Goal: Task Accomplishment & Management: Manage account settings

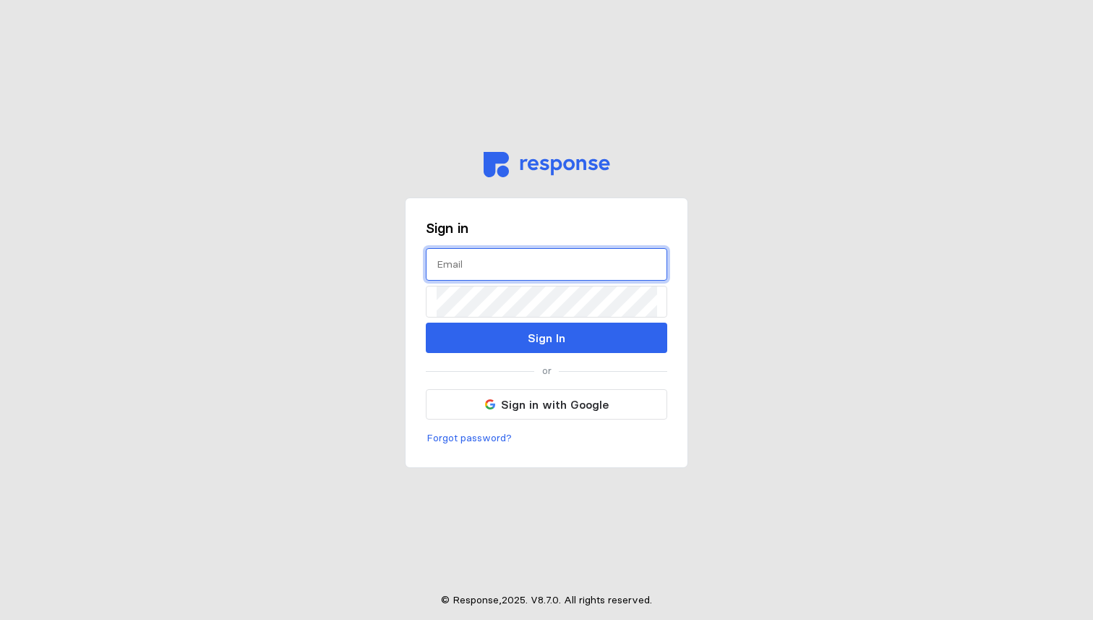
click at [509, 257] on input "text" at bounding box center [547, 264] width 220 height 31
type input "patrick@shippingtree.co"
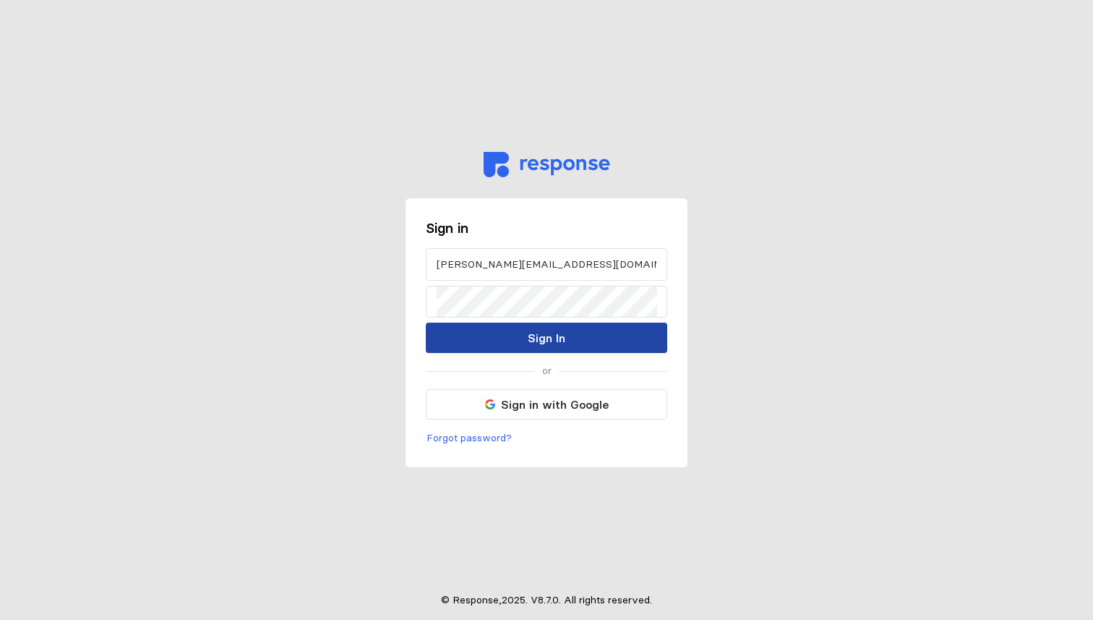
click at [549, 333] on p "Sign In" at bounding box center [547, 338] width 38 height 18
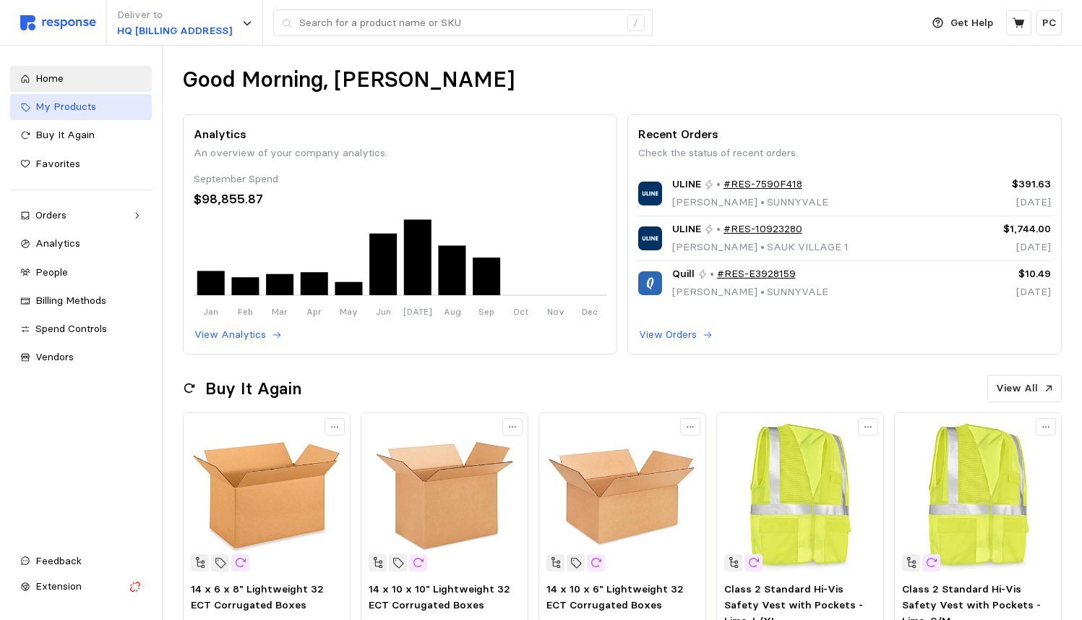
click at [77, 107] on span "My Products" at bounding box center [65, 106] width 61 height 13
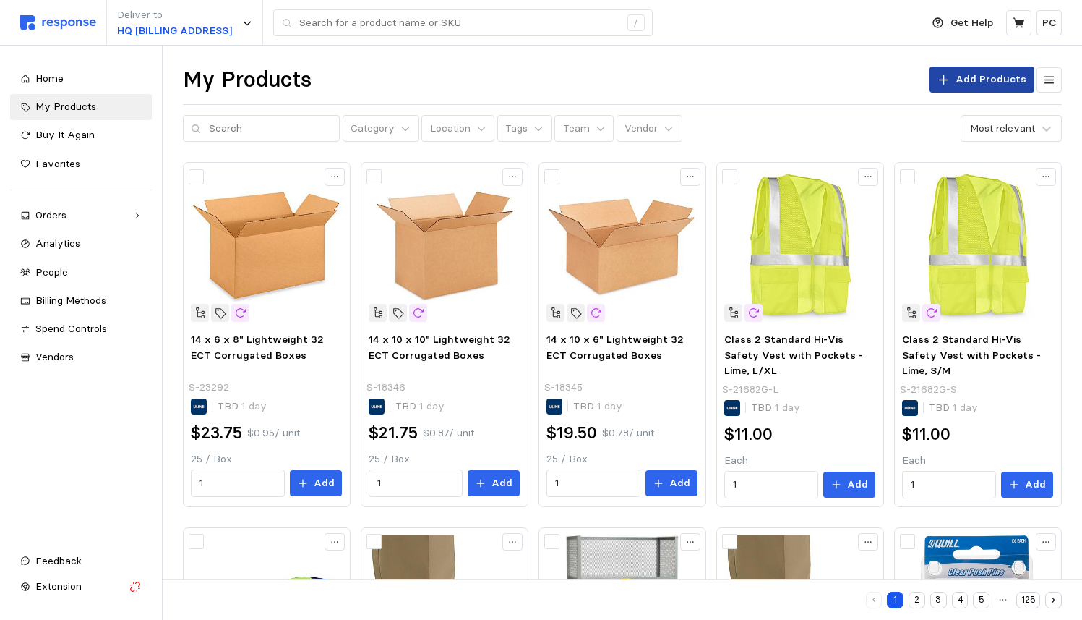
click at [981, 81] on p "Add Products" at bounding box center [991, 80] width 71 height 16
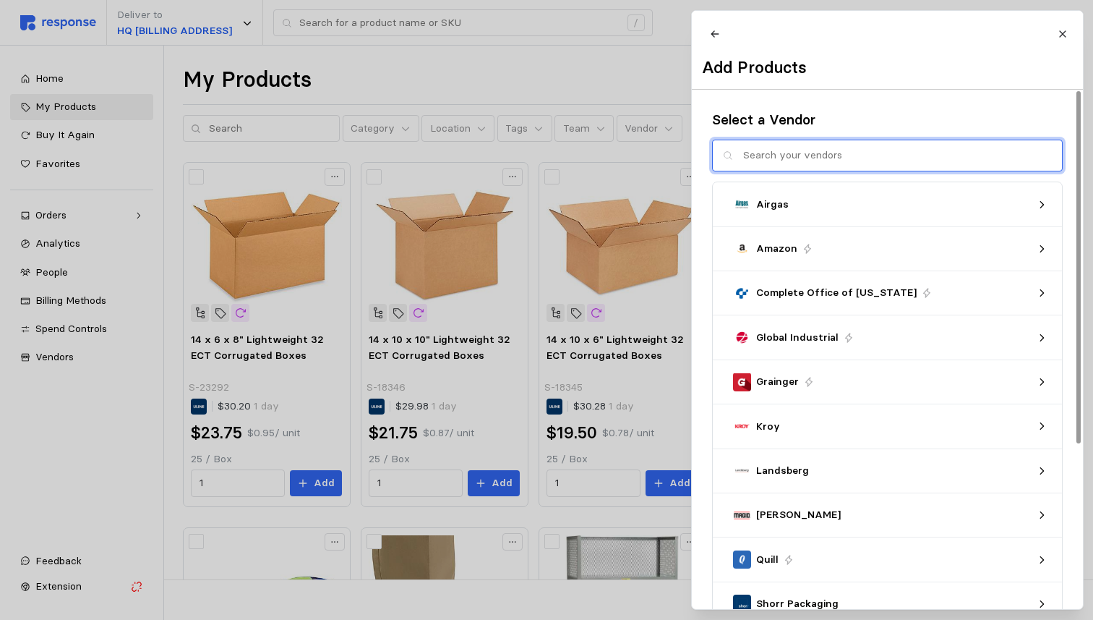
click at [831, 163] on input "text" at bounding box center [897, 155] width 309 height 31
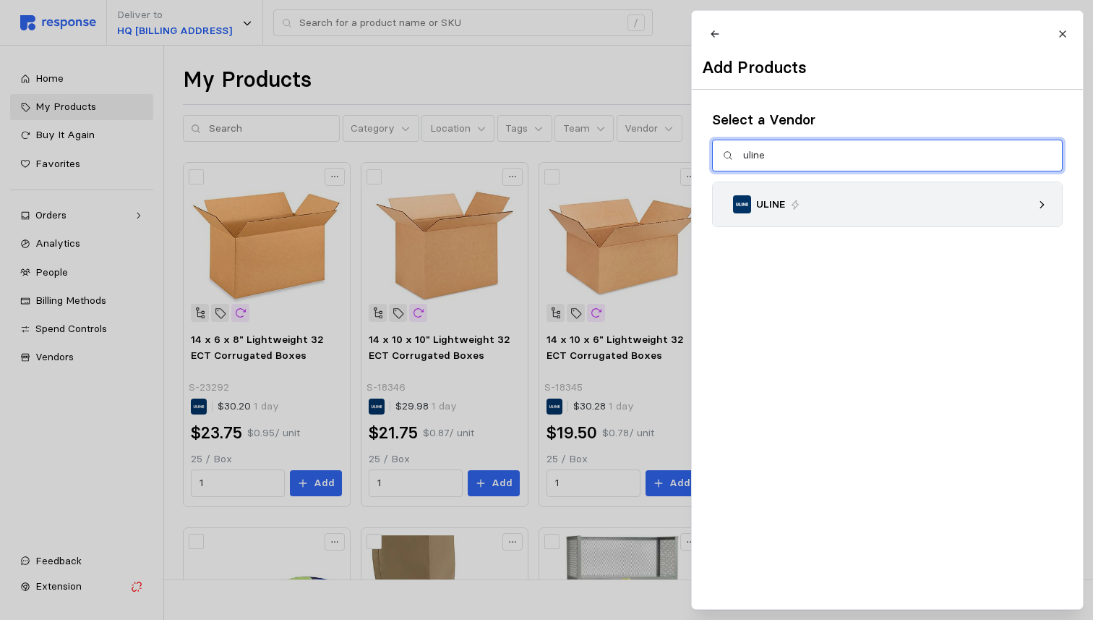
type input "uline"
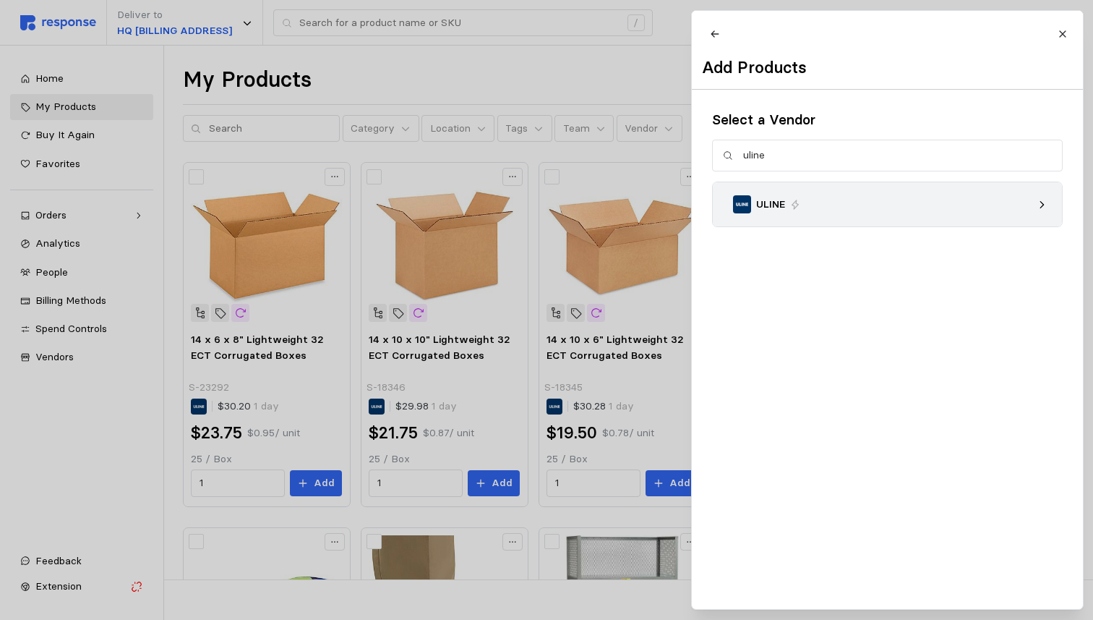
click at [801, 210] on div "ULINE" at bounding box center [882, 204] width 299 height 18
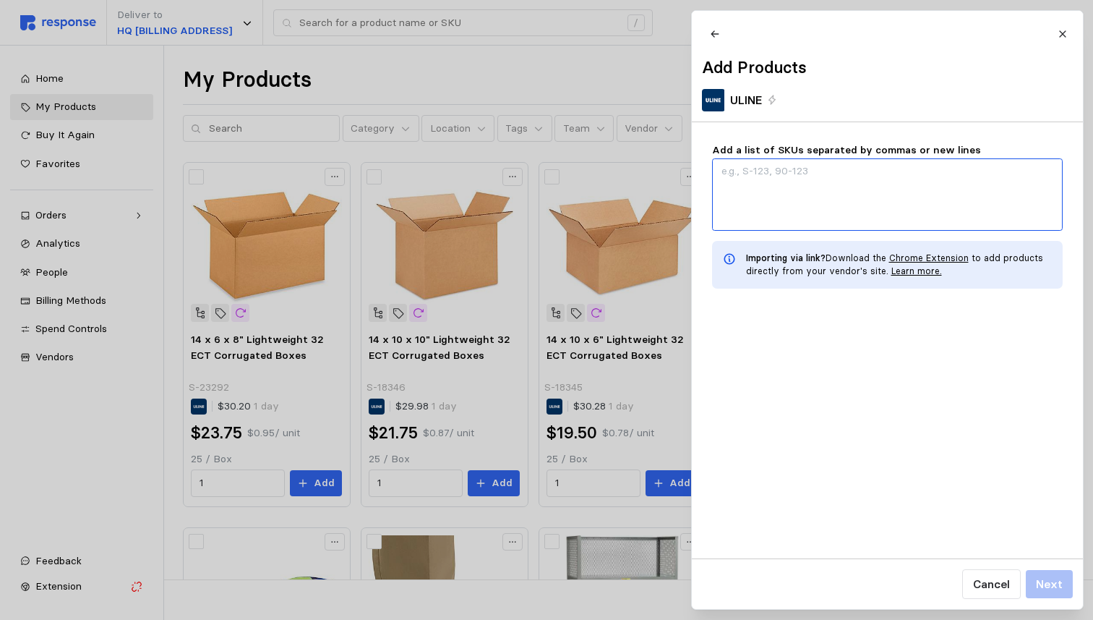
click at [905, 205] on textarea "Add a list of SKUs separated by commas or new lines" at bounding box center [887, 194] width 351 height 72
type textarea "x"
type textarea "S"
click at [777, 181] on textarea "S" at bounding box center [887, 194] width 351 height 72
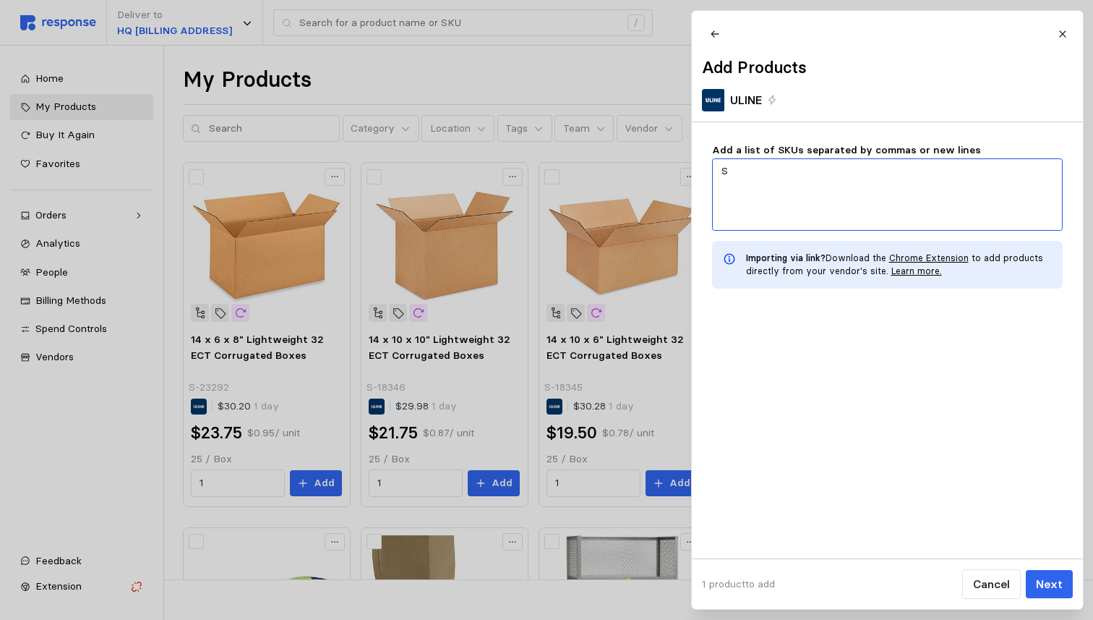
type textarea "x"
paste textarea "S-6169"
type textarea "x"
type textarea "S-6169"
type textarea "x"
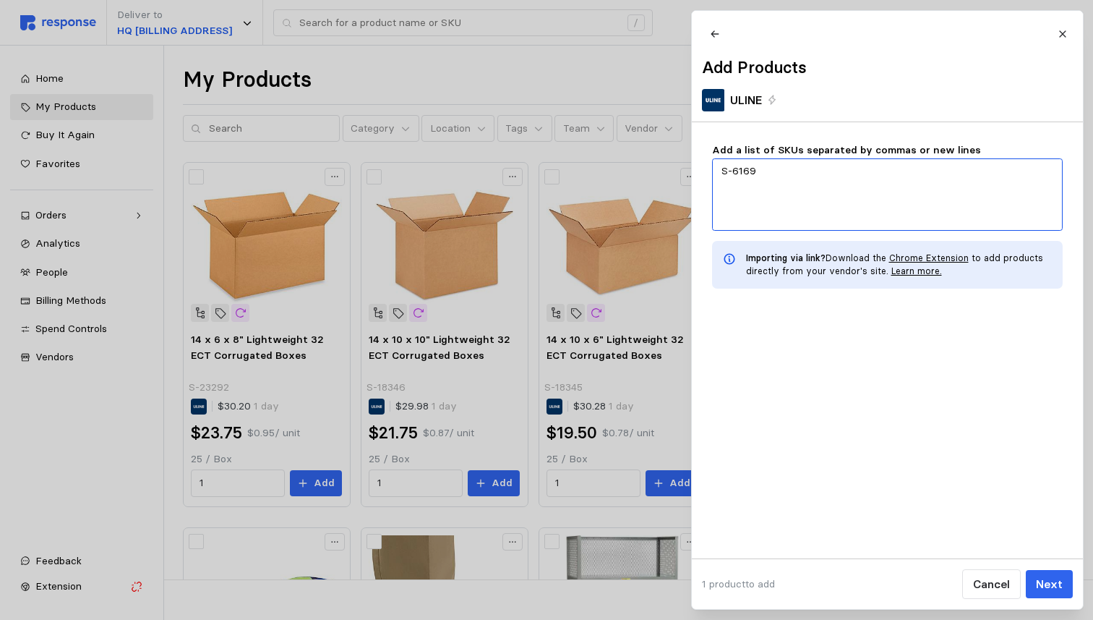
type textarea "S-6169"
paste textarea "S-2158"
type textarea "x"
type textarea "S-6169 S-2158"
click at [749, 200] on textarea "S-6169 S-2158" at bounding box center [887, 194] width 351 height 72
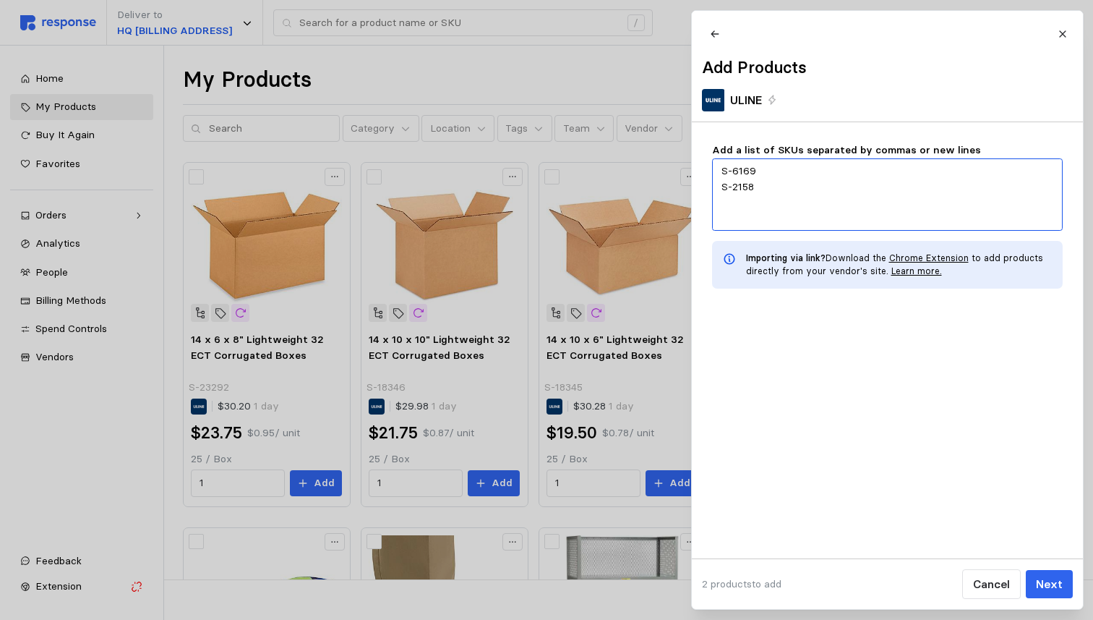
click at [780, 200] on textarea "S-6169 S-2158" at bounding box center [887, 194] width 351 height 72
type textarea "x"
type textarea "S-6169 S-2158"
paste textarea "S-765"
type textarea "x"
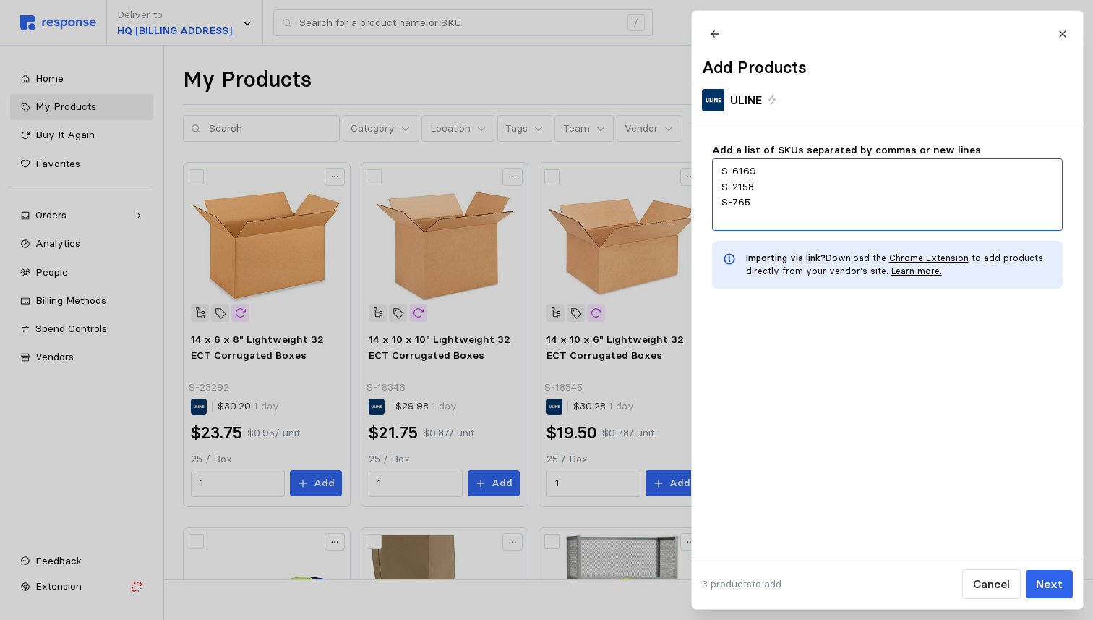
type textarea "S-6169 S-2158 S-765"
type textarea "x"
type textarea "S-6169 S-2158 S-765"
type textarea "x"
type textarea "S-6169 S-2158 S-765"
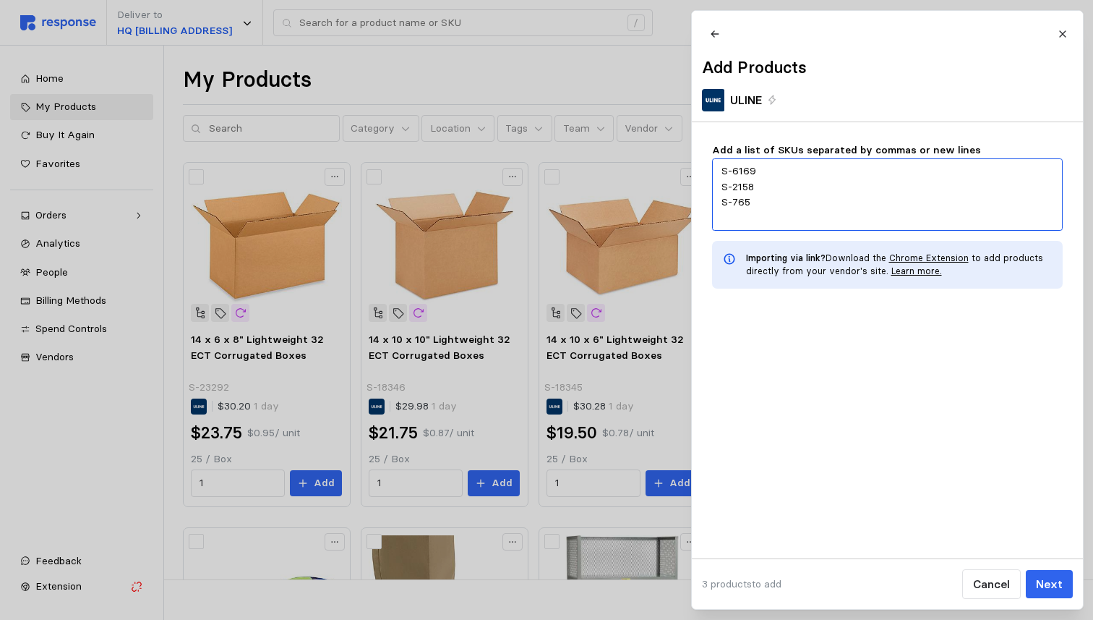
paste textarea "S-1656"
type textarea "x"
type textarea "S-6169 S-2158 S-765 S-1656"
type textarea "x"
type textarea "S-6169 S-2158 S-765 S-1656"
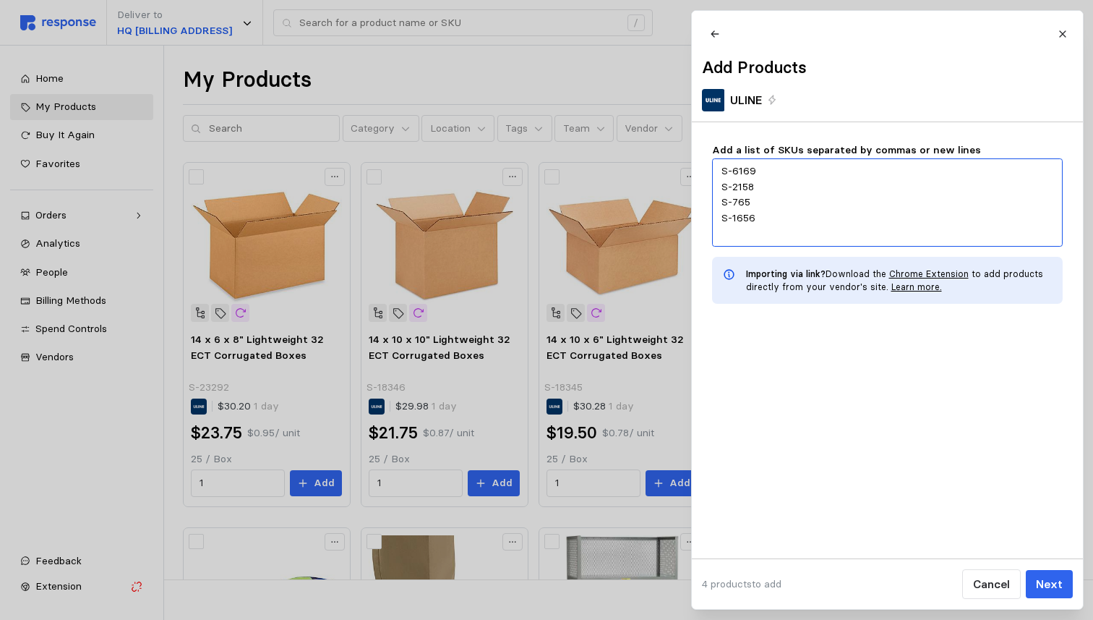
paste textarea "S-15272"
type textarea "x"
type textarea "S-6169 S-2158 S-765 S-1656 S-15272"
type textarea "x"
type textarea "S-6169 S-2158 S-765 S-1656 S-15272"
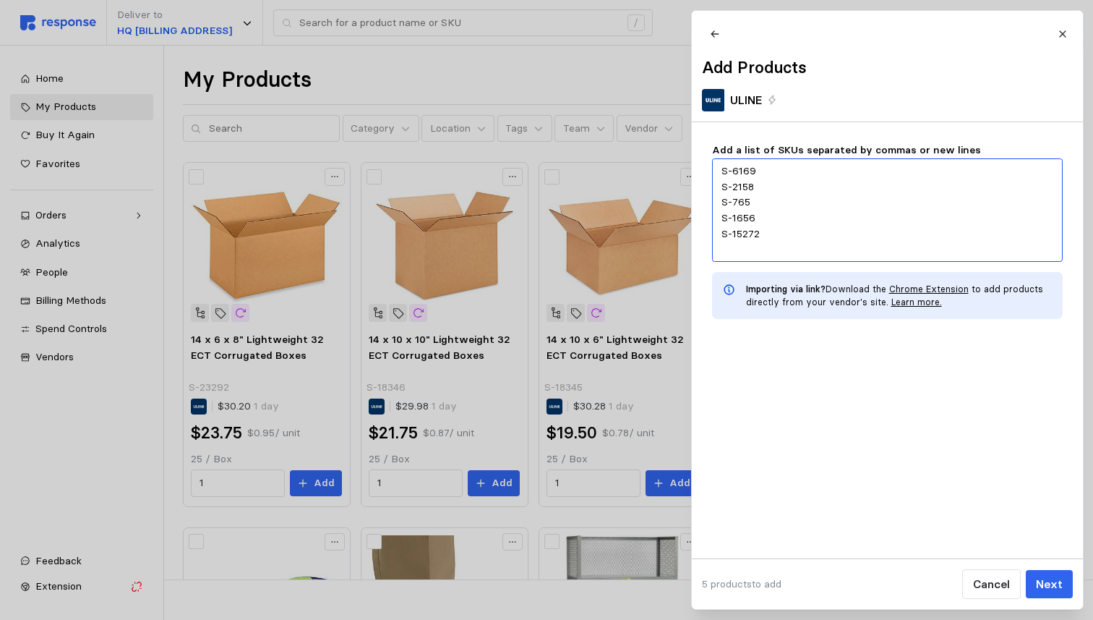
paste textarea "S-14335"
type textarea "x"
type textarea "S-6169 S-2158 S-765 S-1656 S-15272 S-14335"
type textarea "x"
type textarea "S-6169 S-2158 S-765 S-1656 S-15272 S-14335"
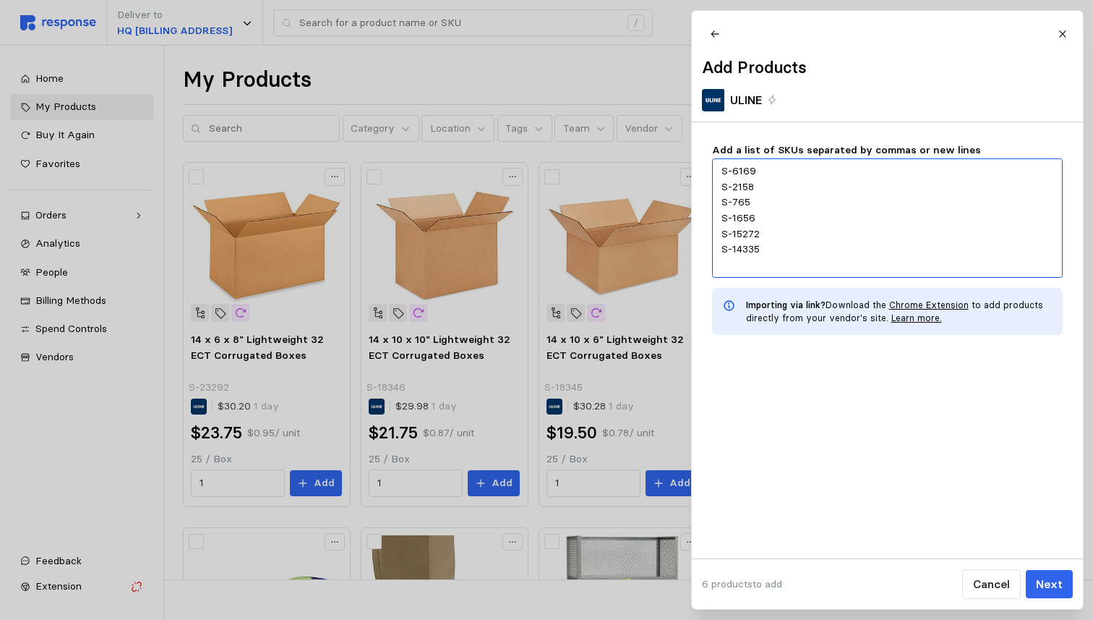
paste textarea "S-2190"
type textarea "x"
type textarea "S-6169 S-2158 S-765 S-1656 S-15272 S-14335 S-2190"
click at [1059, 586] on p "Next" at bounding box center [1048, 584] width 27 height 18
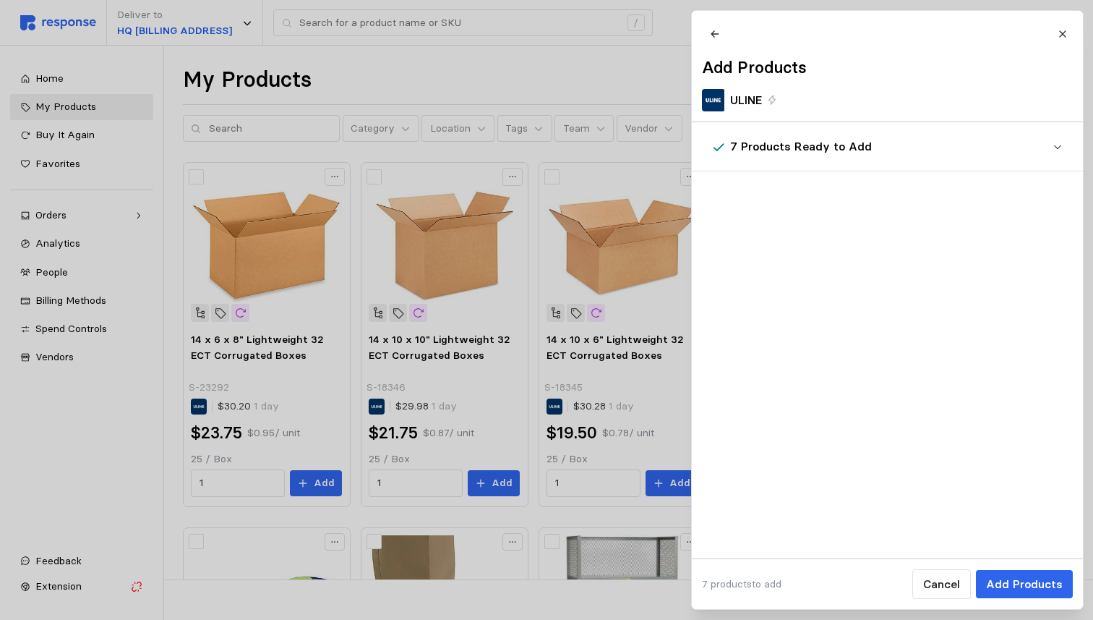
click at [1064, 158] on button "7 Products Ready to Add" at bounding box center [887, 146] width 391 height 48
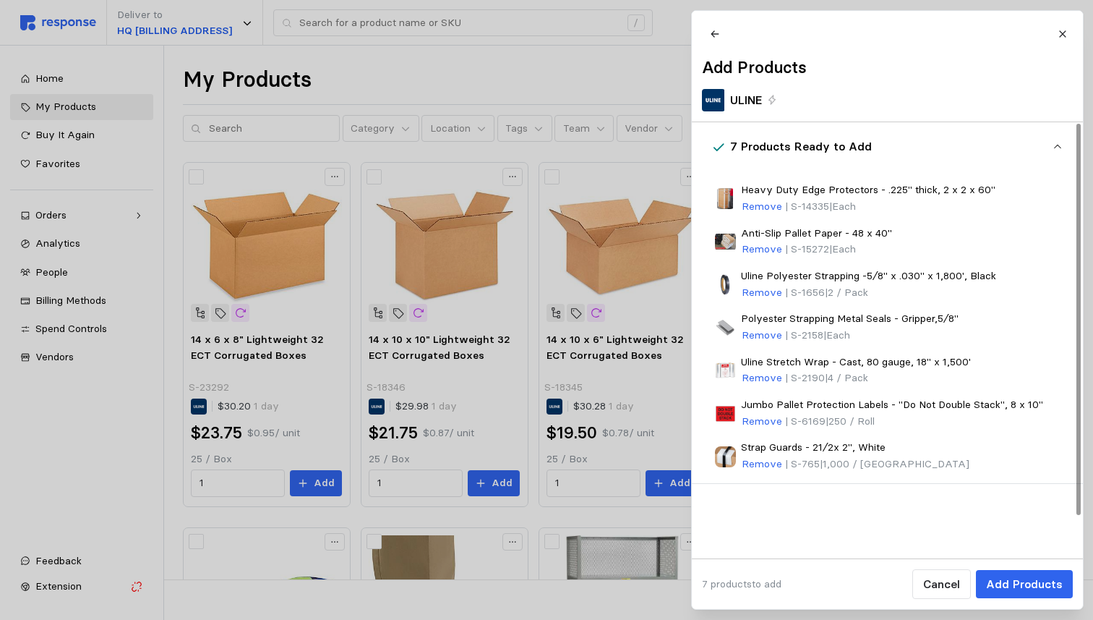
click at [1061, 152] on icon "button" at bounding box center [1057, 147] width 10 height 10
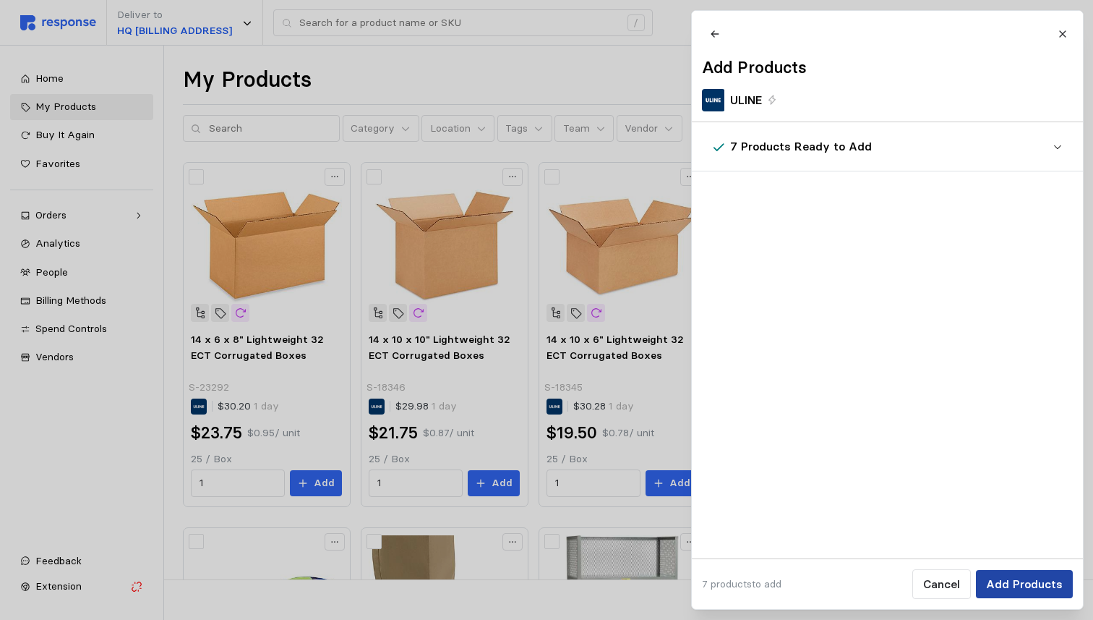
click at [1041, 591] on p "Add Products" at bounding box center [1023, 584] width 77 height 18
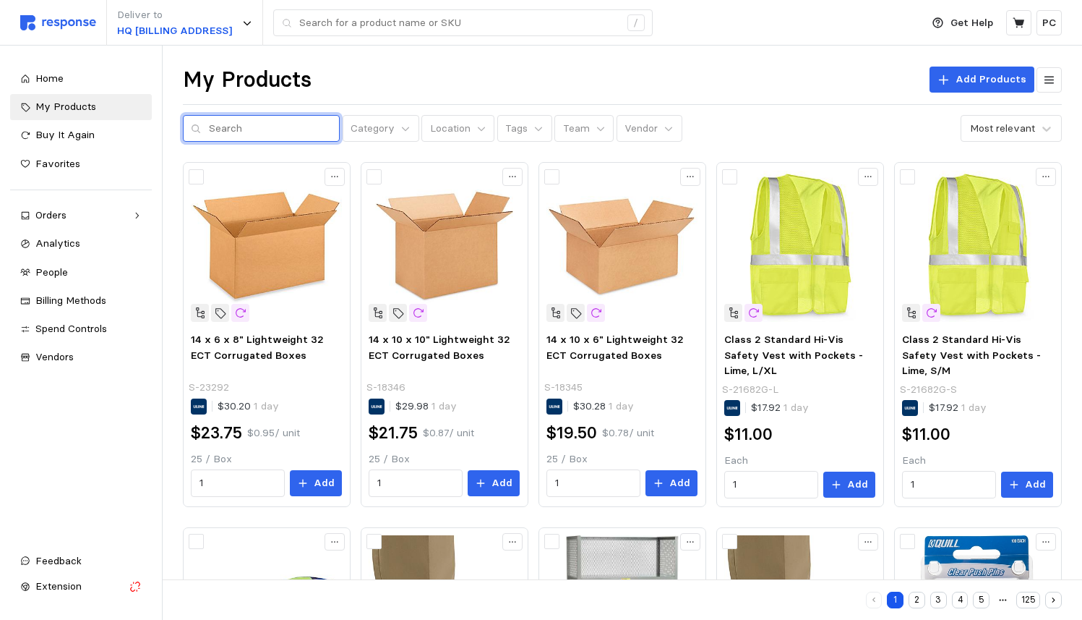
click at [270, 132] on input "text" at bounding box center [270, 129] width 123 height 26
paste input "S-2190"
type input "S-2190"
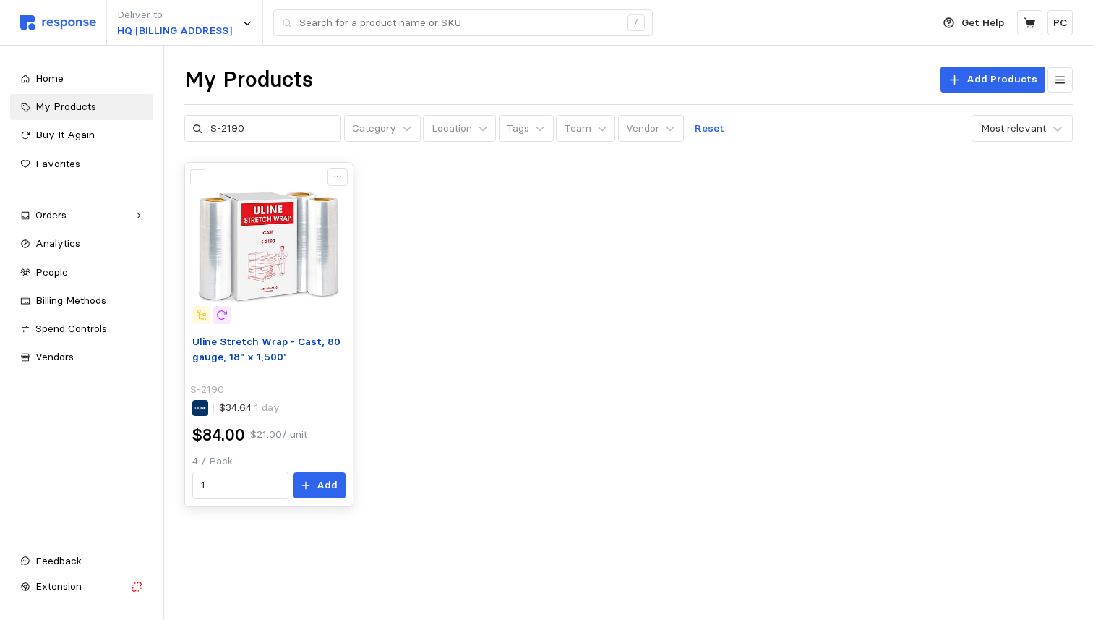
click at [295, 338] on span "Uline Stretch Wrap - Cast, 80 gauge, 18" x 1,500'" at bounding box center [266, 349] width 148 height 29
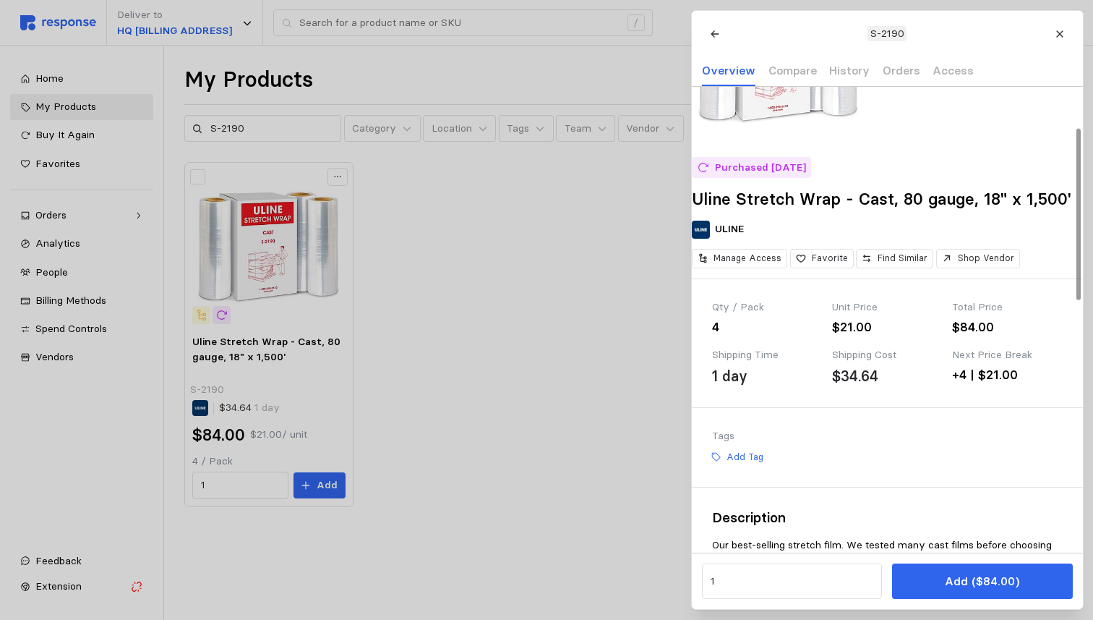
scroll to position [109, 0]
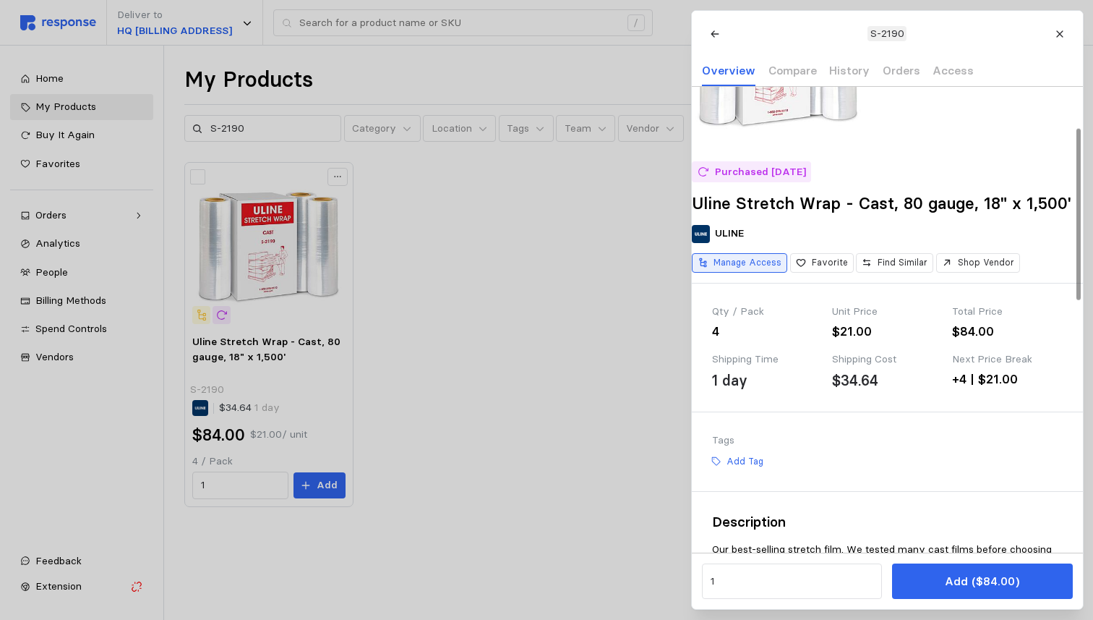
click at [761, 273] on button "Manage Access" at bounding box center [739, 263] width 95 height 20
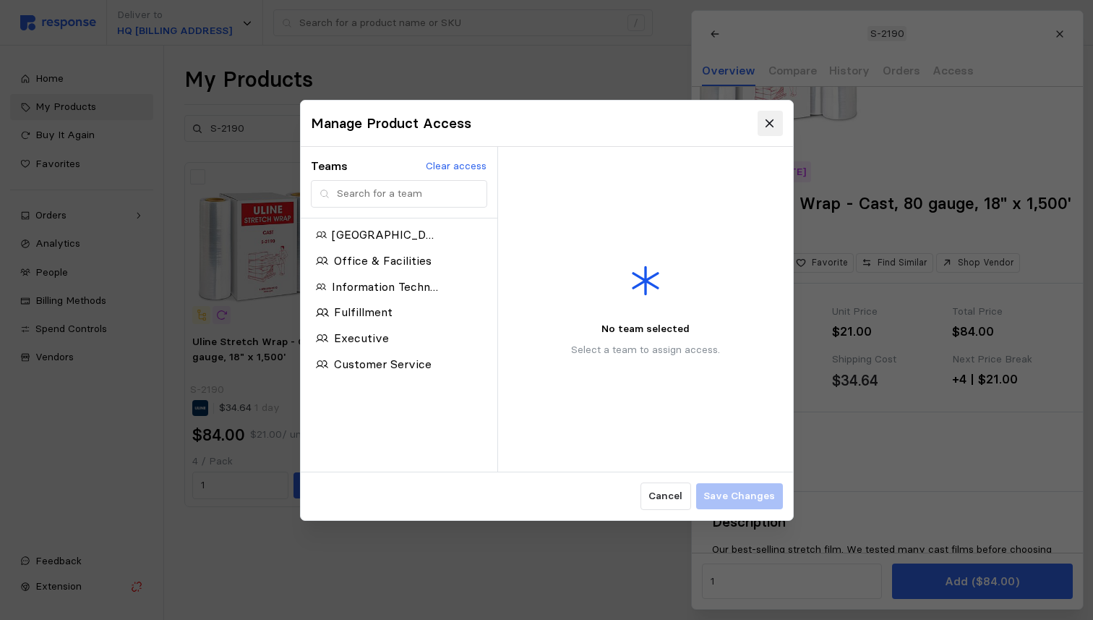
click at [773, 123] on icon at bounding box center [769, 122] width 13 height 13
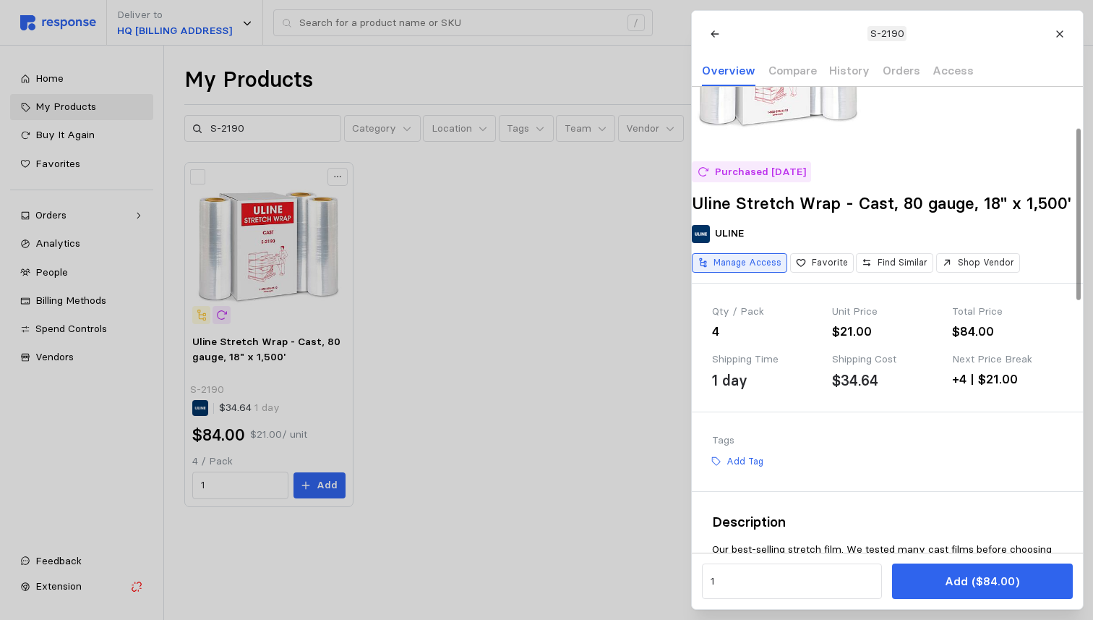
click at [758, 269] on p "Manage Access" at bounding box center [748, 262] width 68 height 13
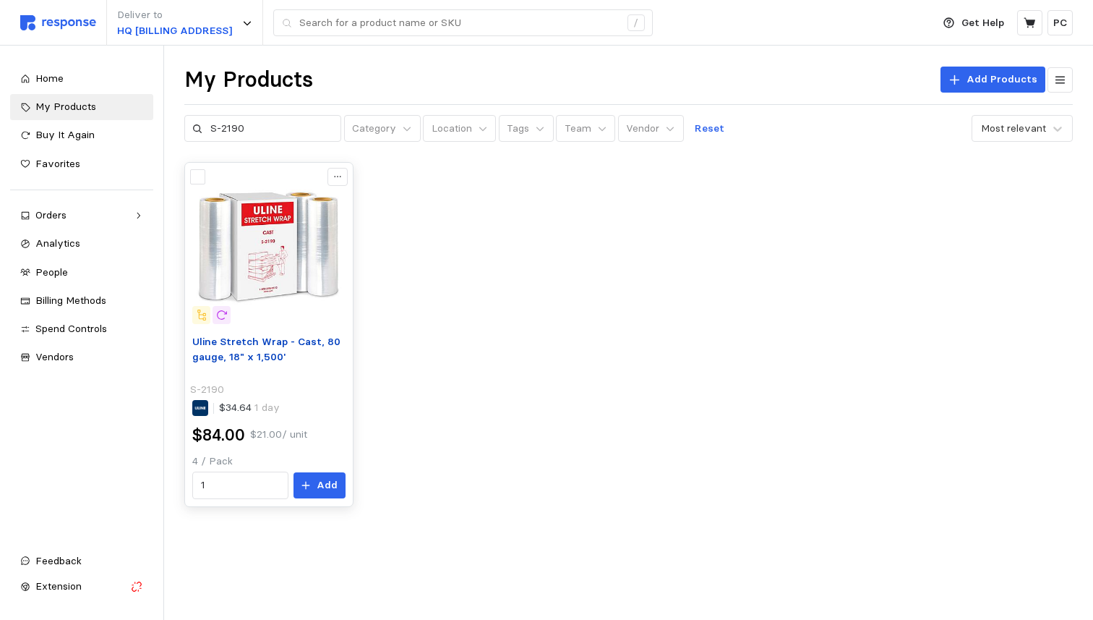
click at [307, 335] on span "Uline Stretch Wrap - Cast, 80 gauge, 18" x 1,500'" at bounding box center [266, 349] width 148 height 29
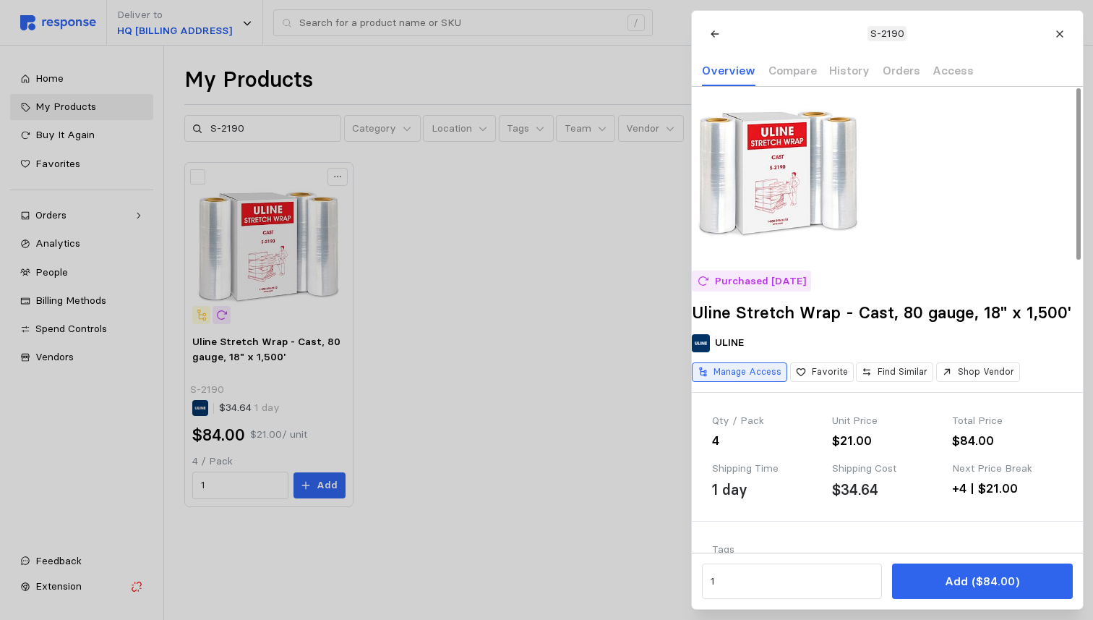
click at [756, 378] on p "Manage Access" at bounding box center [748, 371] width 68 height 13
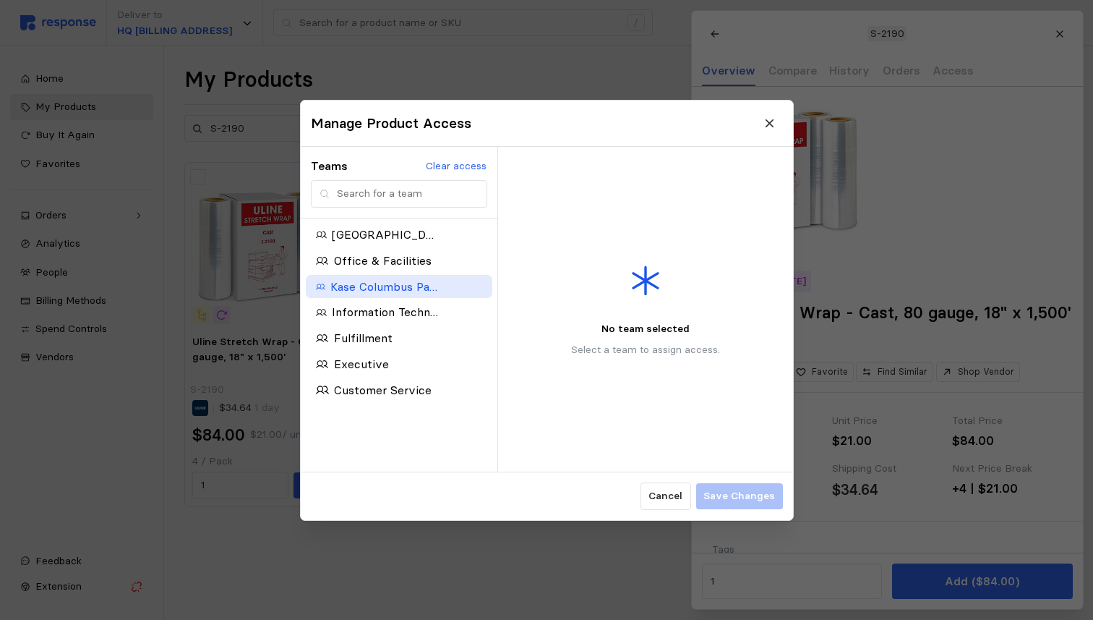
click at [393, 283] on p "Kase Columbus Packaging" at bounding box center [383, 286] width 107 height 18
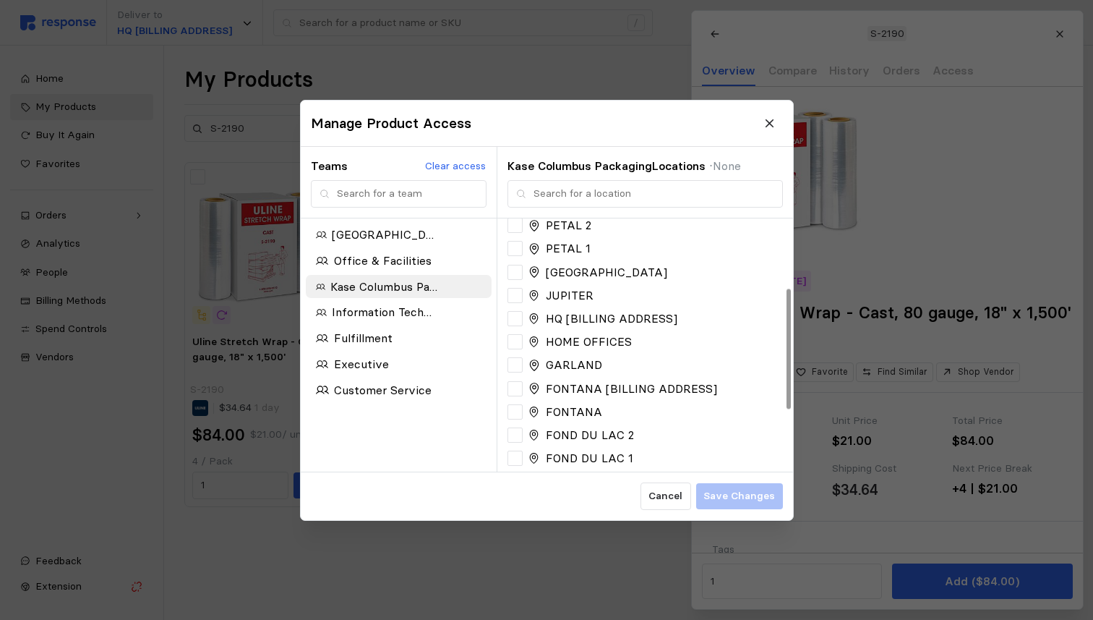
scroll to position [274, 0]
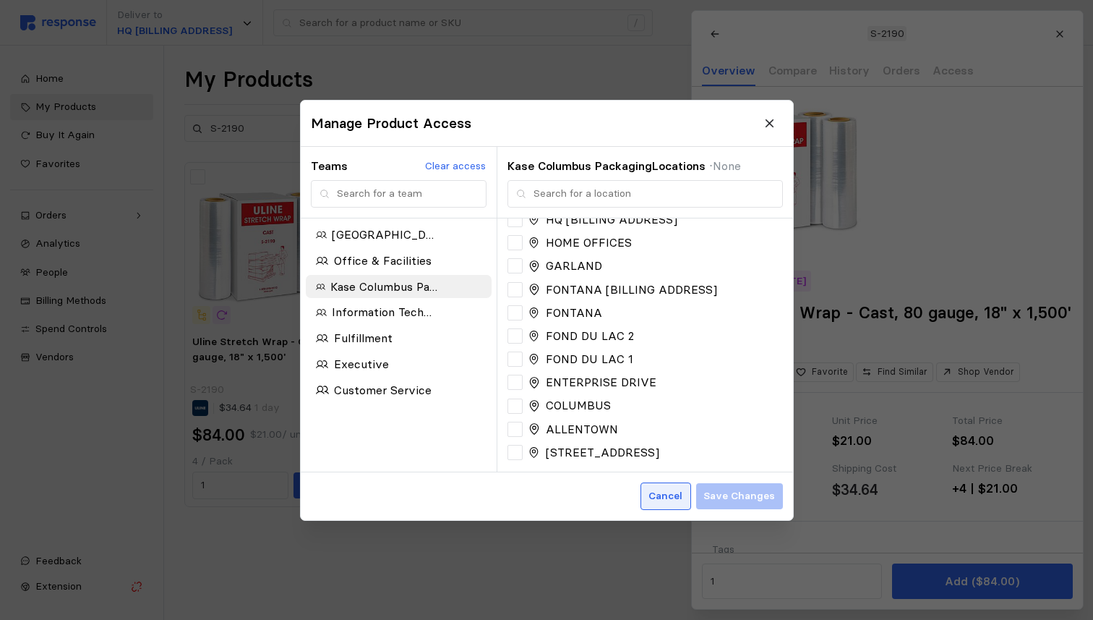
click at [667, 495] on p "Cancel" at bounding box center [666, 496] width 34 height 16
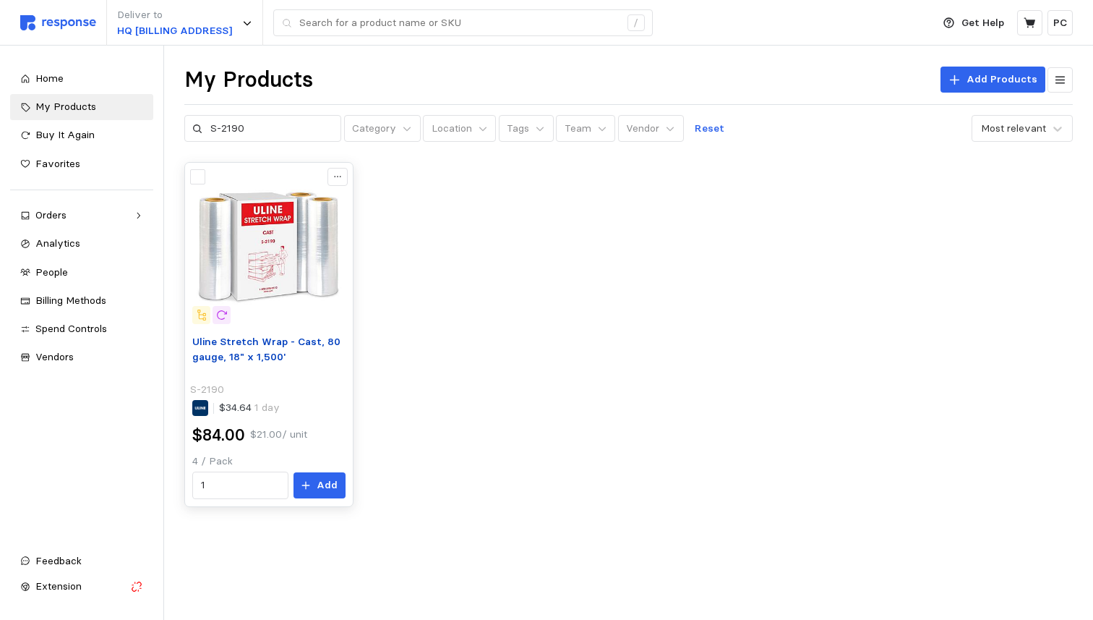
click at [328, 364] on p "Uline Stretch Wrap - Cast, 80 gauge, 18" x 1,500'" at bounding box center [268, 357] width 153 height 46
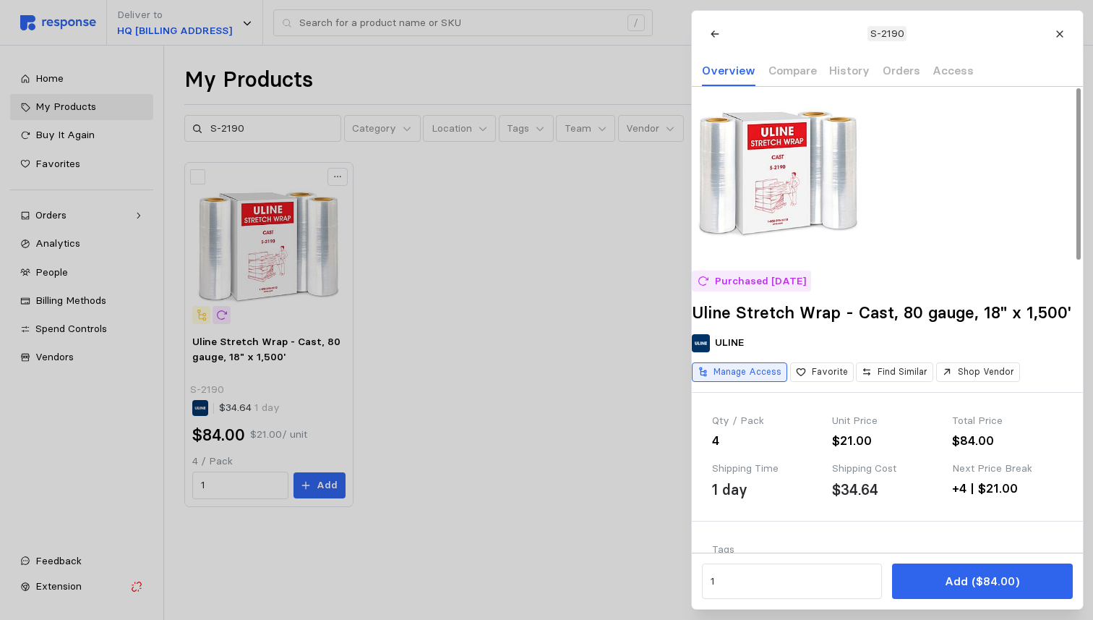
click at [758, 378] on p "Manage Access" at bounding box center [748, 371] width 68 height 13
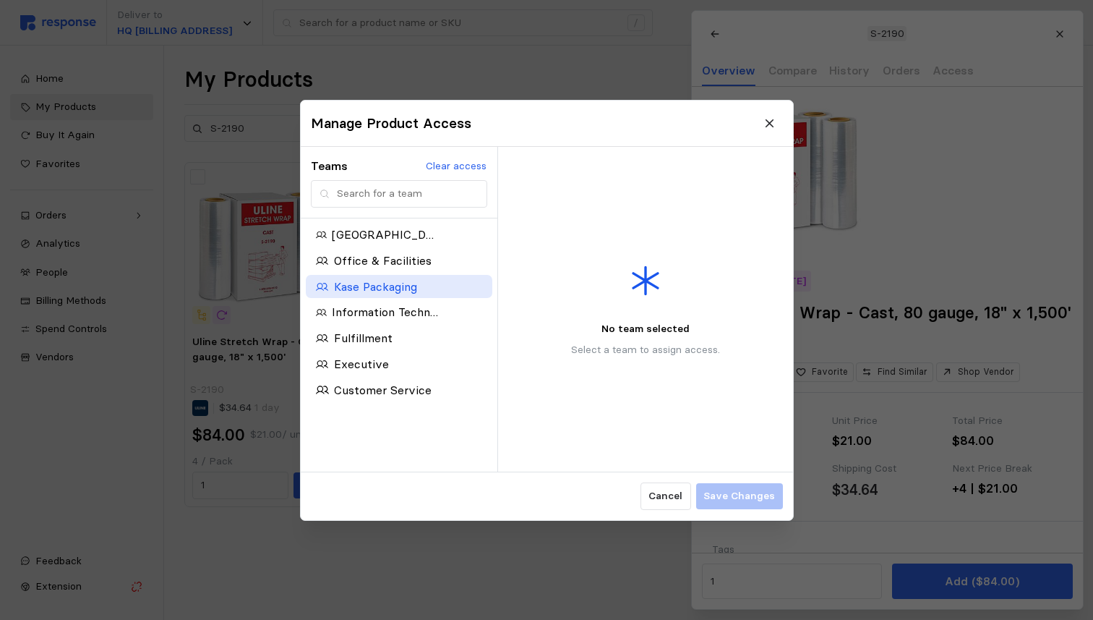
click at [416, 288] on p "Kase Packaging" at bounding box center [374, 286] width 83 height 18
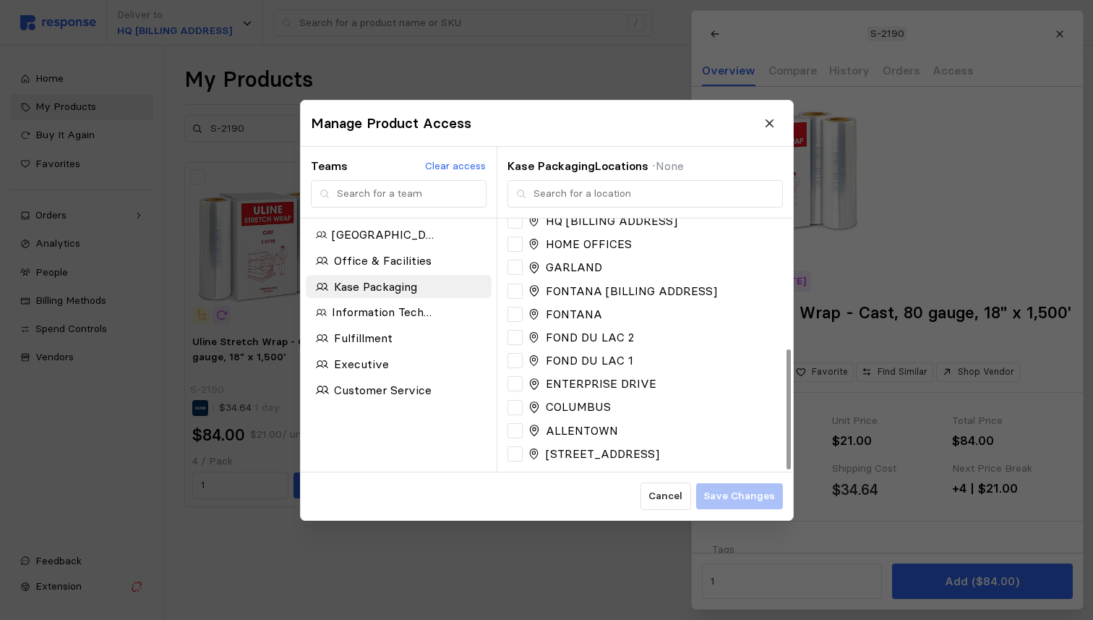
scroll to position [274, 0]
click at [515, 402] on div at bounding box center [515, 405] width 15 height 15
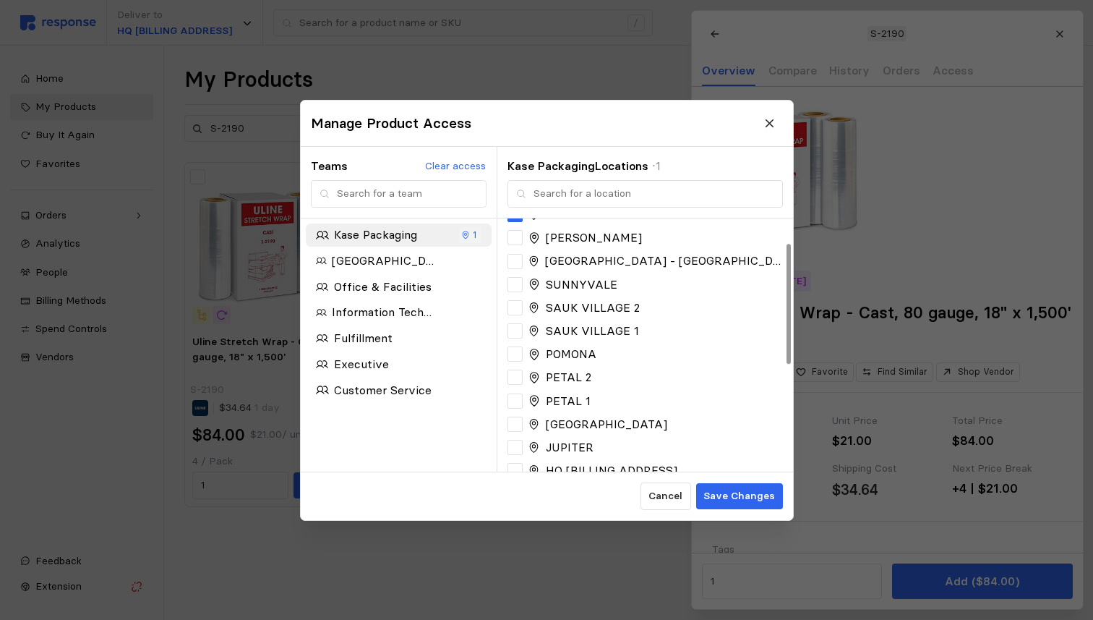
scroll to position [48, 0]
click at [516, 259] on icon at bounding box center [515, 258] width 10 height 7
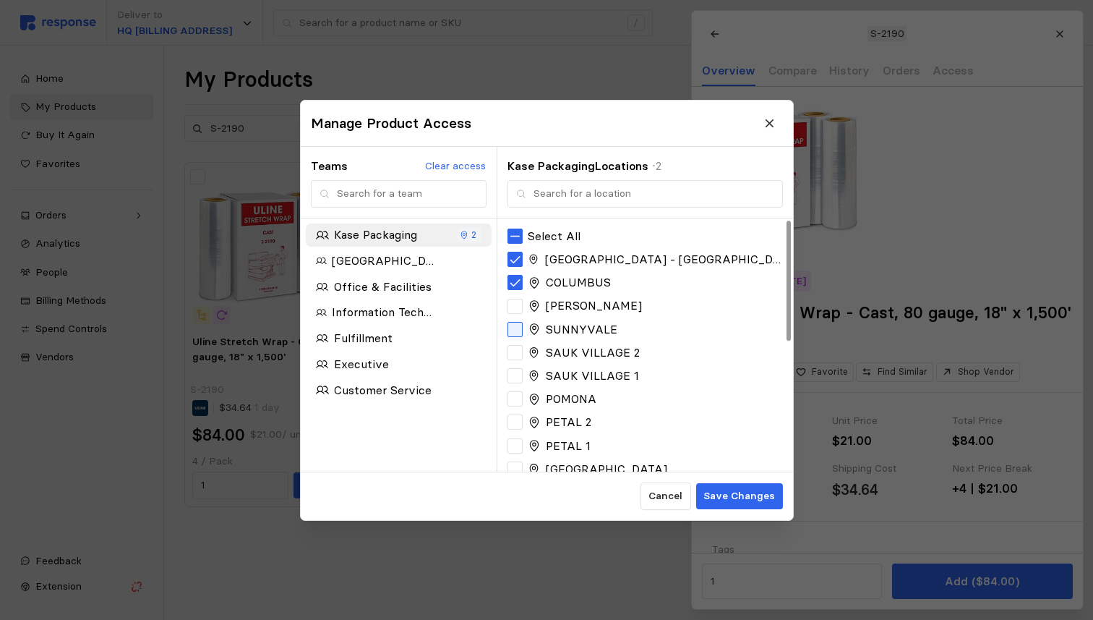
click at [513, 328] on div at bounding box center [515, 328] width 15 height 15
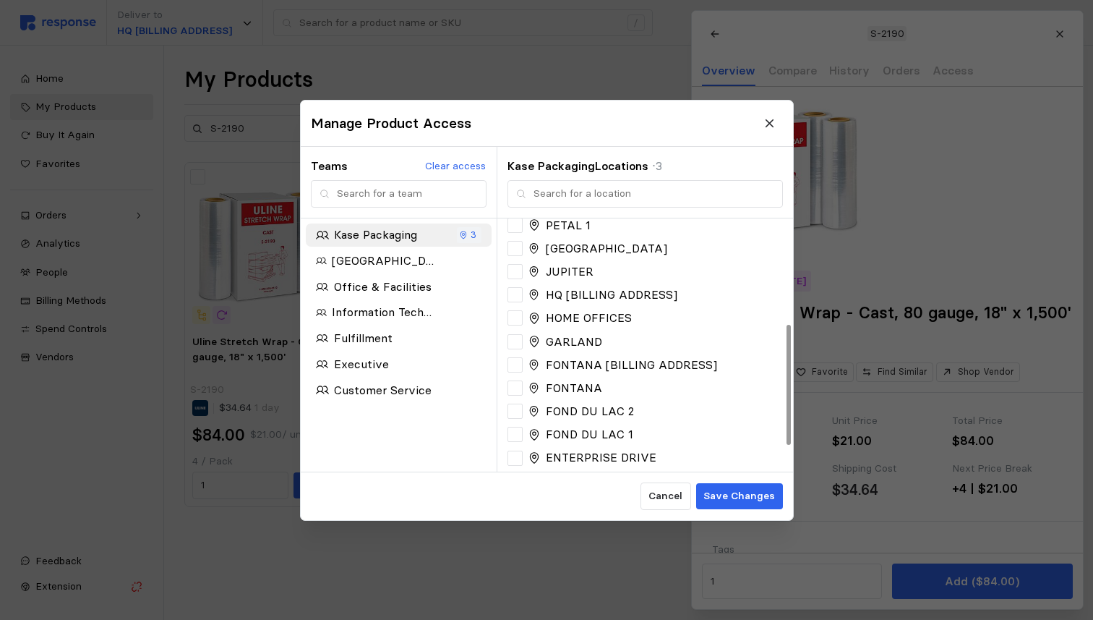
scroll to position [225, 0]
click at [518, 385] on div at bounding box center [515, 384] width 15 height 15
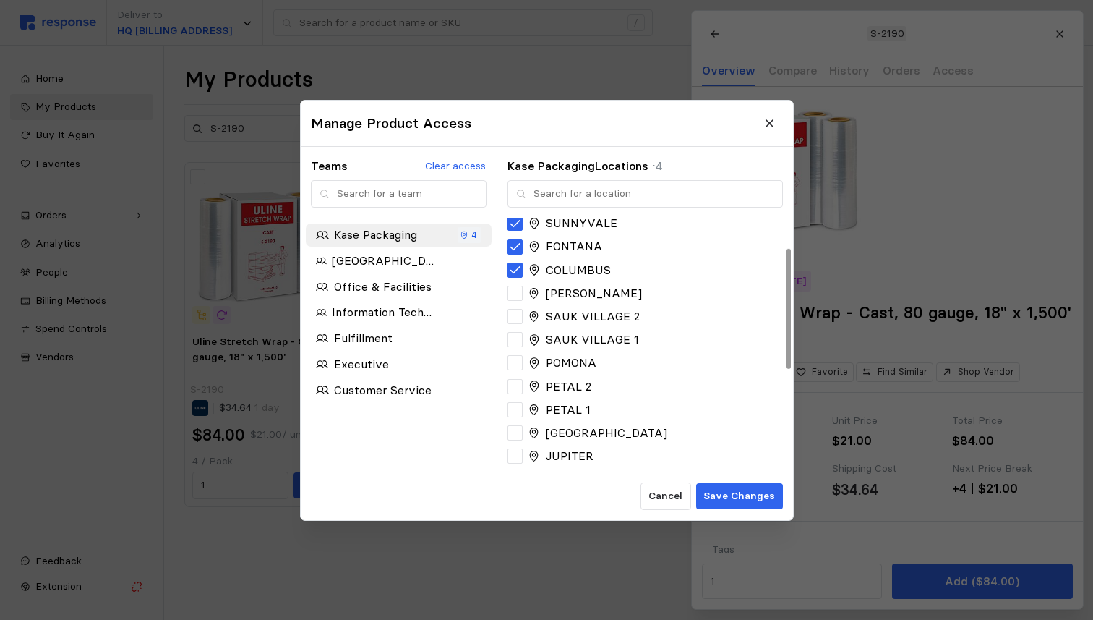
scroll to position [57, 0]
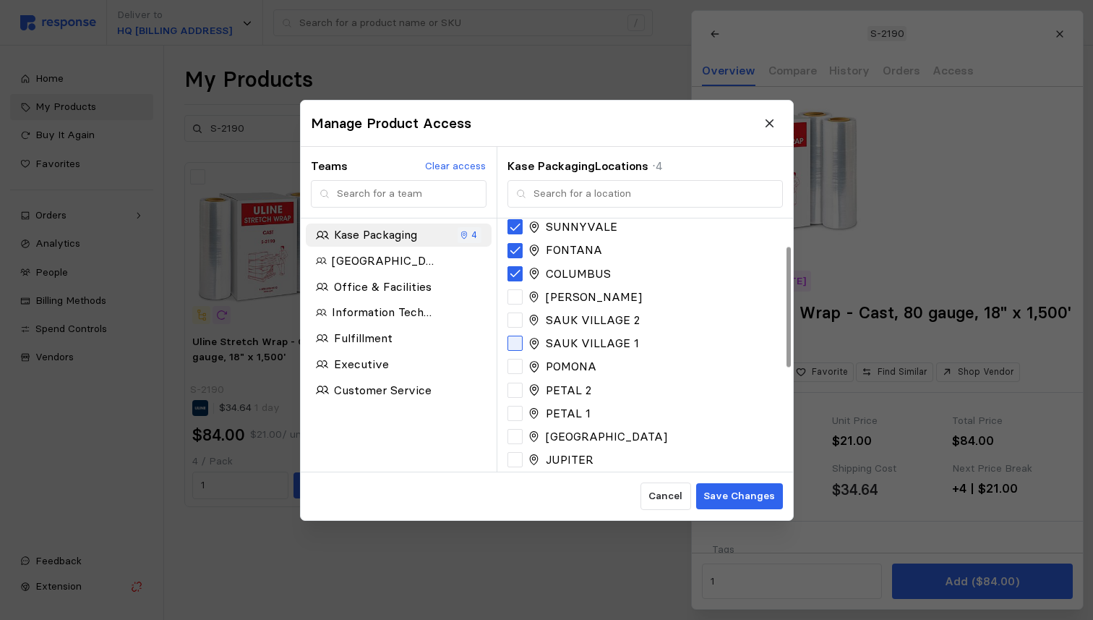
click at [516, 339] on div at bounding box center [515, 342] width 15 height 15
click at [515, 343] on div at bounding box center [515, 342] width 15 height 15
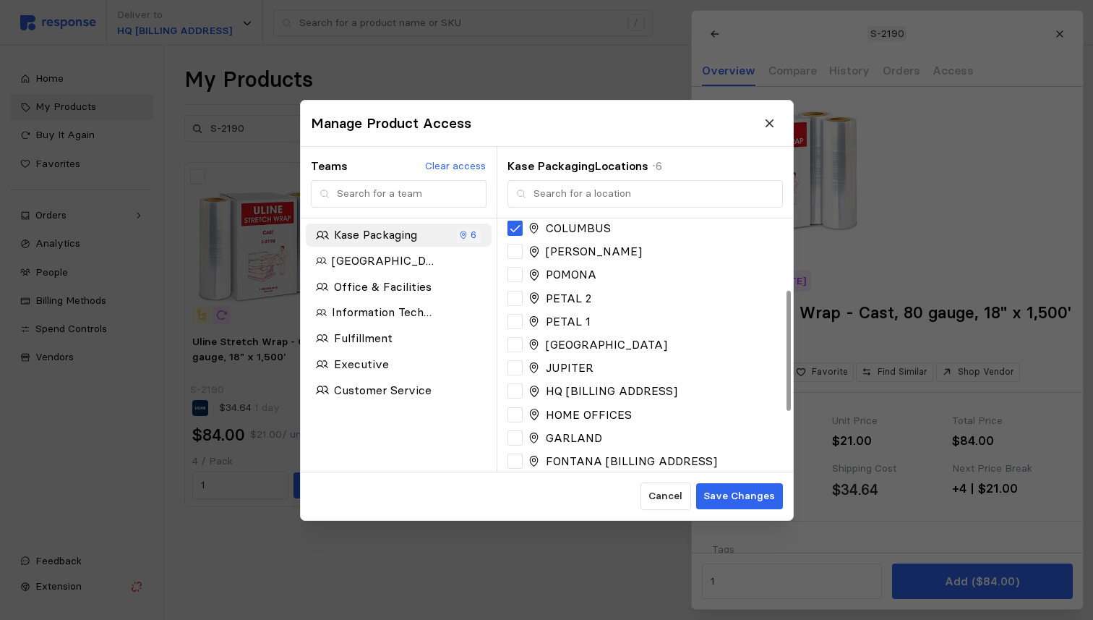
scroll to position [150, 0]
click at [513, 369] on icon at bounding box center [515, 366] width 10 height 7
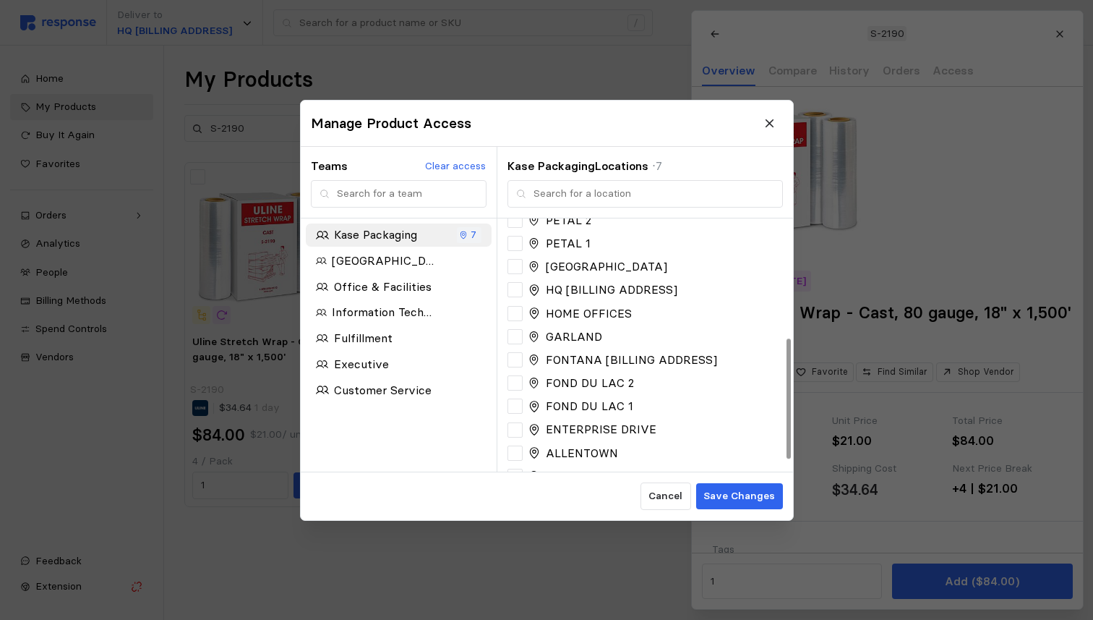
scroll to position [274, 0]
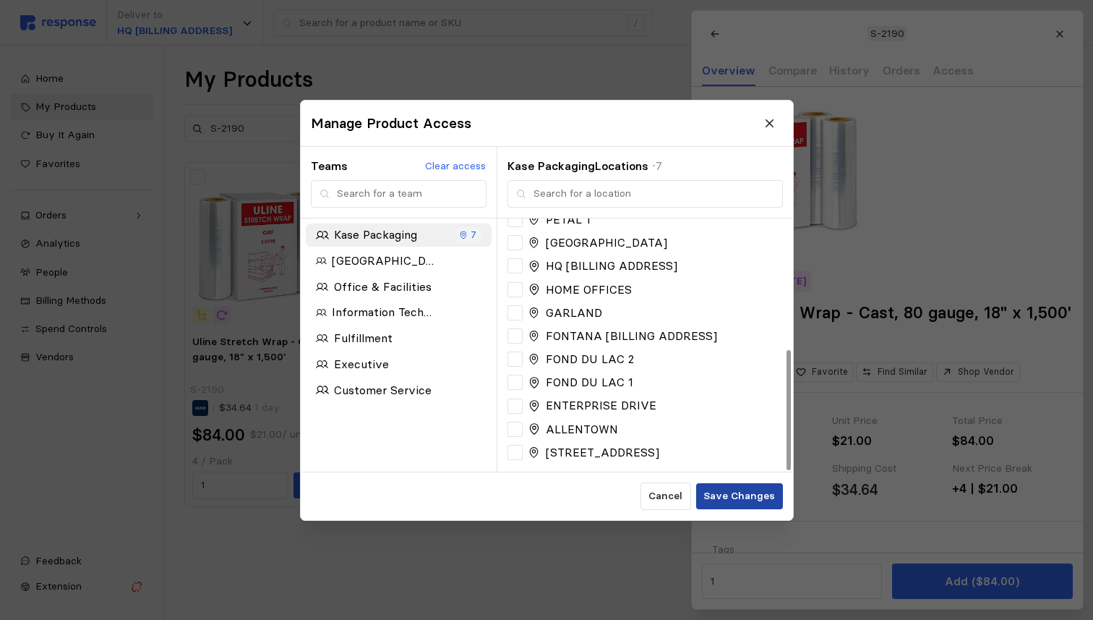
click at [743, 497] on p "Save Changes" at bounding box center [739, 496] width 72 height 16
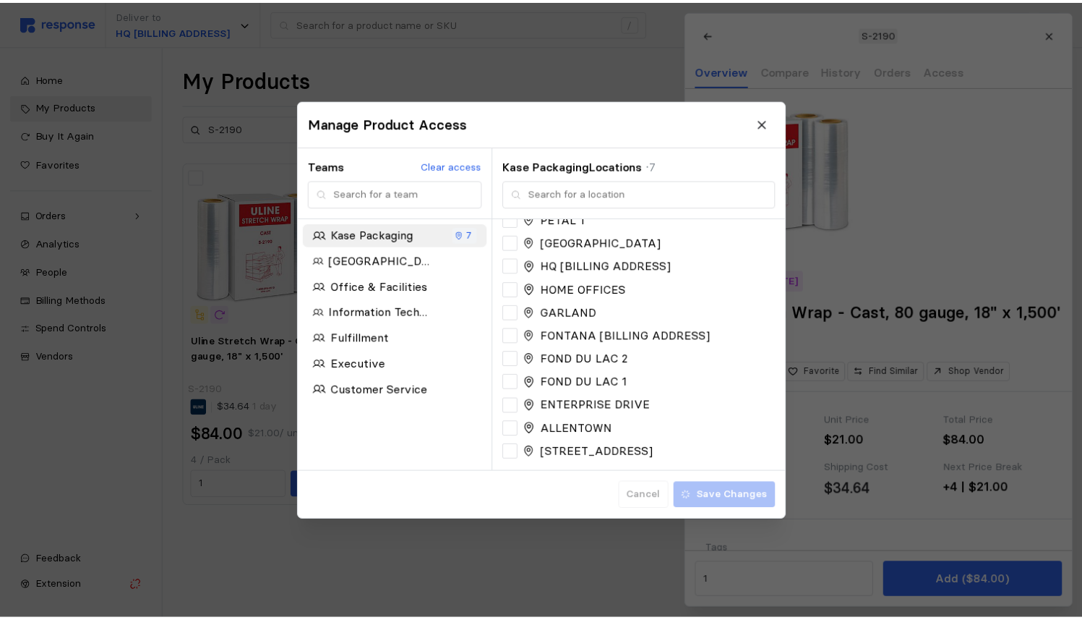
scroll to position [204, 0]
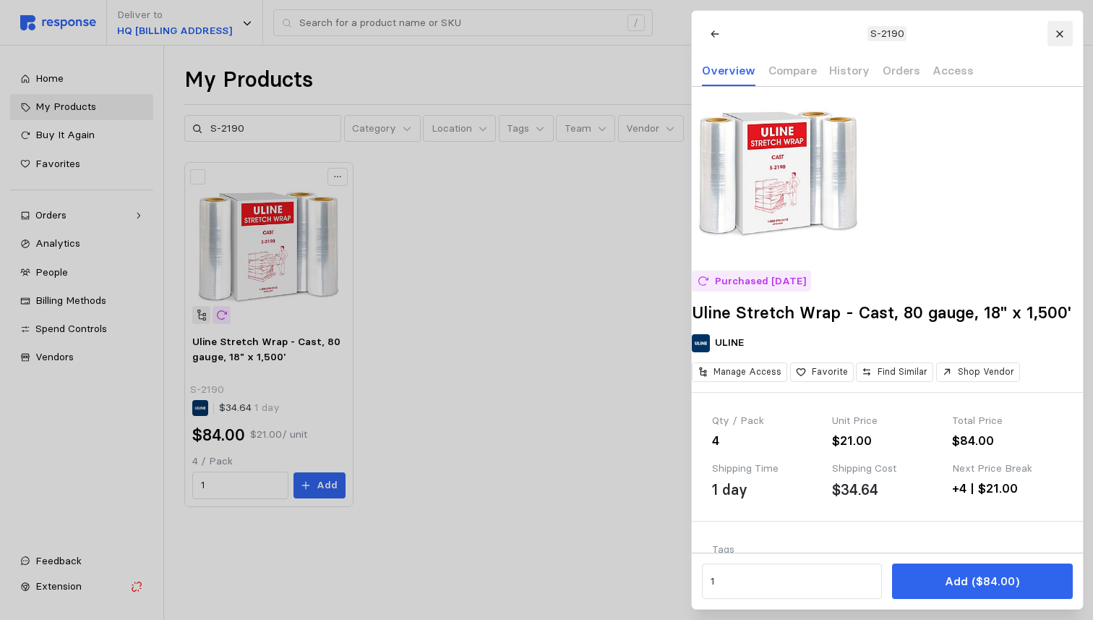
click at [1058, 29] on icon at bounding box center [1060, 34] width 10 height 10
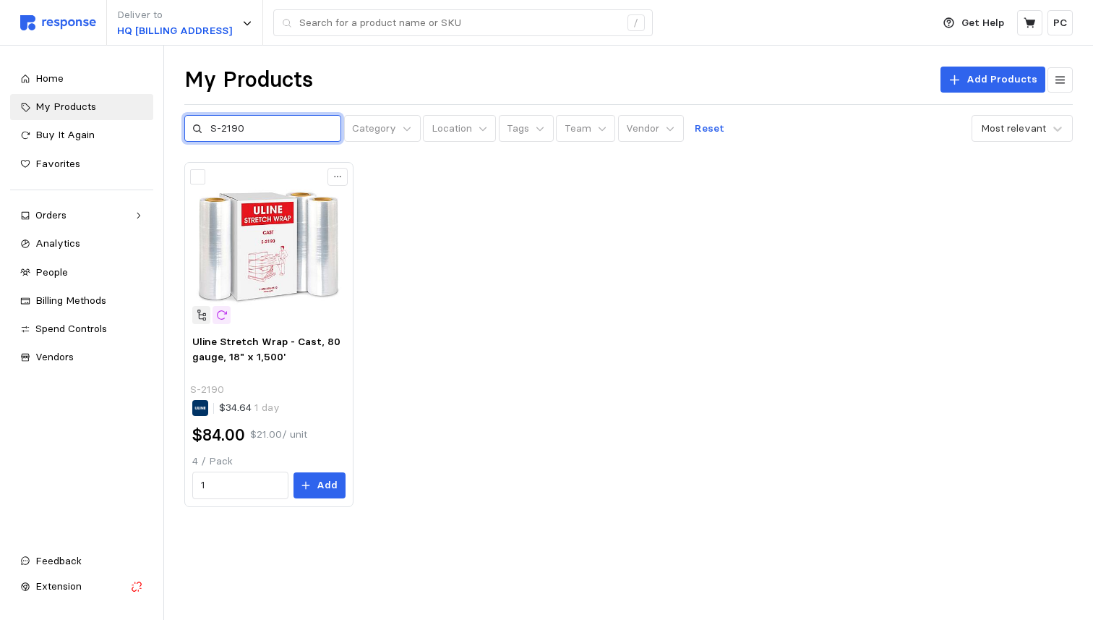
click at [279, 135] on input "S-2190" at bounding box center [271, 129] width 123 height 26
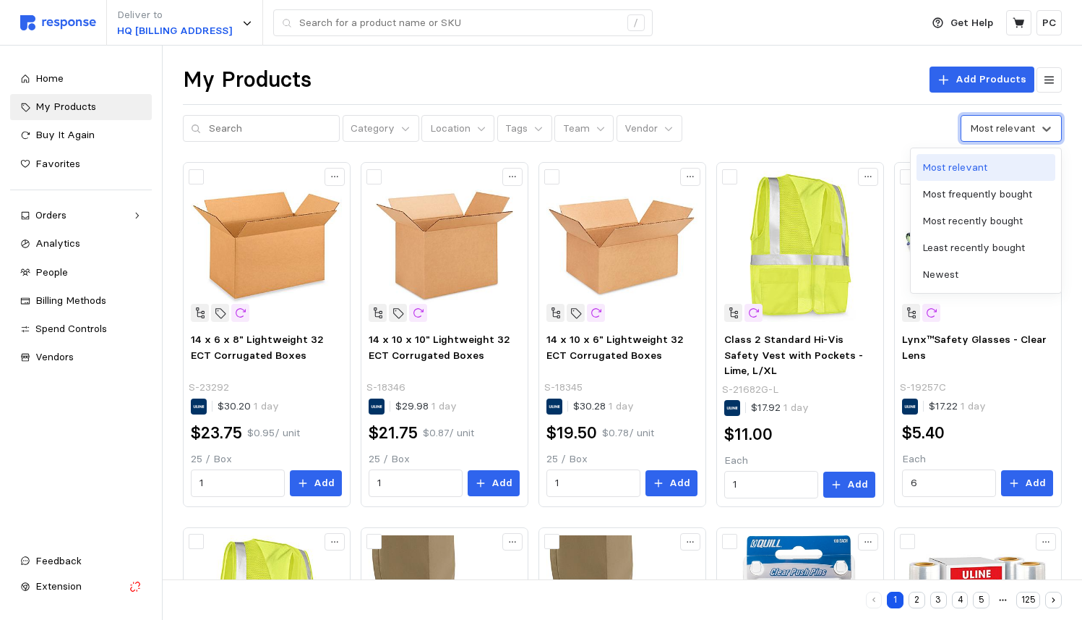
click at [1027, 124] on div "Most relevant" at bounding box center [1002, 128] width 65 height 15
click at [967, 284] on div "Newest" at bounding box center [986, 274] width 139 height 27
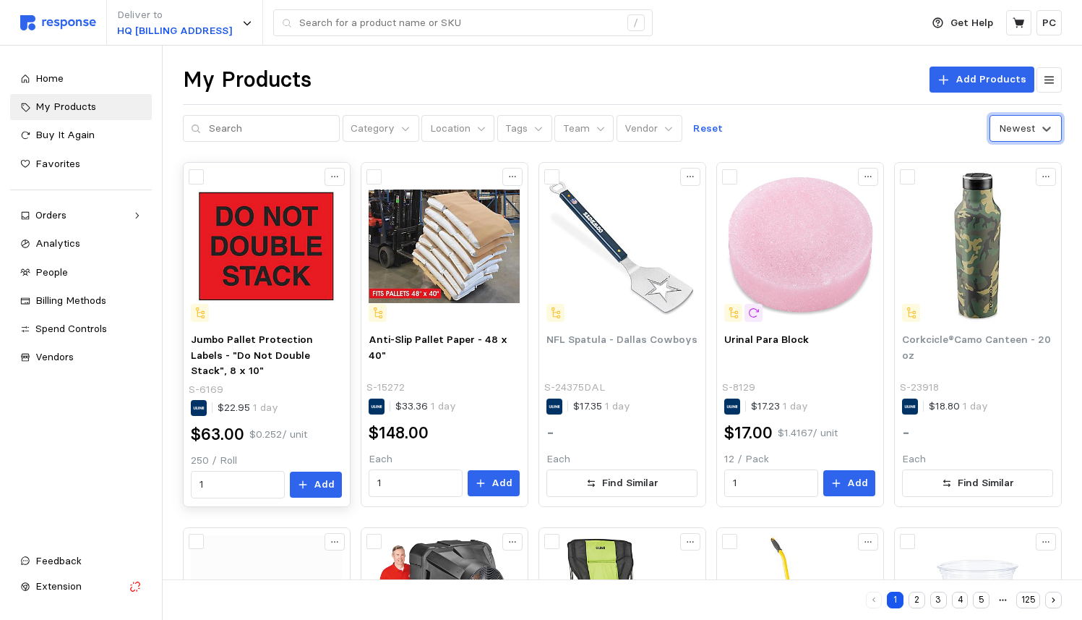
click at [325, 416] on div "Jumbo Pallet Protection Labels - "Do Not Double Stack", 8 x 10" S-6169 $22.95 1…" at bounding box center [266, 415] width 161 height 176
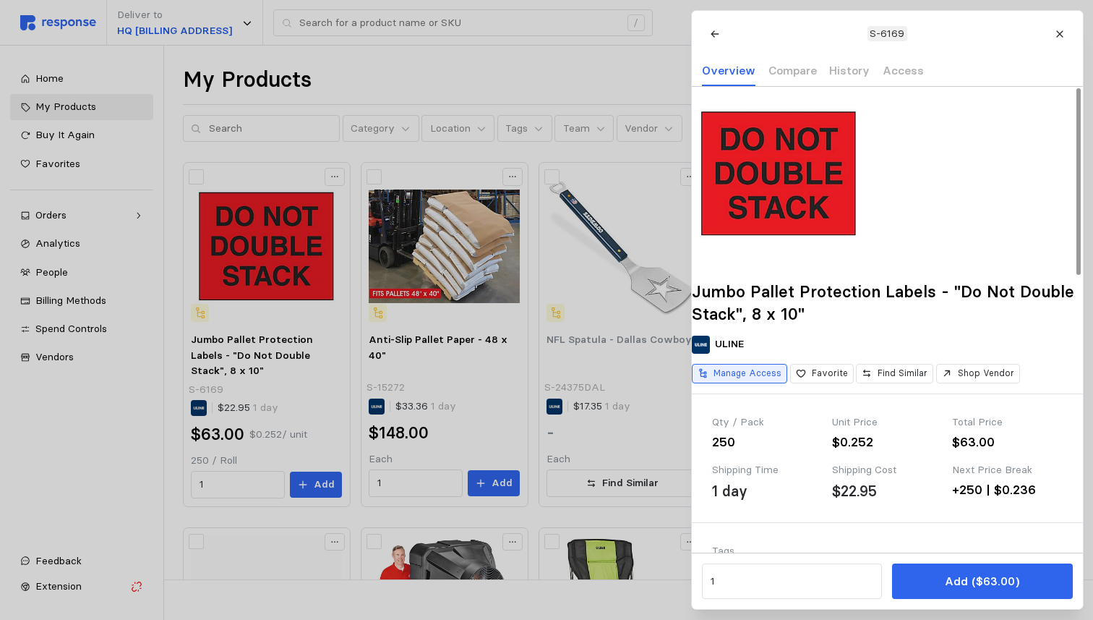
click at [776, 380] on p "Manage Access" at bounding box center [748, 373] width 68 height 13
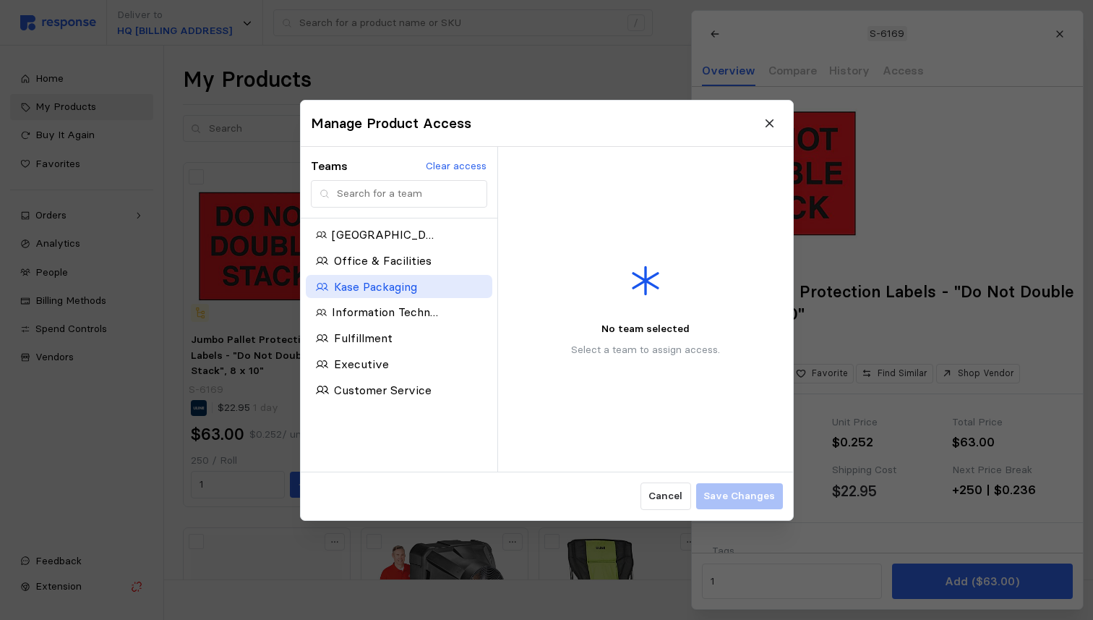
click at [351, 286] on p "Kase Packaging" at bounding box center [374, 286] width 83 height 18
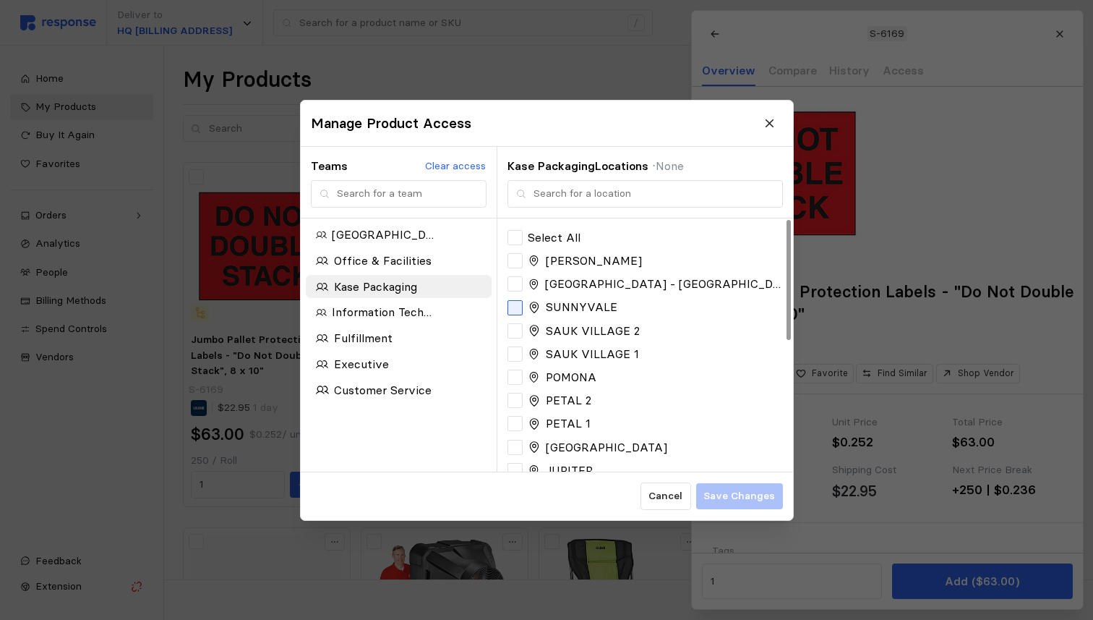
click at [516, 304] on div at bounding box center [515, 306] width 15 height 15
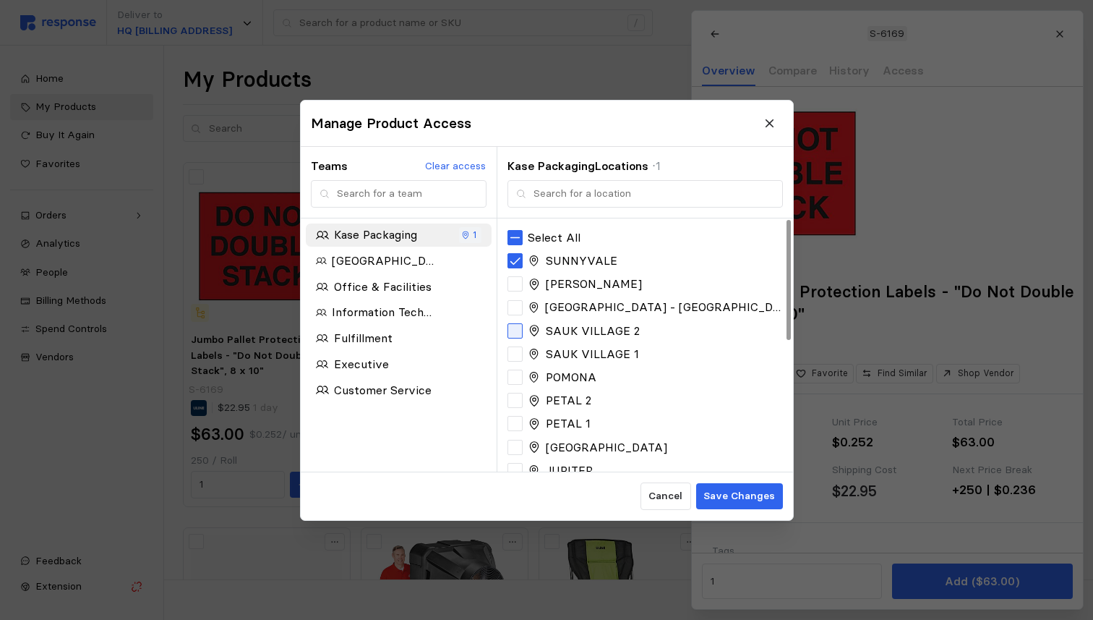
click at [515, 327] on div at bounding box center [515, 329] width 15 height 15
click at [514, 350] on div at bounding box center [515, 353] width 15 height 15
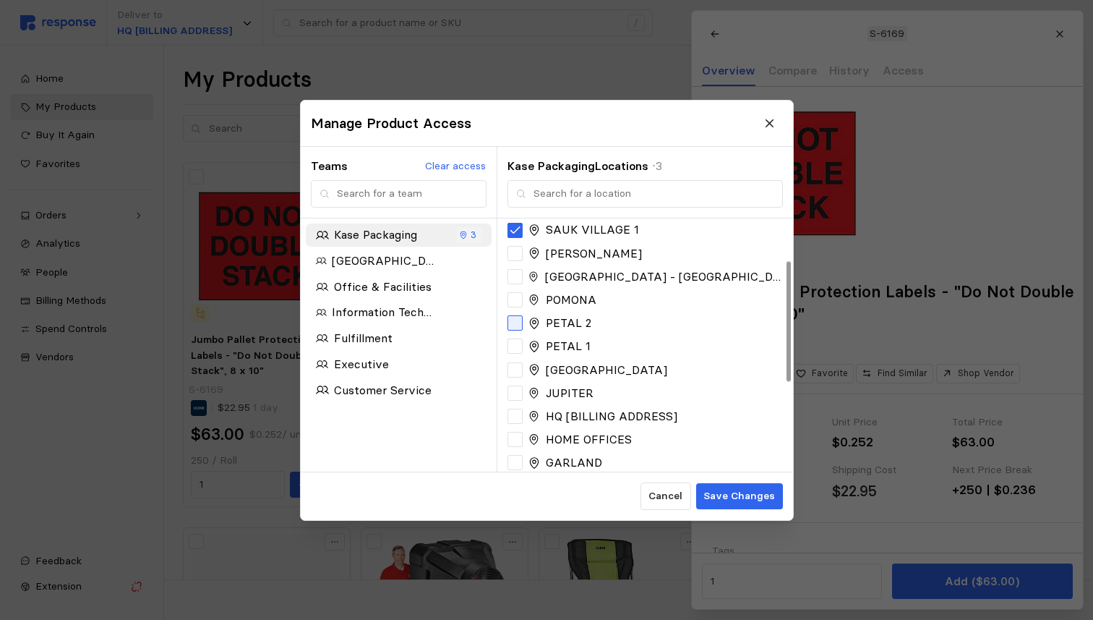
scroll to position [87, 0]
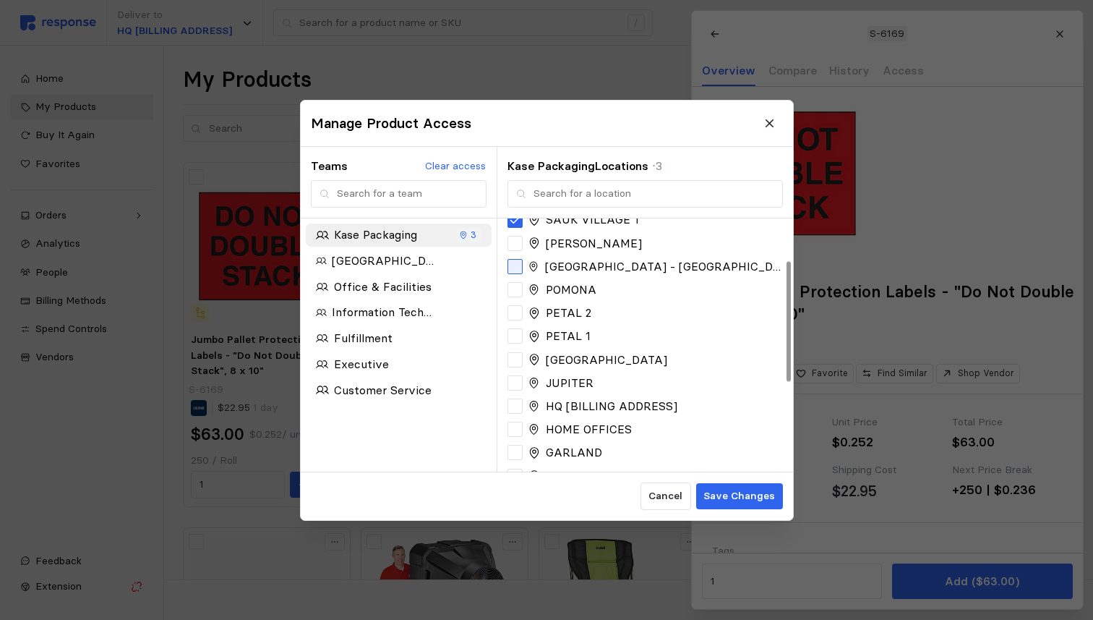
click at [518, 265] on div at bounding box center [515, 266] width 15 height 15
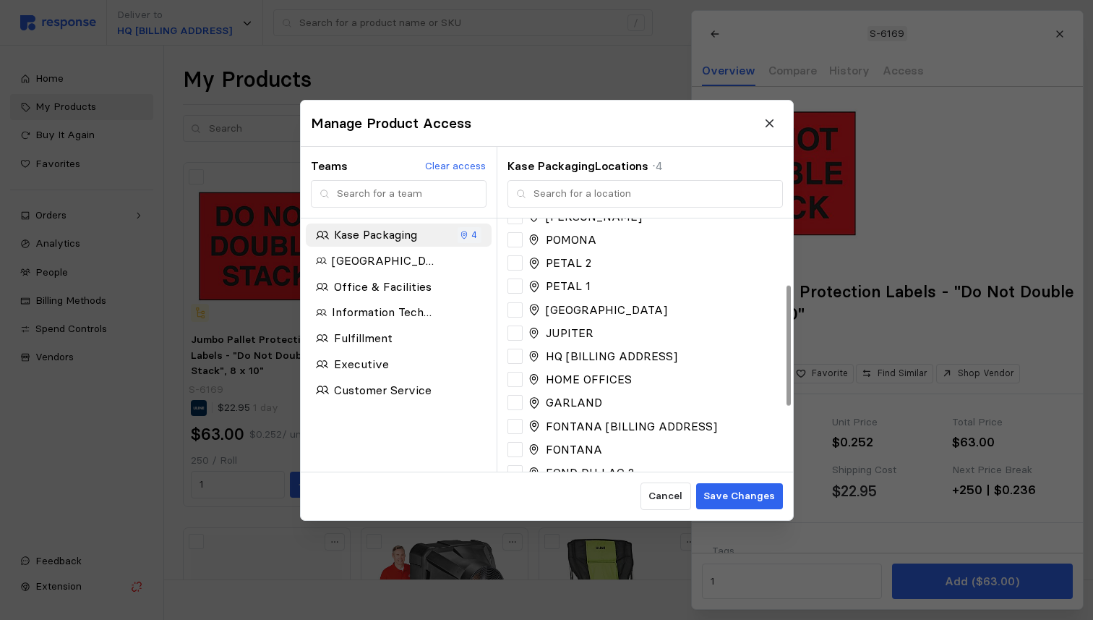
scroll to position [138, 0]
click at [524, 333] on div "JUPITER" at bounding box center [645, 331] width 275 height 18
click at [519, 333] on div at bounding box center [515, 332] width 15 height 15
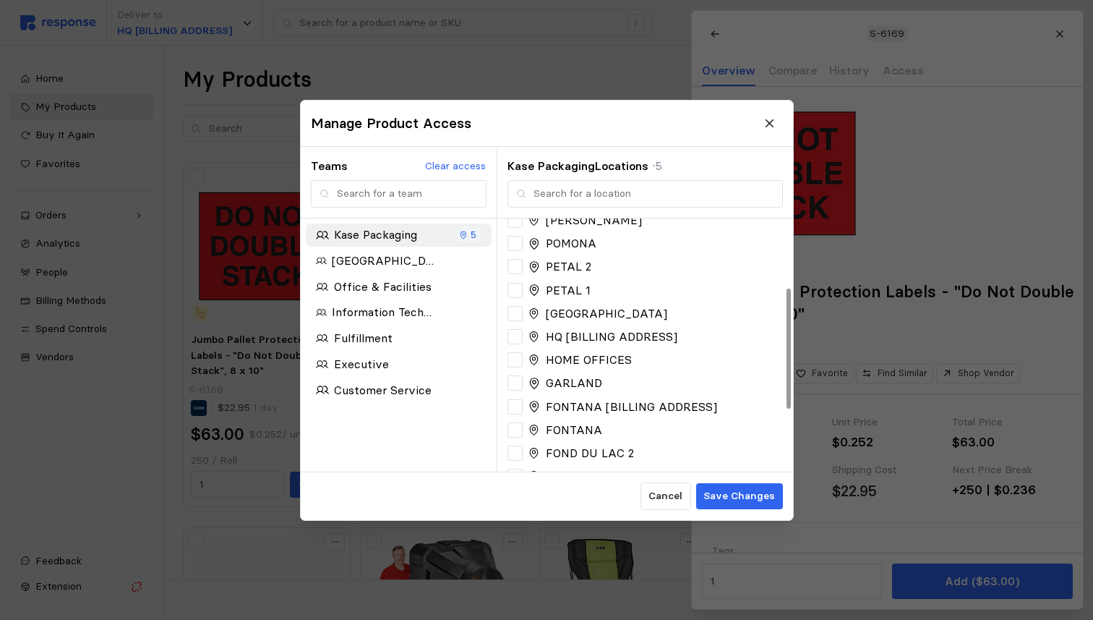
scroll to position [168, 0]
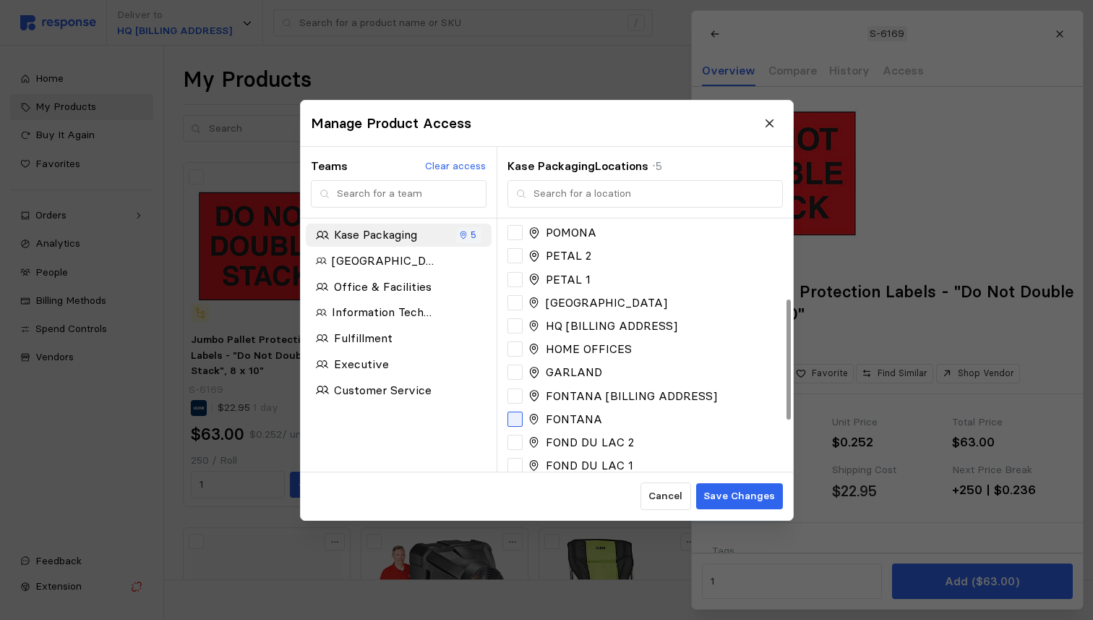
click at [518, 415] on div at bounding box center [515, 418] width 15 height 15
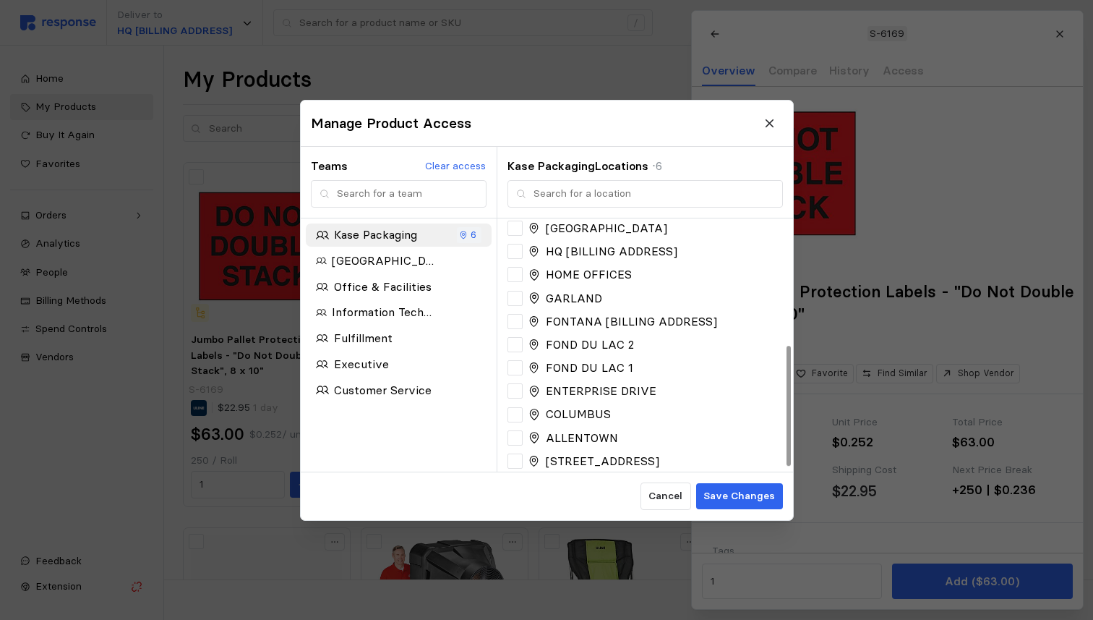
scroll to position [274, 0]
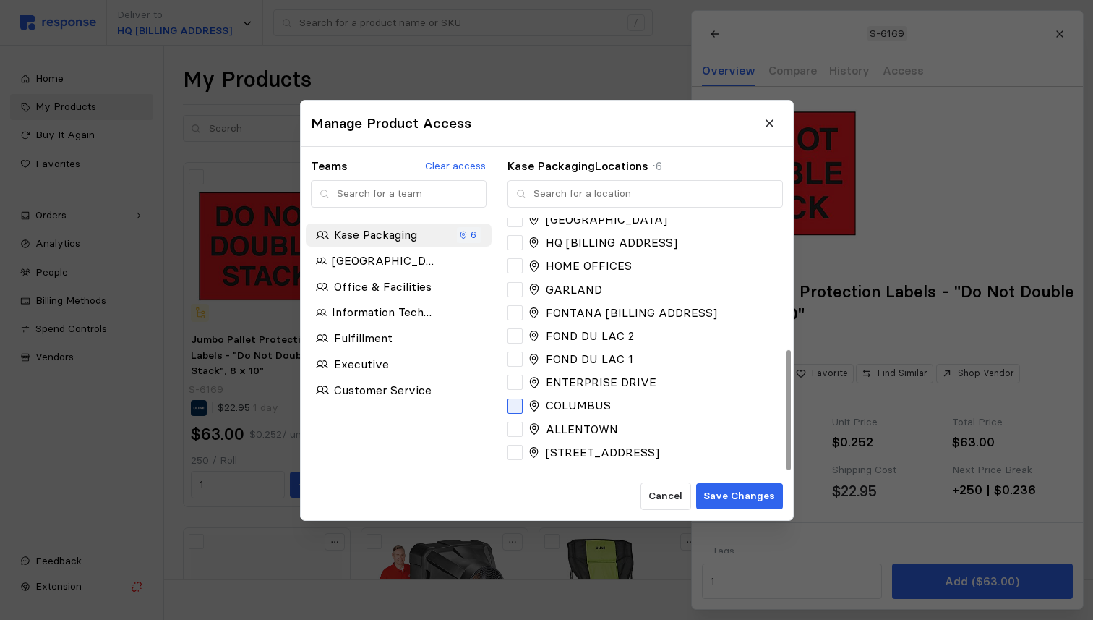
click at [515, 406] on icon at bounding box center [515, 405] width 10 height 7
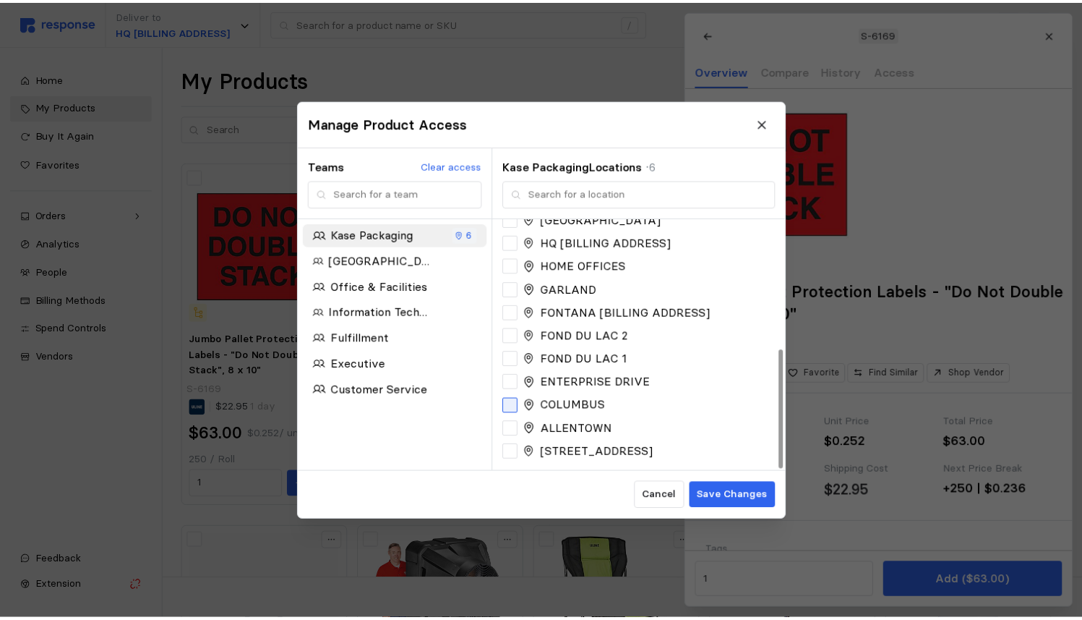
scroll to position [0, 0]
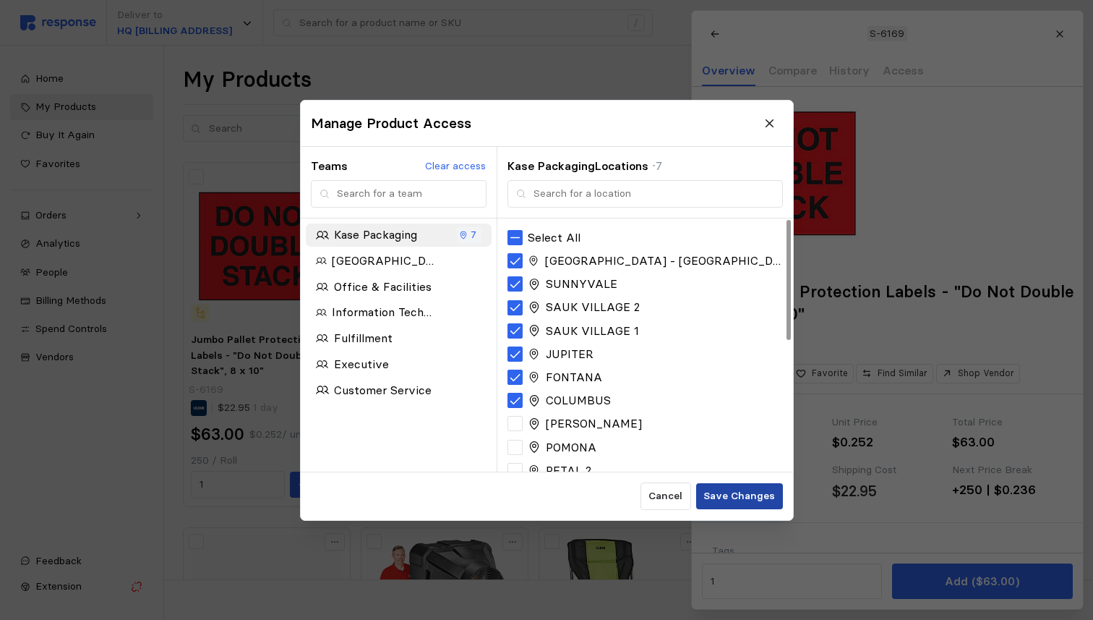
click at [737, 492] on p "Save Changes" at bounding box center [739, 496] width 72 height 16
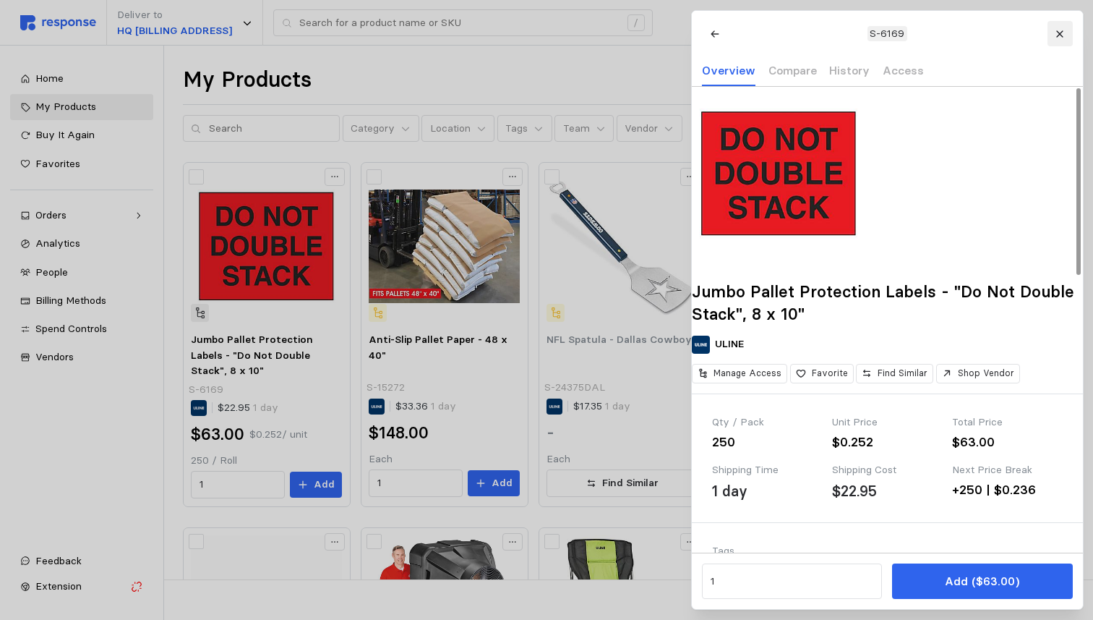
click at [1061, 36] on icon at bounding box center [1060, 34] width 10 height 10
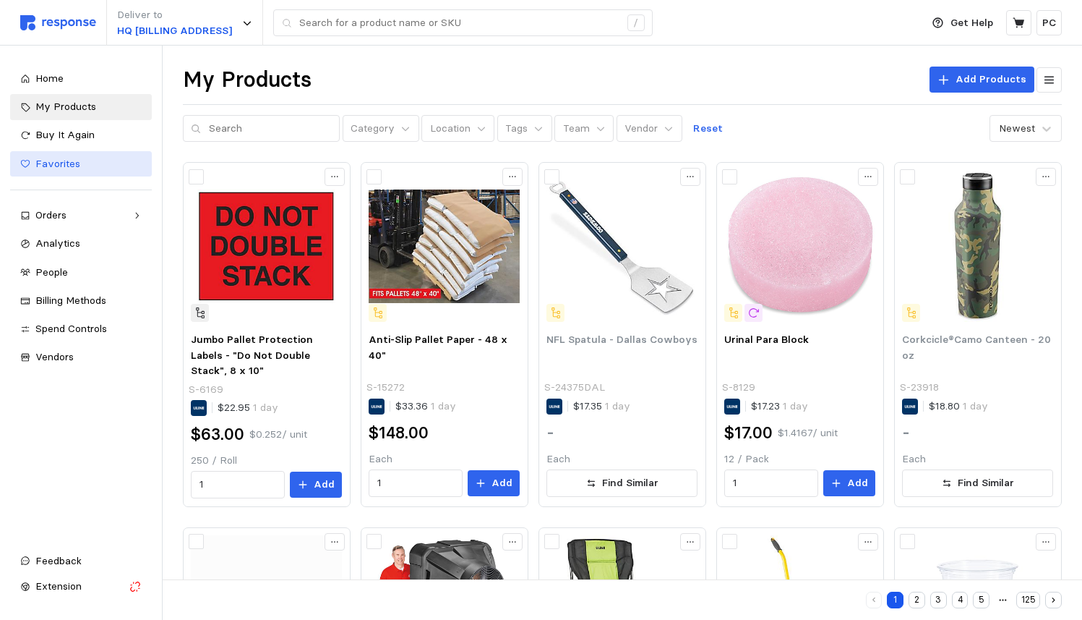
click at [69, 164] on span "Favorites" at bounding box center [57, 163] width 45 height 13
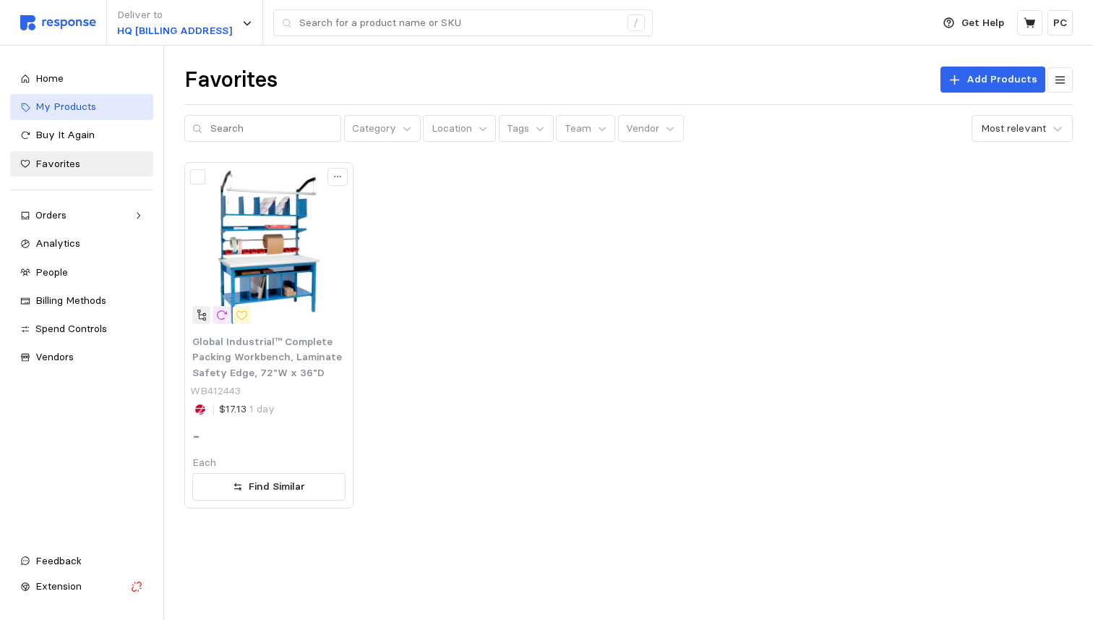
click at [81, 106] on span "My Products" at bounding box center [65, 106] width 61 height 13
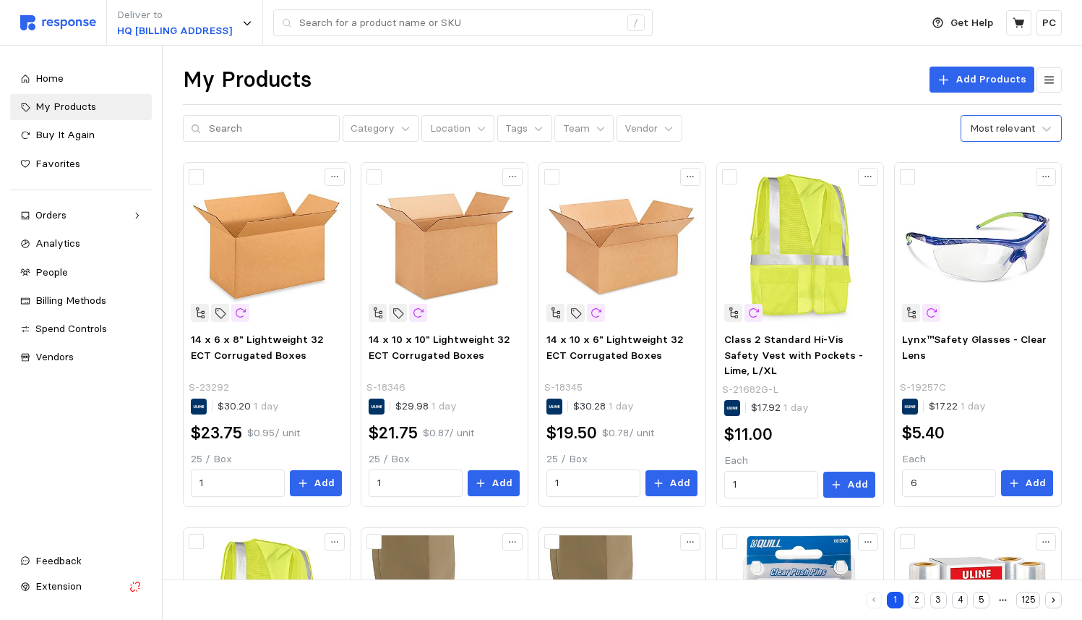
click at [1011, 124] on div "Most relevant" at bounding box center [1002, 128] width 65 height 15
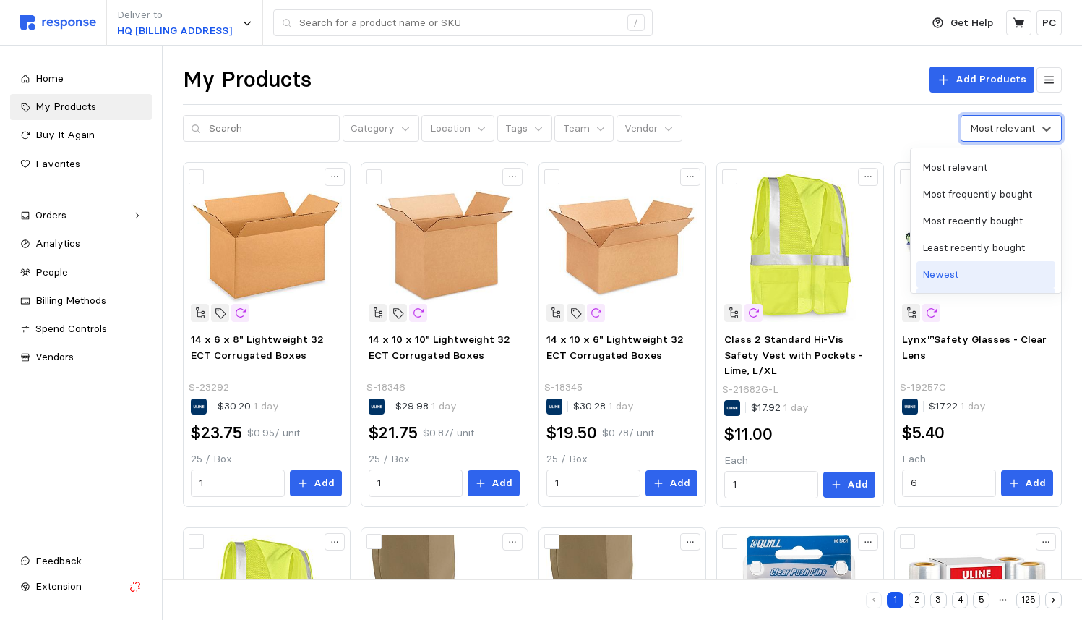
scroll to position [27, 0]
click at [983, 249] on div "Newest" at bounding box center [986, 247] width 139 height 27
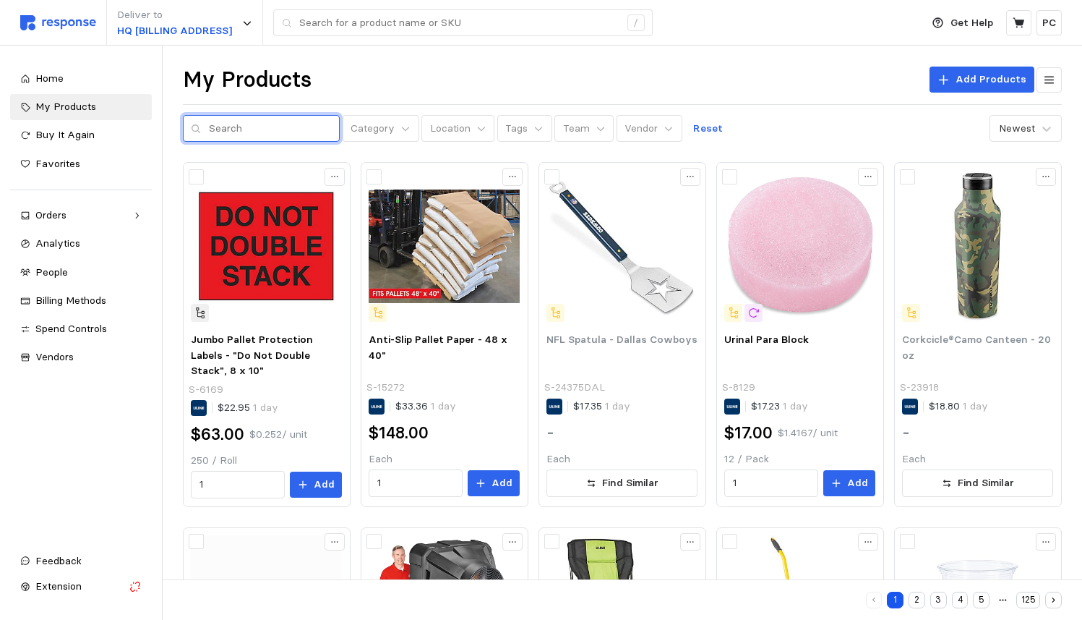
click at [257, 121] on input "text" at bounding box center [270, 129] width 123 height 26
paste input "S-2158"
type input "S-2158"
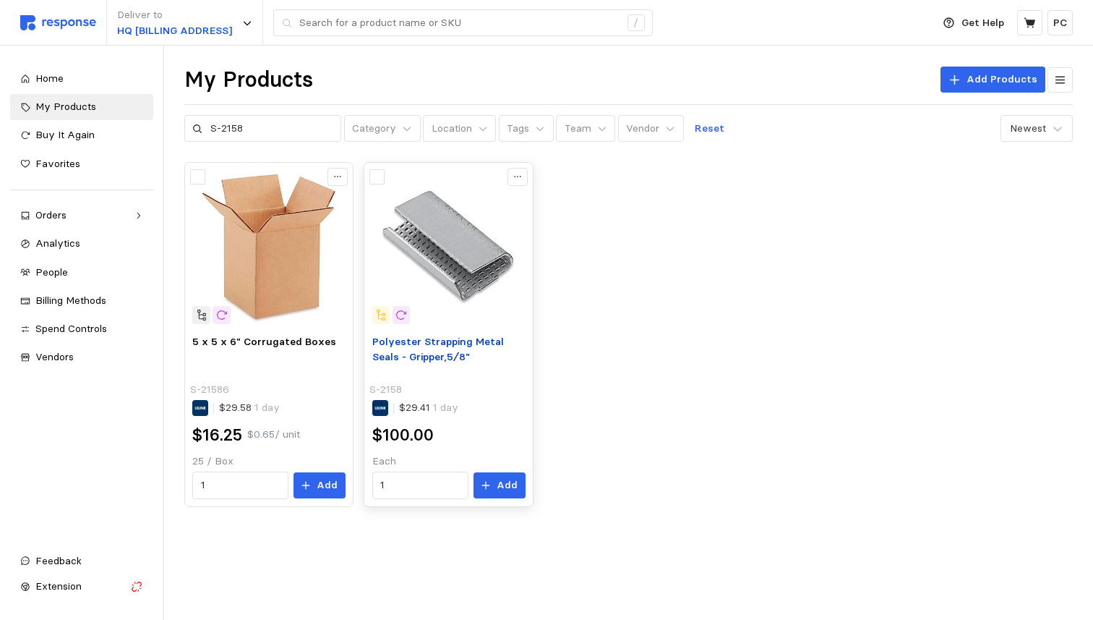
click at [453, 340] on span "Polyester Strapping Metal Seals - Gripper,5⁄8"" at bounding box center [438, 349] width 132 height 29
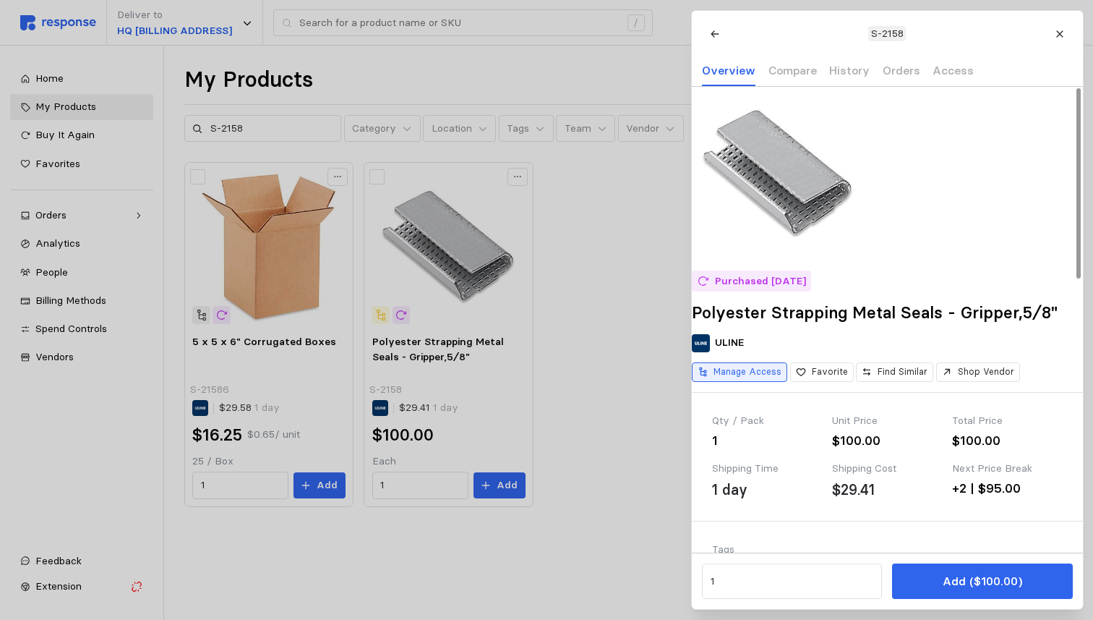
click at [774, 378] on p "Manage Access" at bounding box center [748, 371] width 68 height 13
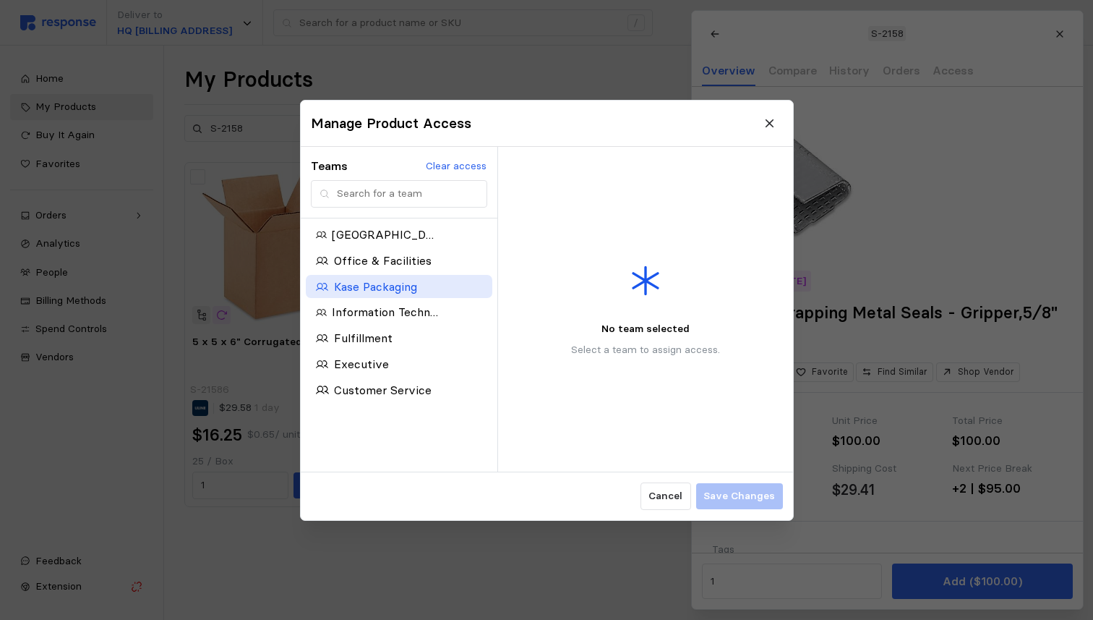
click at [377, 288] on p "Kase Packaging" at bounding box center [374, 286] width 83 height 18
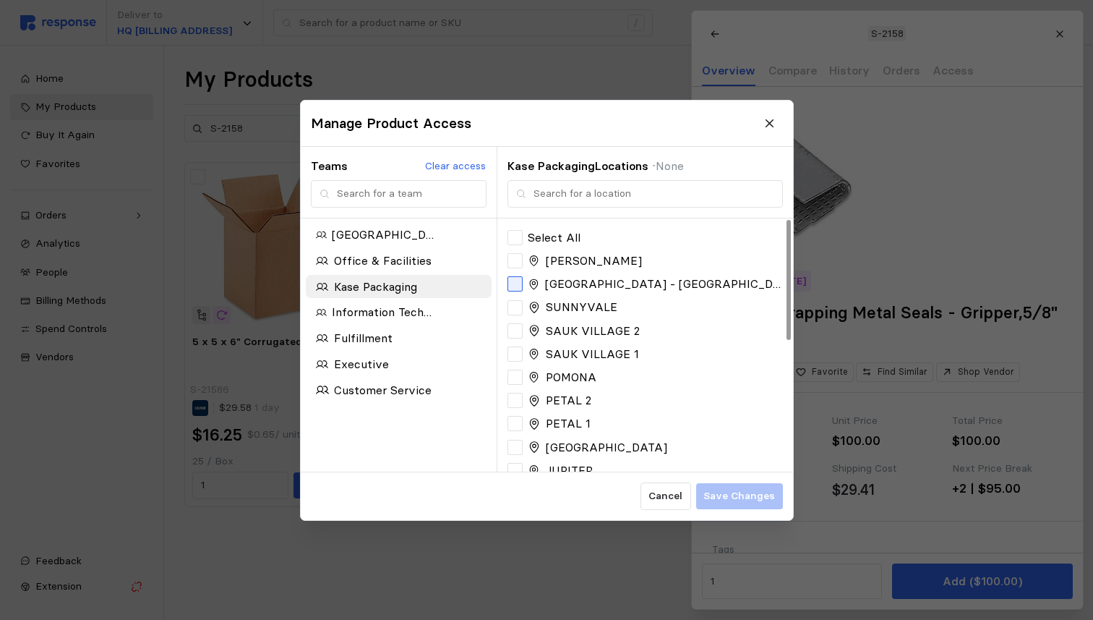
click at [514, 283] on div at bounding box center [515, 283] width 15 height 15
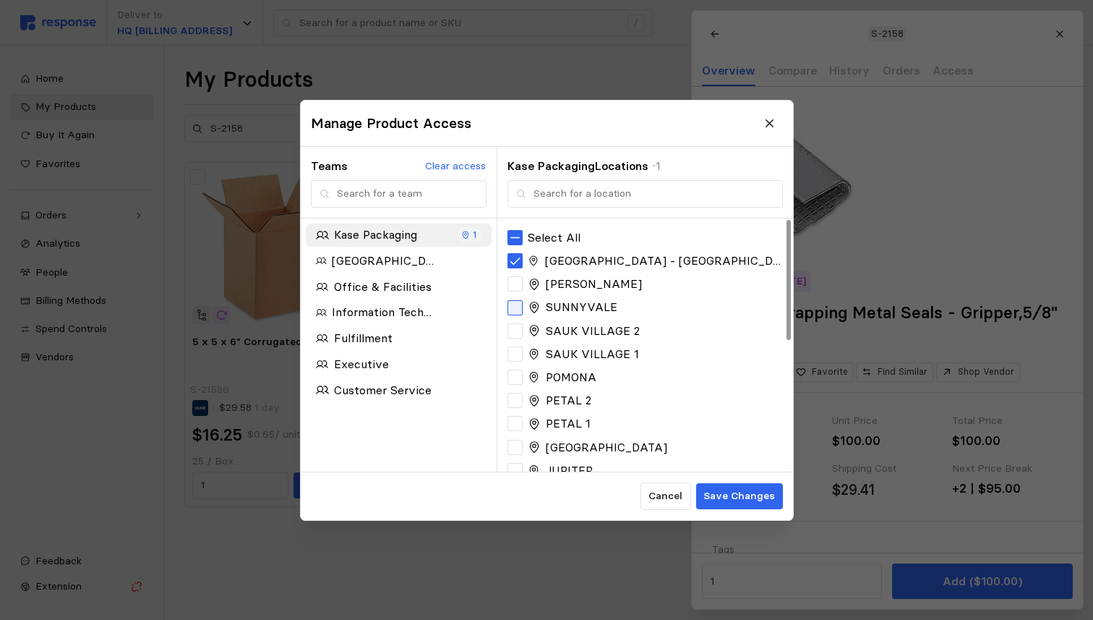
click at [514, 306] on div at bounding box center [515, 306] width 15 height 15
click at [516, 328] on div at bounding box center [515, 329] width 15 height 15
click at [515, 351] on div at bounding box center [515, 353] width 15 height 15
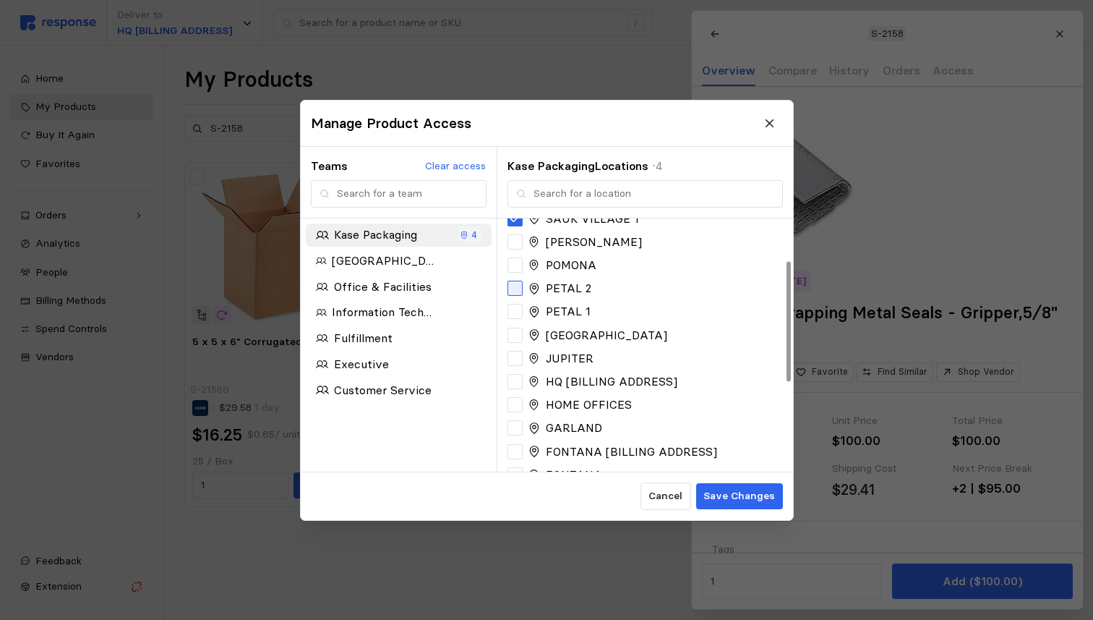
scroll to position [121, 0]
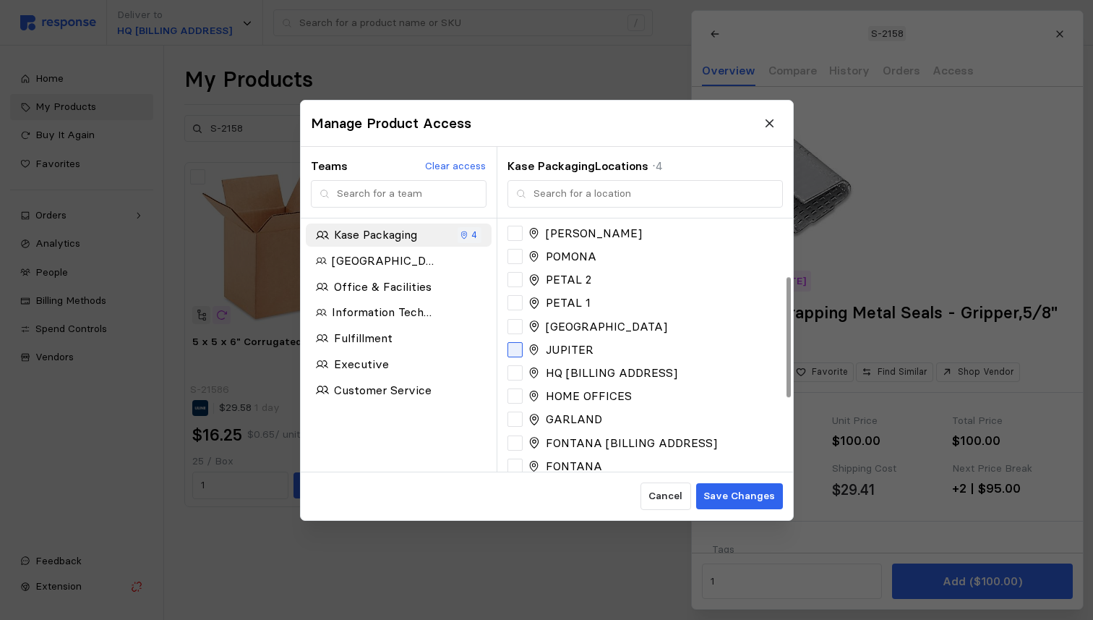
click at [517, 347] on div at bounding box center [515, 349] width 15 height 15
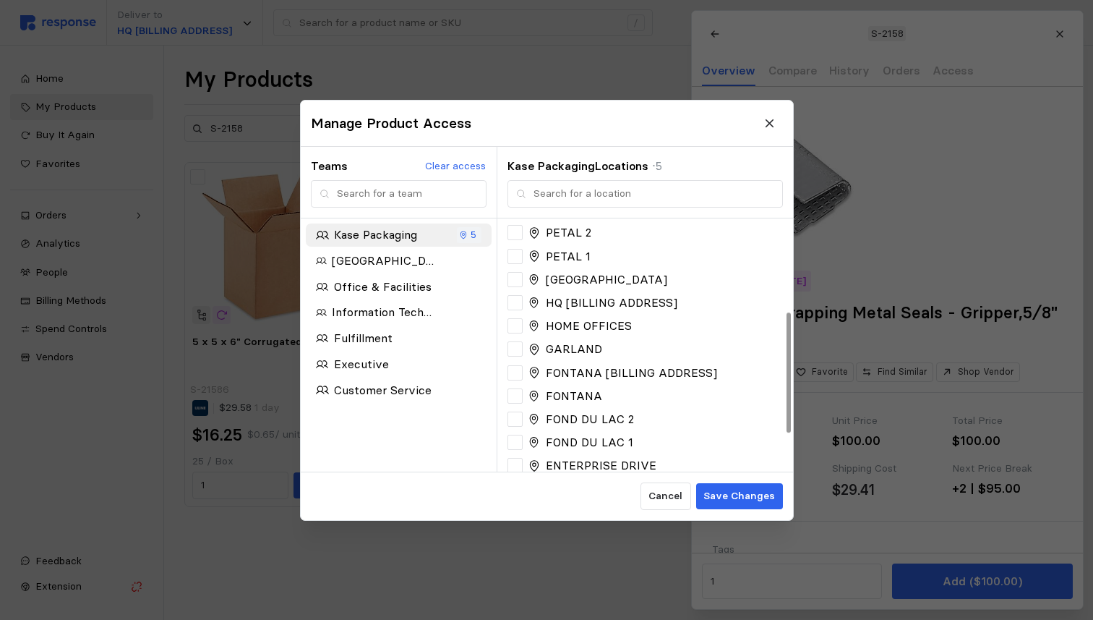
scroll to position [197, 0]
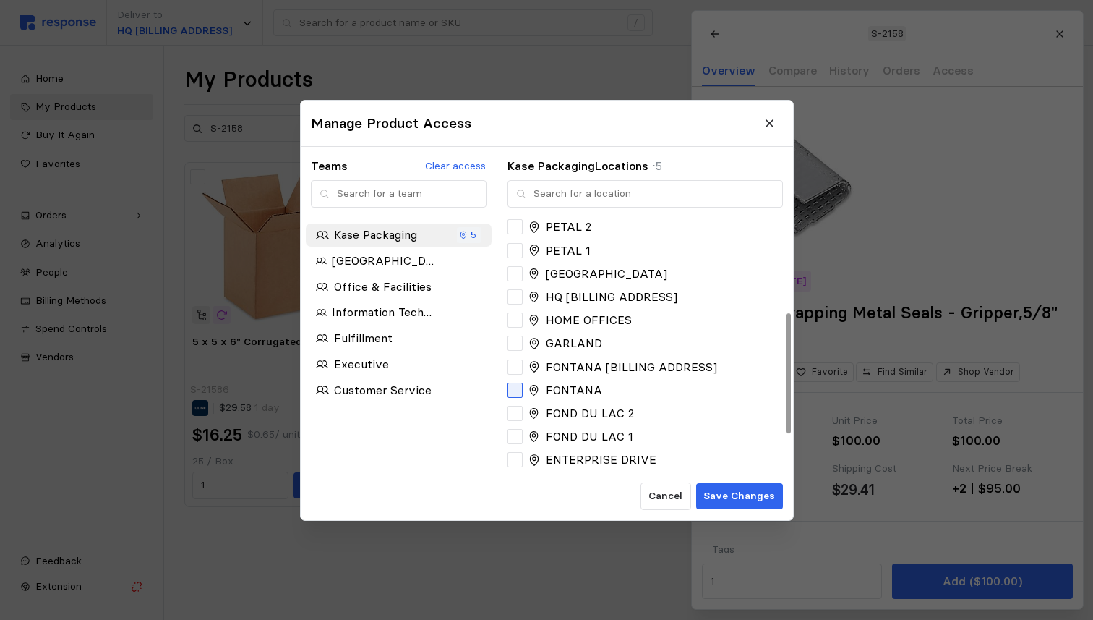
click at [516, 390] on icon at bounding box center [515, 389] width 10 height 7
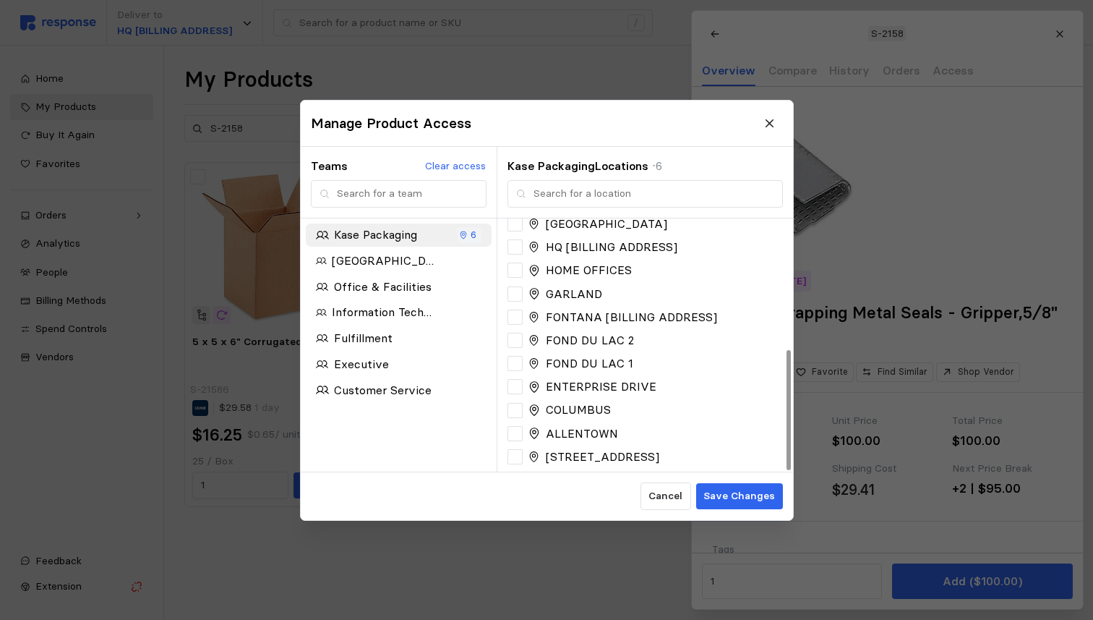
scroll to position [274, 0]
click at [516, 406] on icon at bounding box center [515, 405] width 10 height 7
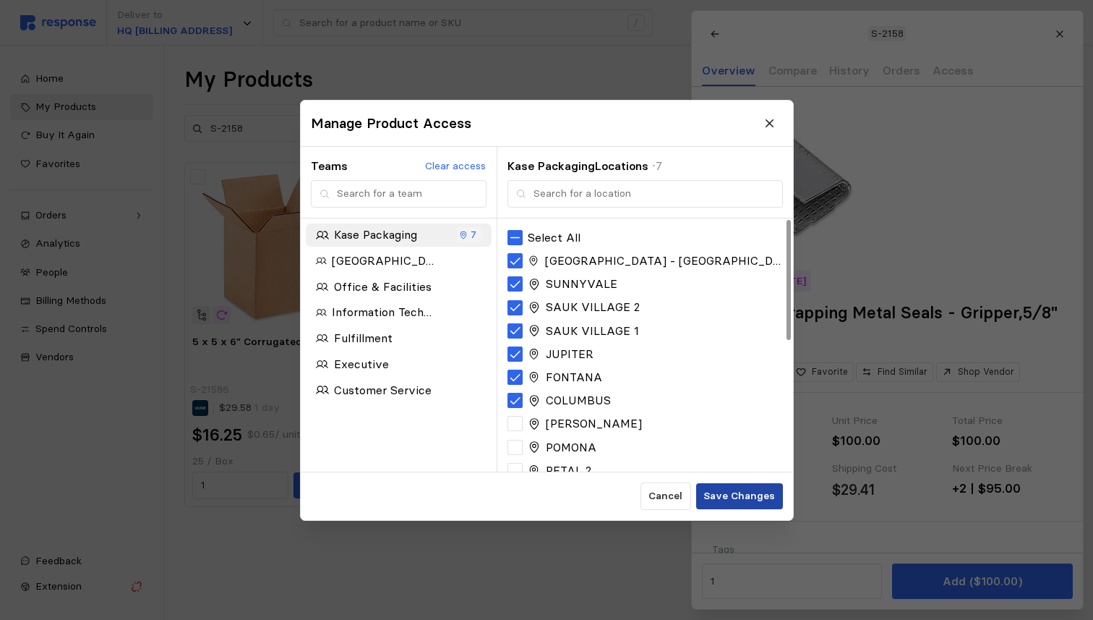
click at [732, 488] on p "Save Changes" at bounding box center [739, 496] width 72 height 16
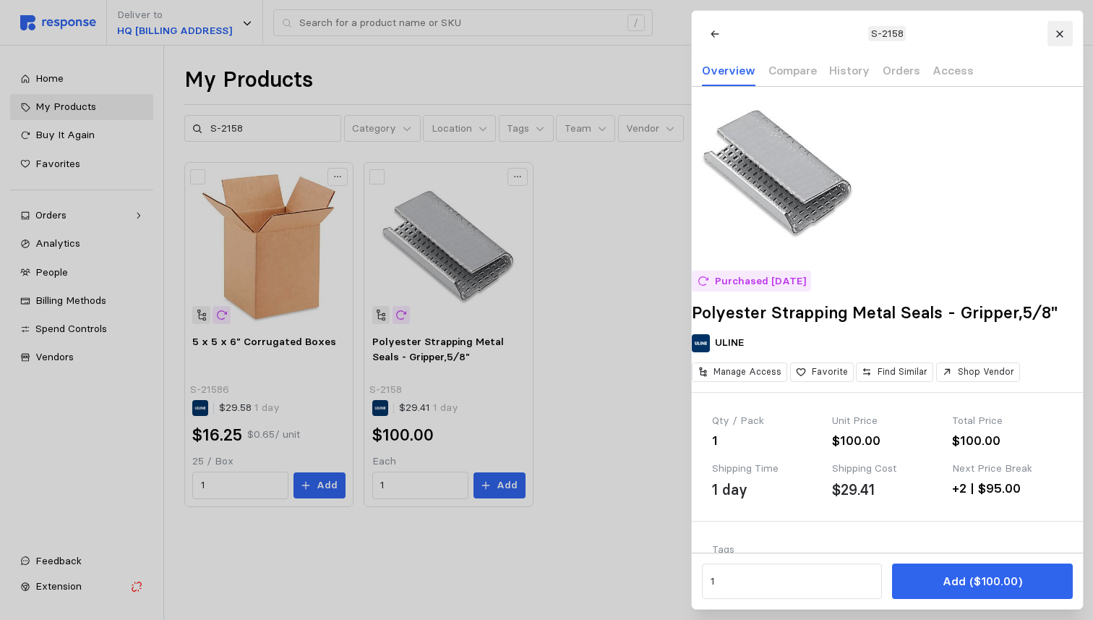
click at [1064, 35] on icon at bounding box center [1060, 34] width 10 height 10
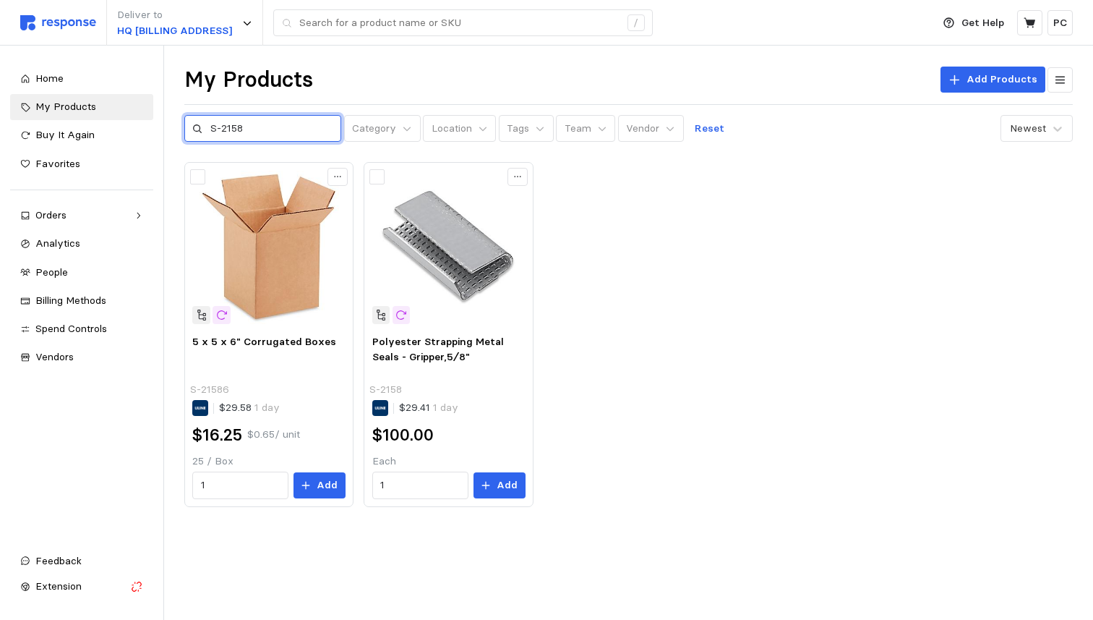
click at [305, 125] on input "S-2158" at bounding box center [271, 129] width 123 height 26
paste input "1656"
type input "S-1656"
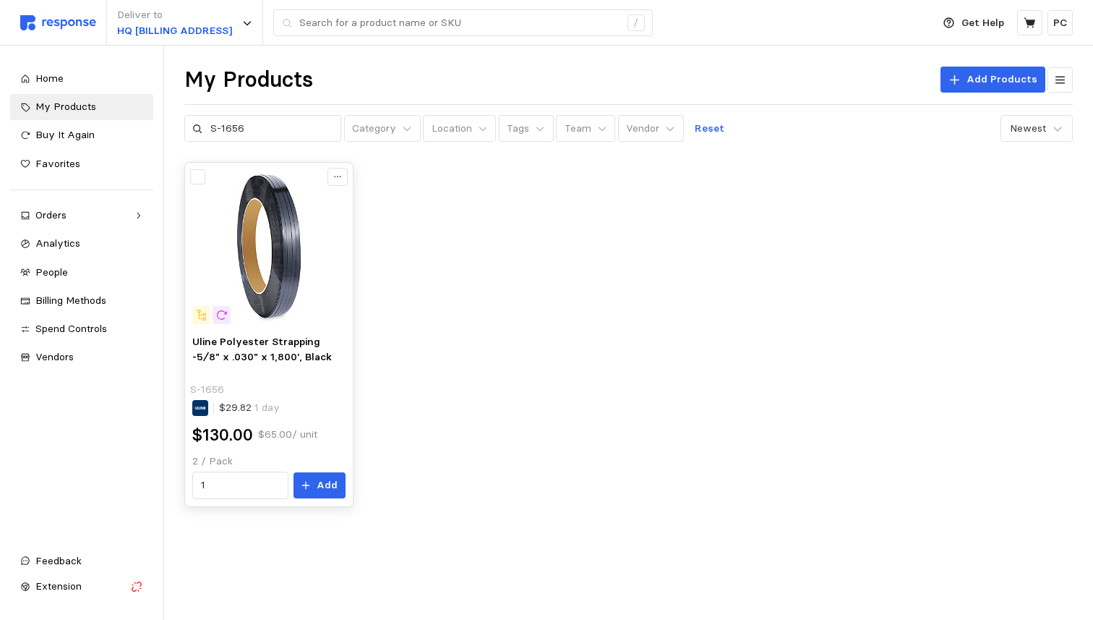
click at [323, 380] on div "Uline Polyester Strapping -5⁄8" x .030" x 1,800', Black S-1656 $29.82 1 day $13…" at bounding box center [268, 416] width 163 height 175
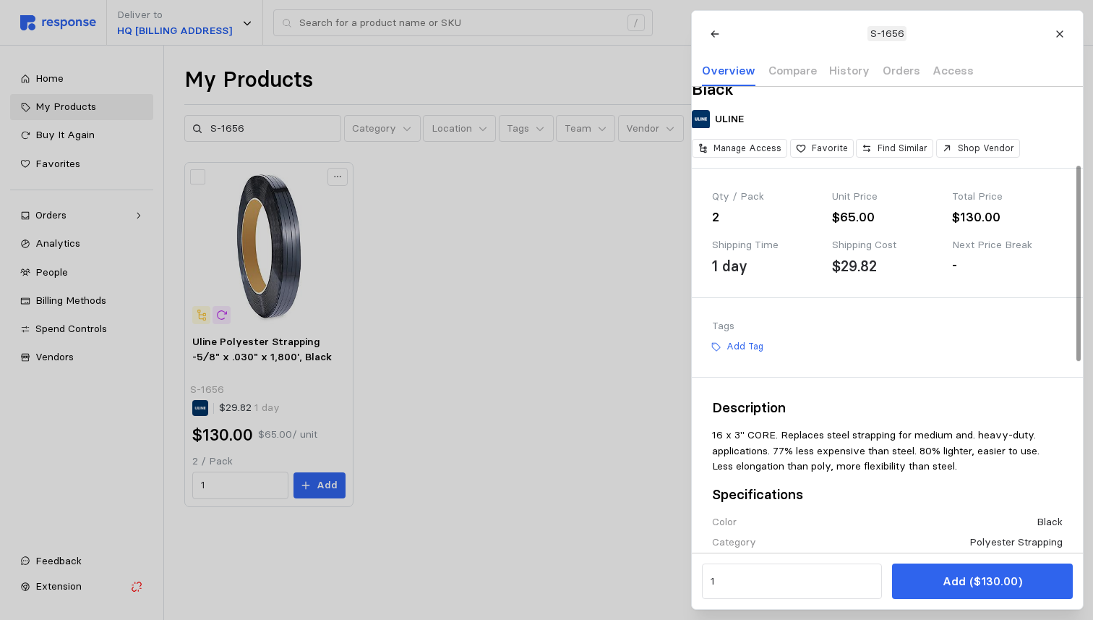
scroll to position [171, 0]
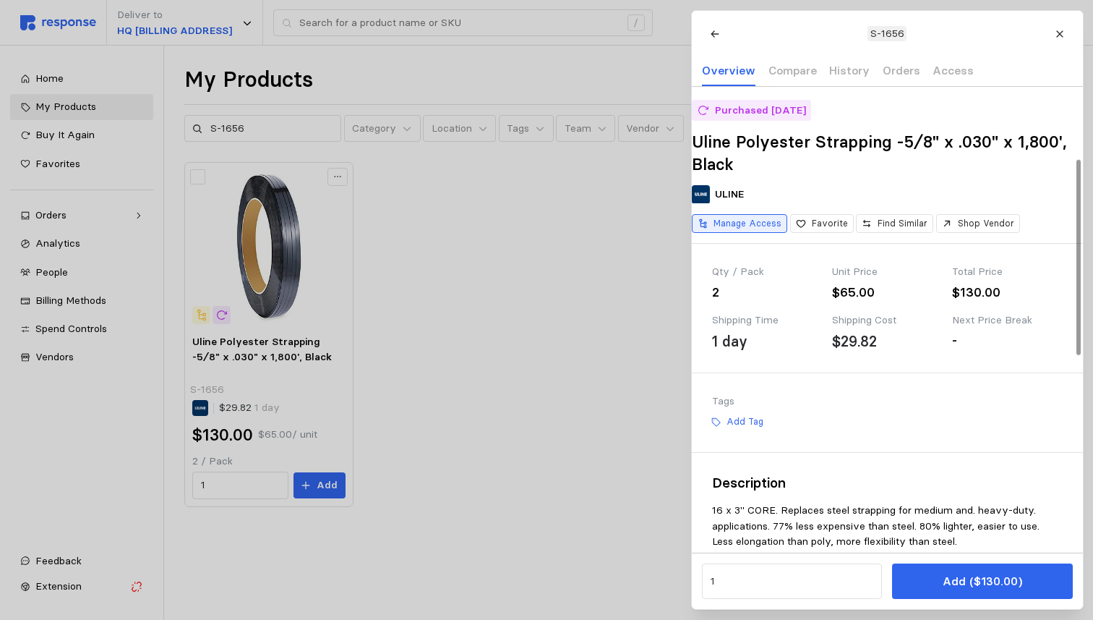
click at [761, 230] on p "Manage Access" at bounding box center [748, 223] width 68 height 13
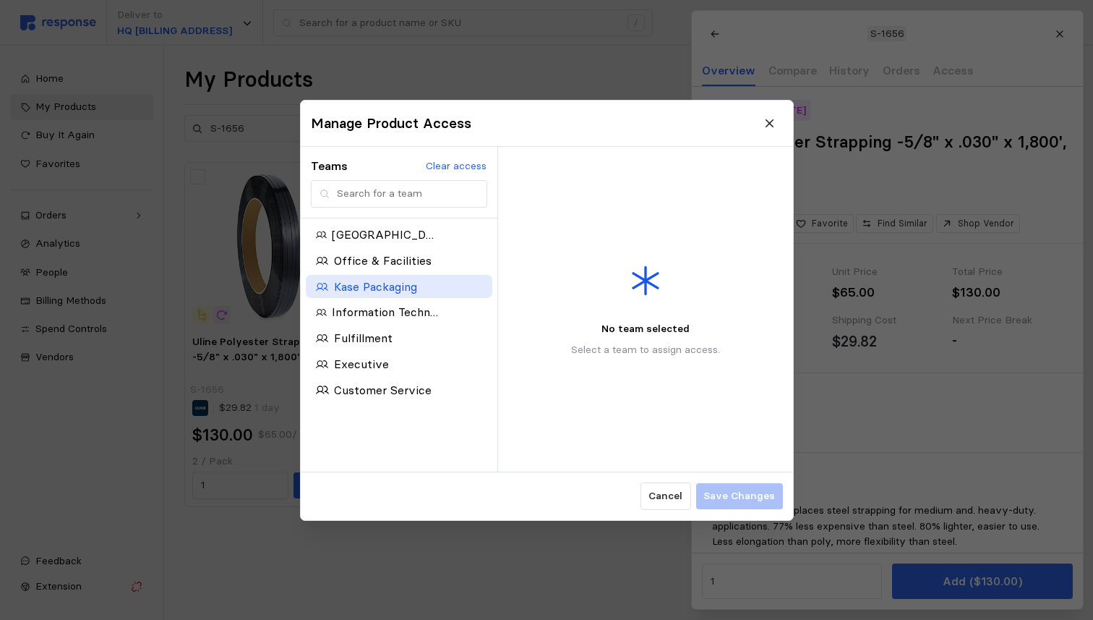
click at [414, 292] on p "Kase Packaging" at bounding box center [374, 286] width 83 height 18
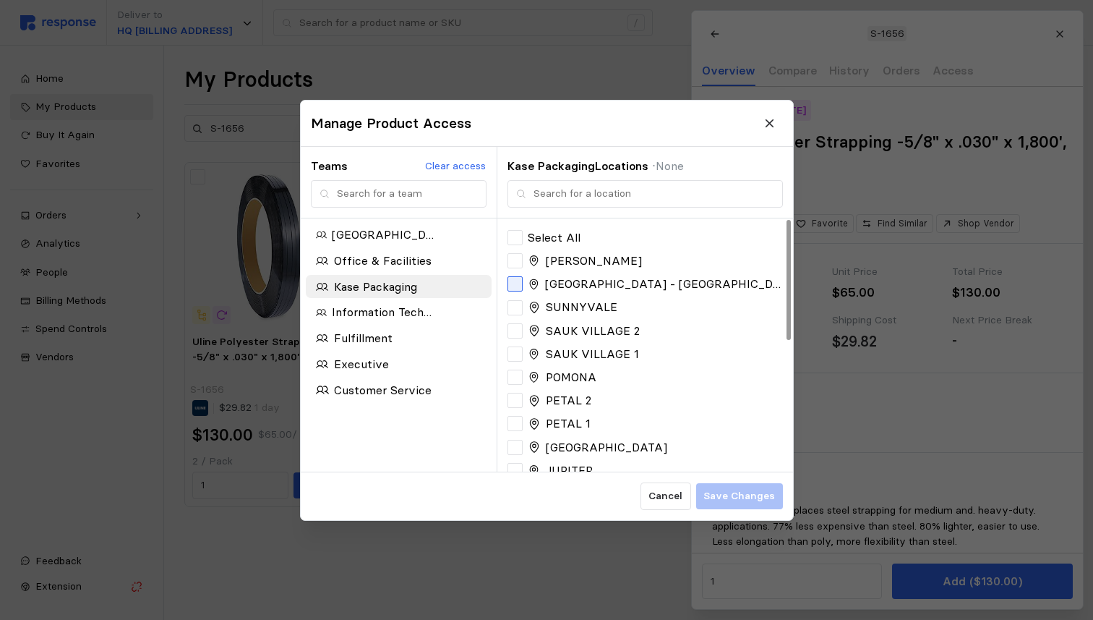
click at [516, 284] on icon at bounding box center [515, 284] width 10 height 7
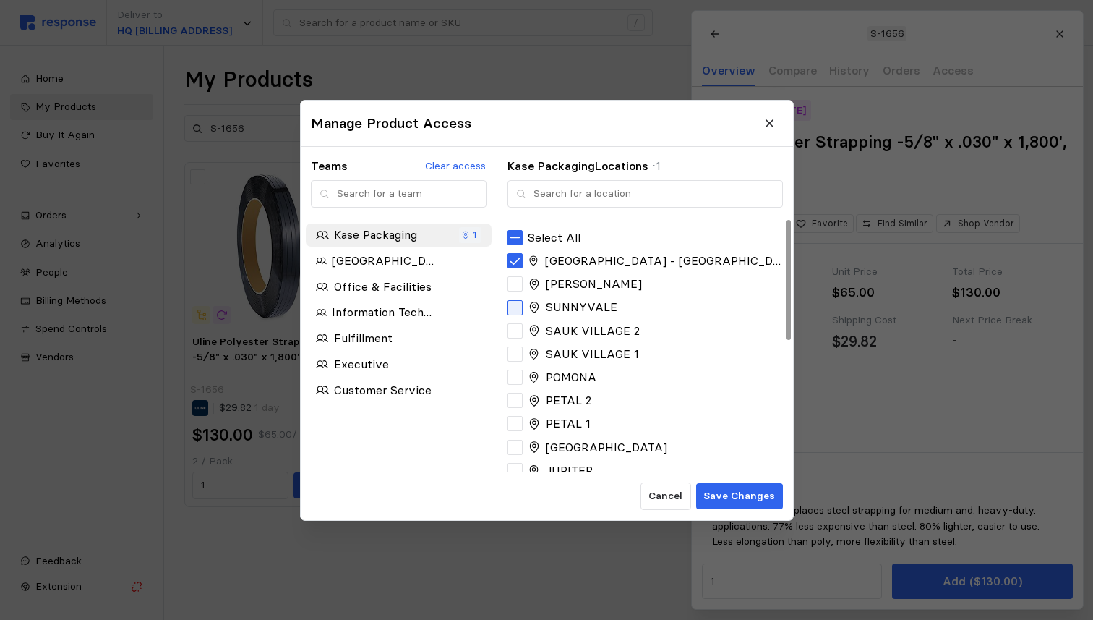
click at [515, 304] on div at bounding box center [515, 306] width 15 height 15
click at [520, 330] on div at bounding box center [515, 329] width 15 height 15
click at [516, 353] on div at bounding box center [515, 353] width 15 height 15
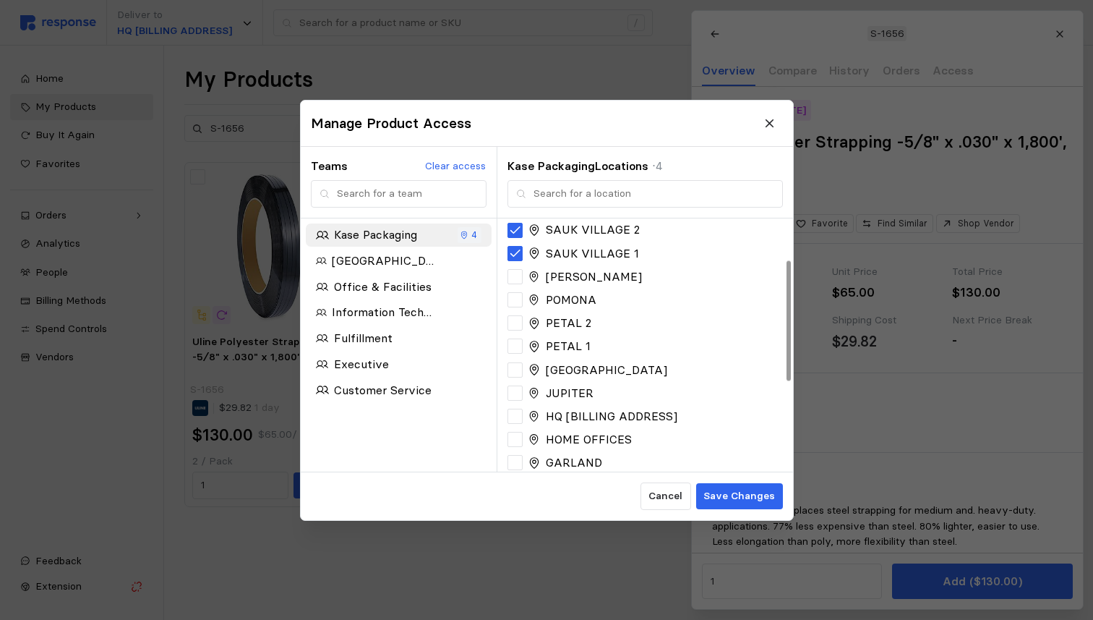
scroll to position [86, 0]
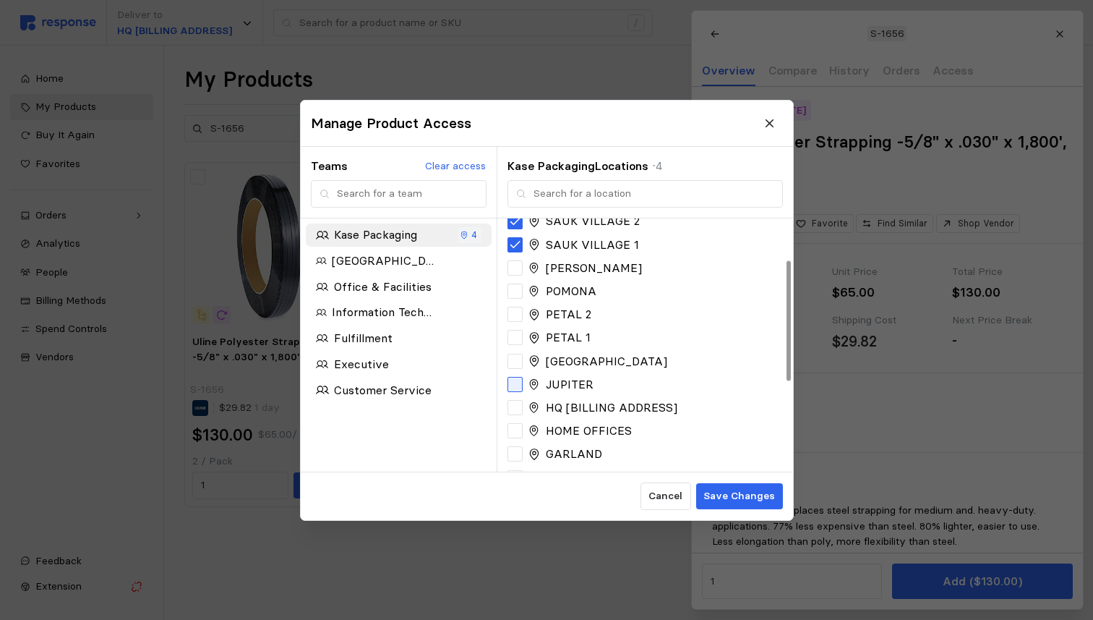
click at [520, 387] on div at bounding box center [515, 384] width 15 height 15
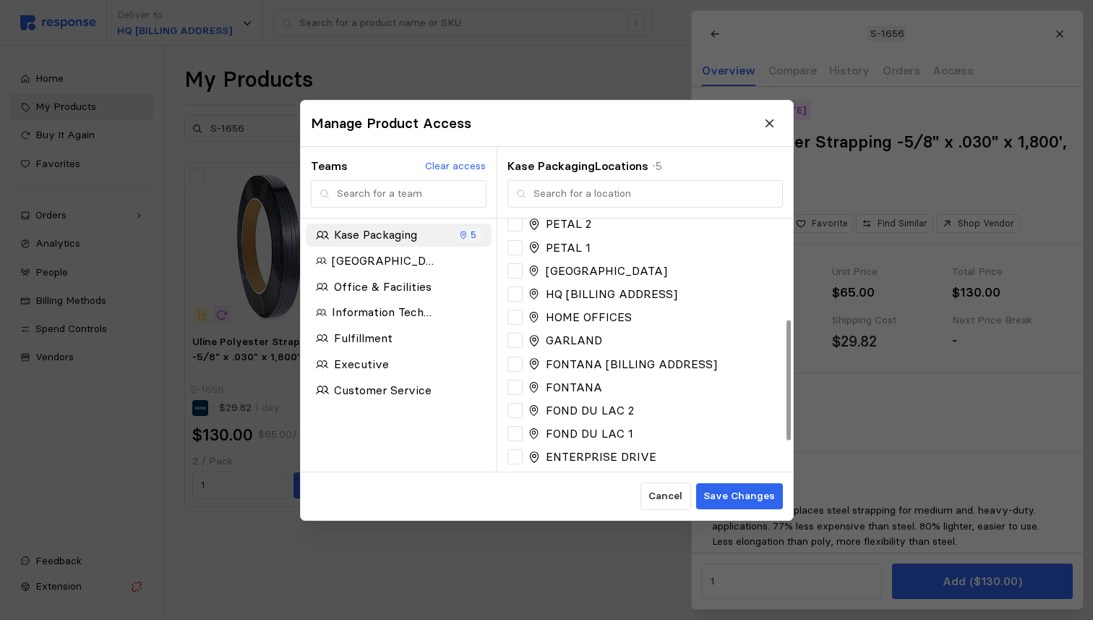
scroll to position [217, 0]
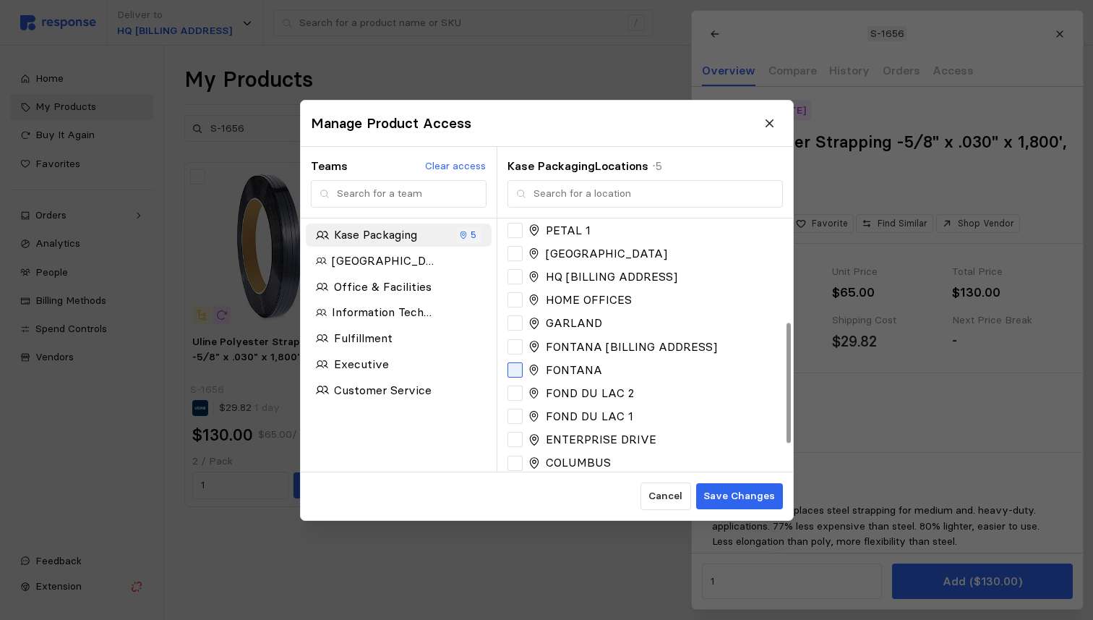
click at [516, 370] on icon at bounding box center [515, 369] width 10 height 7
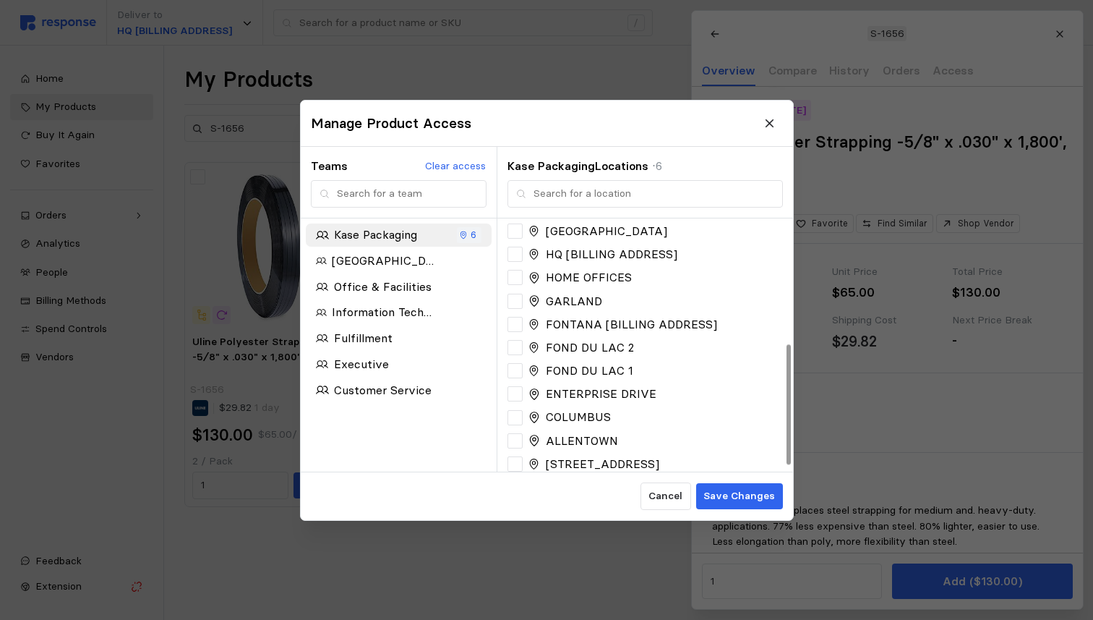
scroll to position [274, 0]
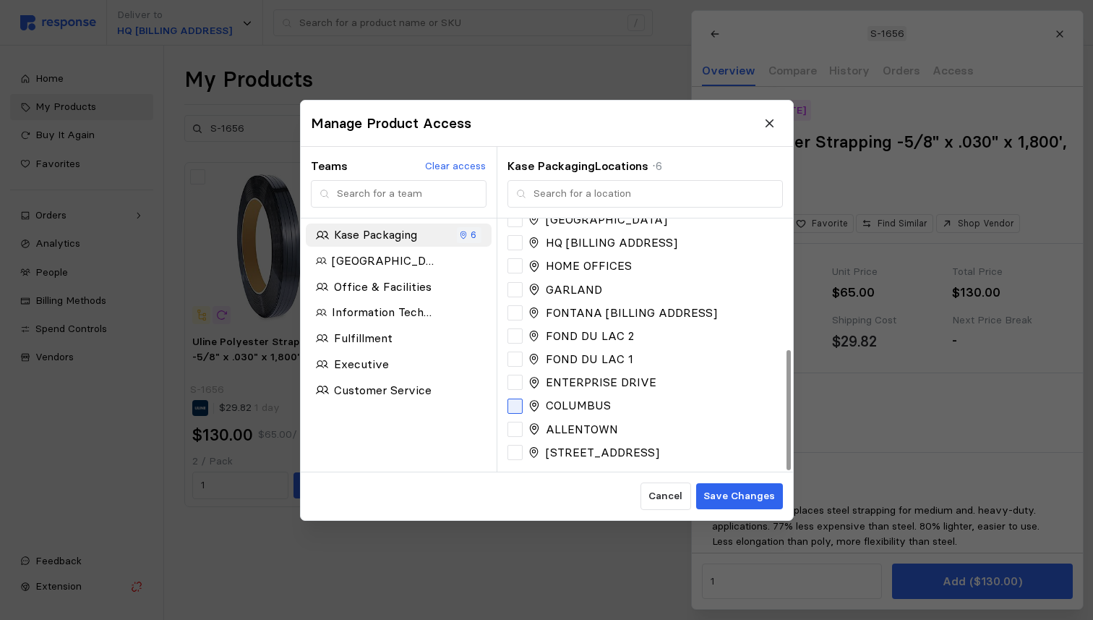
click at [516, 405] on div at bounding box center [515, 405] width 15 height 15
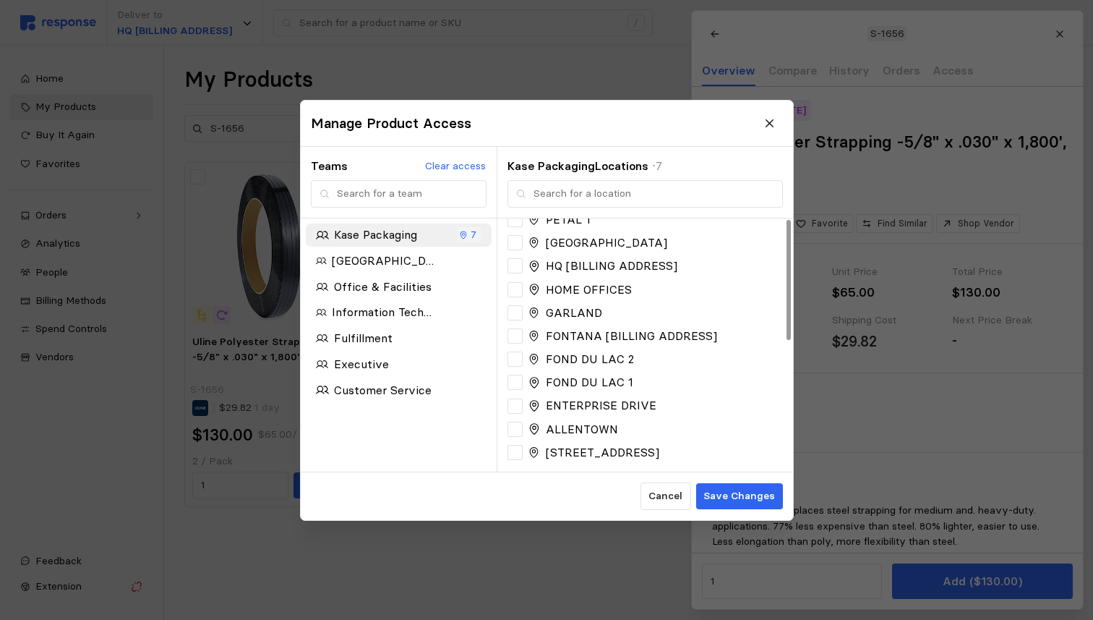
scroll to position [0, 0]
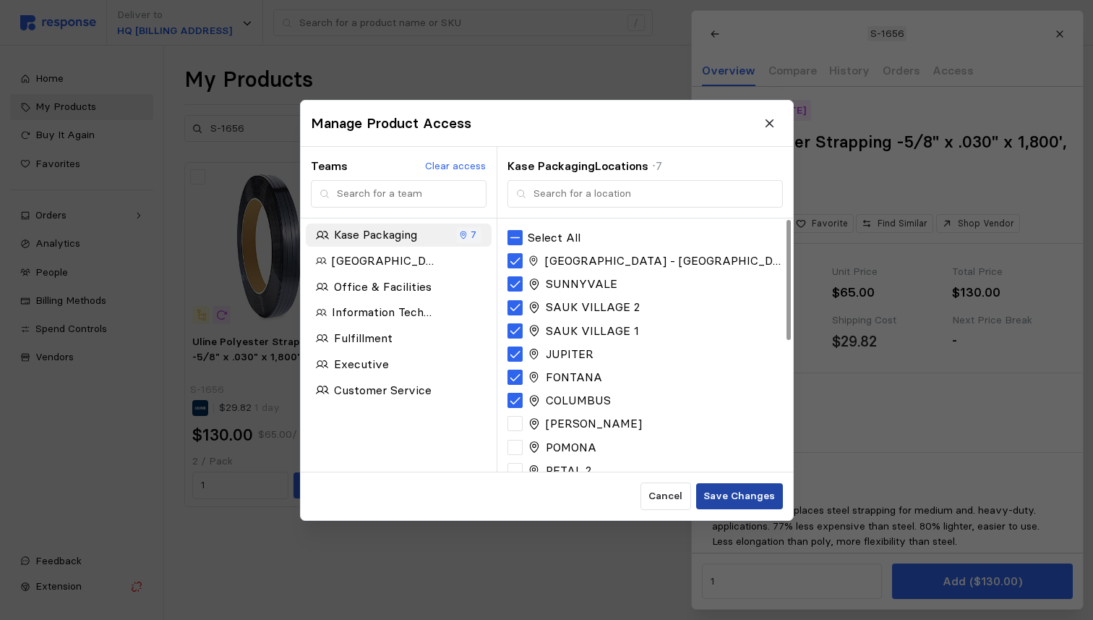
click at [726, 489] on p "Save Changes" at bounding box center [739, 496] width 72 height 16
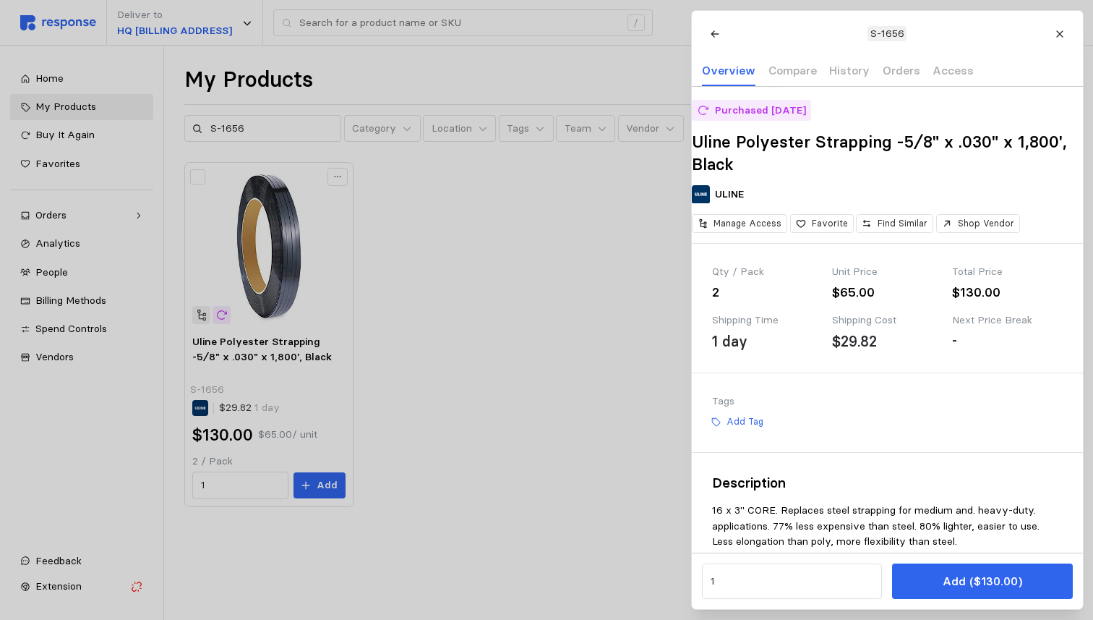
click at [265, 127] on div at bounding box center [546, 310] width 1093 height 620
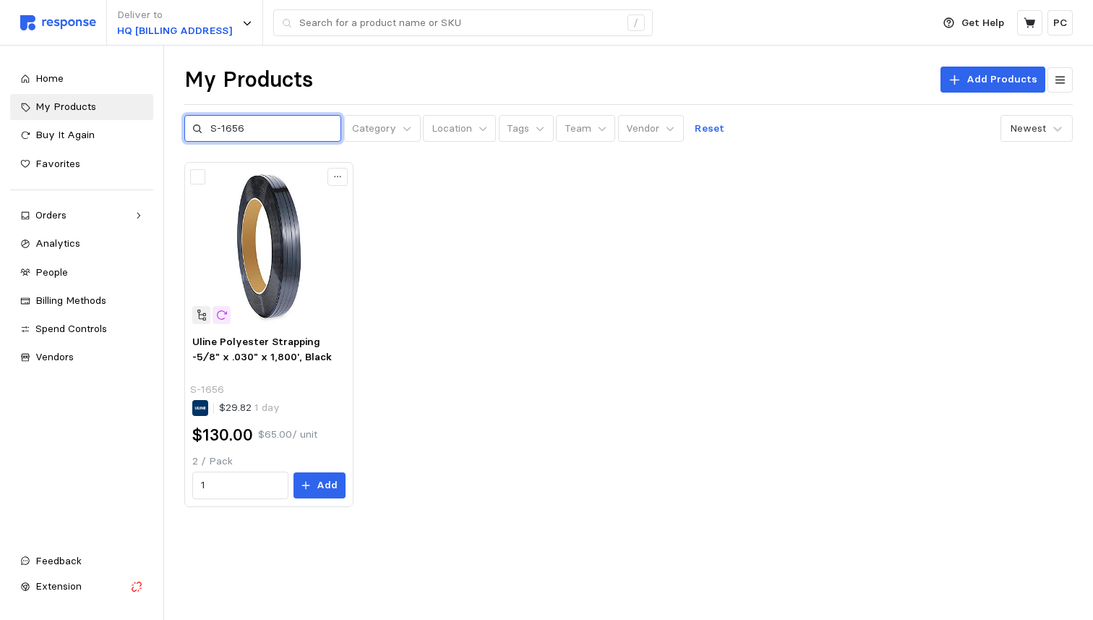
click at [265, 127] on input "S-1656" at bounding box center [271, 129] width 123 height 26
paste input "5272"
type input "S-15272"
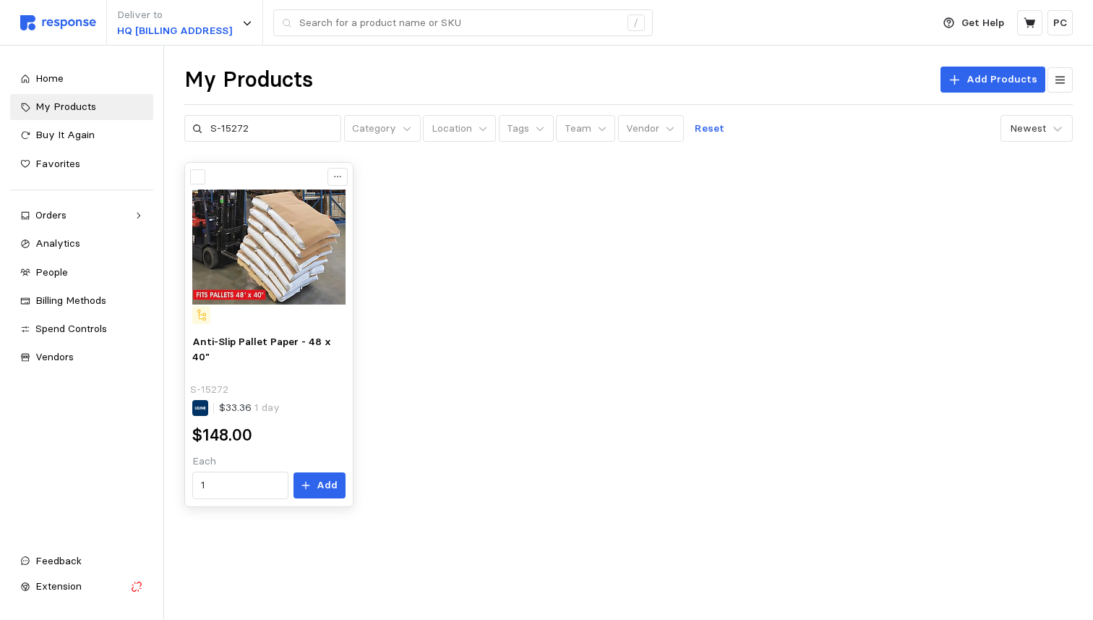
click at [296, 380] on div "Anti-Slip Pallet Paper - 48 x 40" S-15272 $33.36 1 day $148.00 Each 1 Add" at bounding box center [268, 416] width 163 height 175
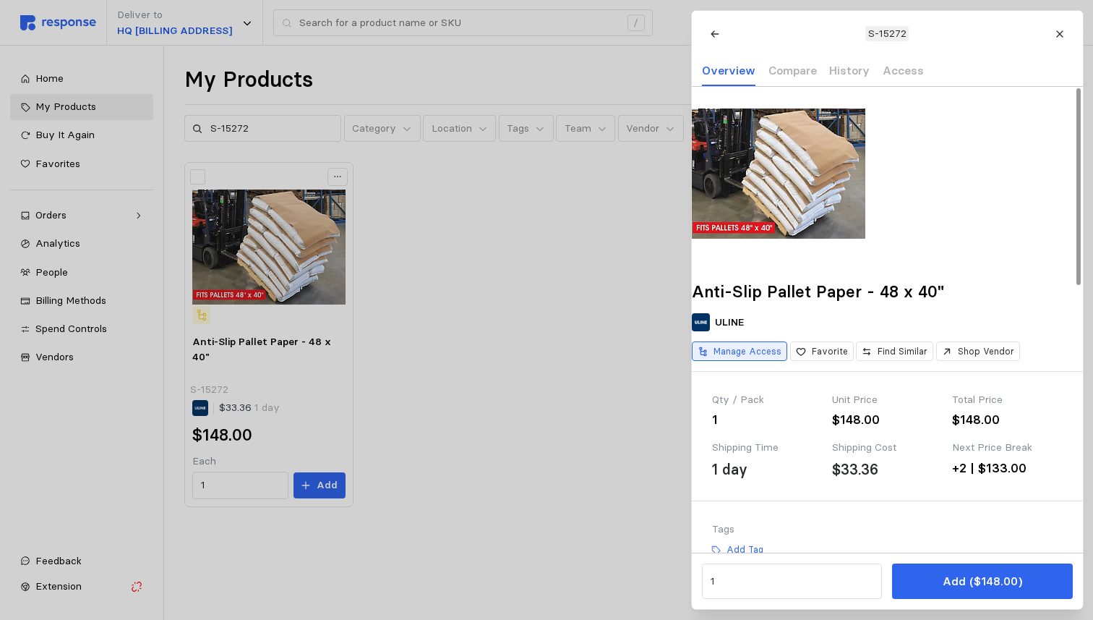
click at [776, 358] on p "Manage Access" at bounding box center [748, 351] width 68 height 13
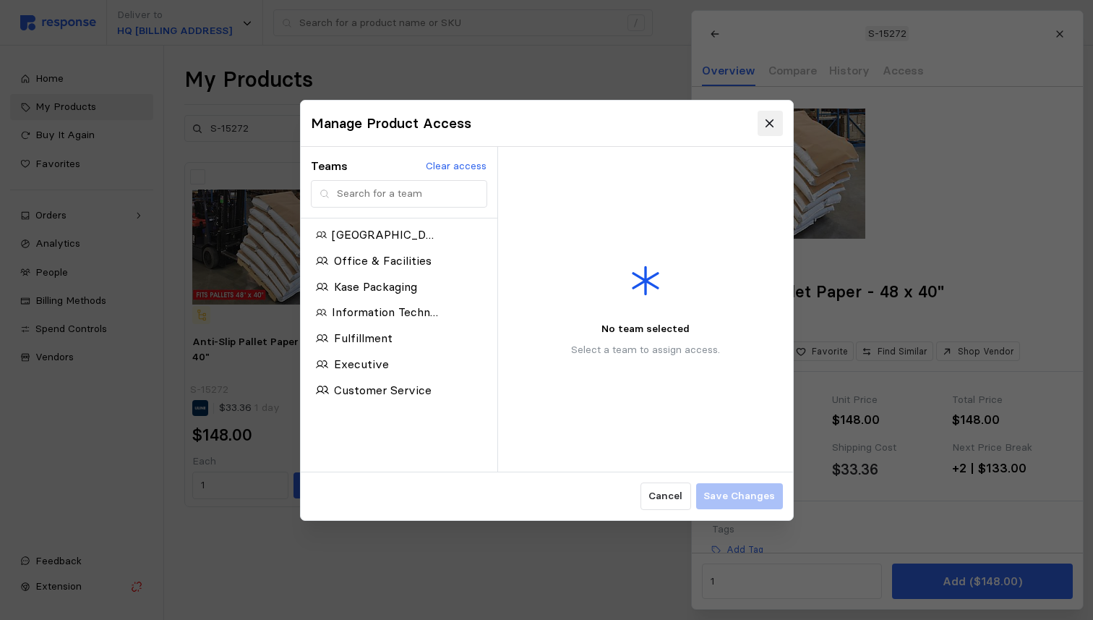
click at [774, 125] on icon at bounding box center [769, 122] width 13 height 13
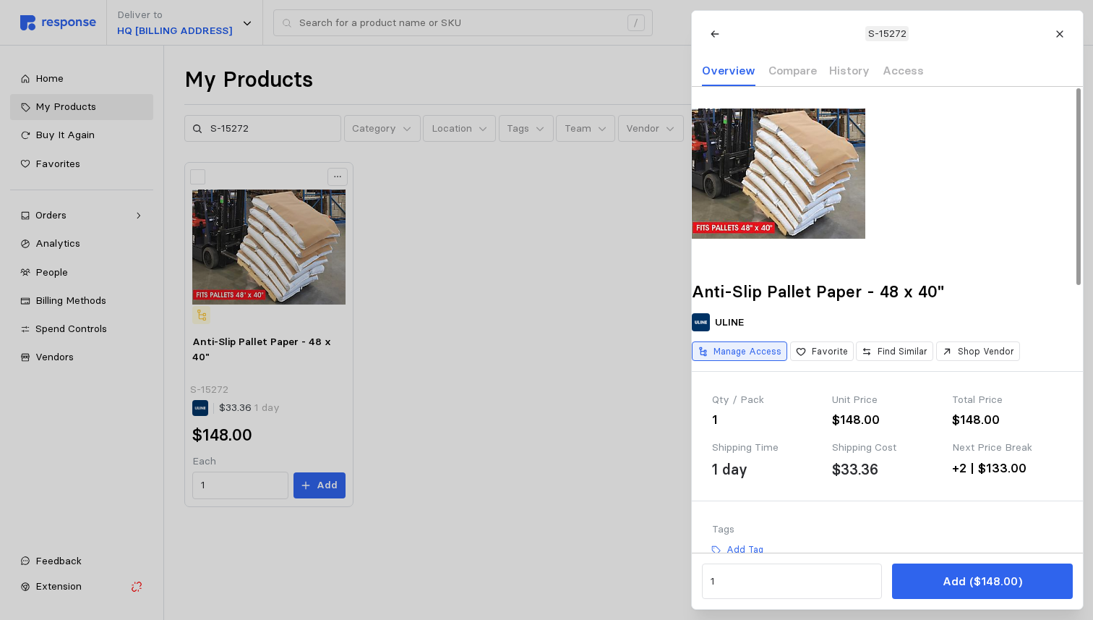
click at [761, 358] on p "Manage Access" at bounding box center [748, 351] width 68 height 13
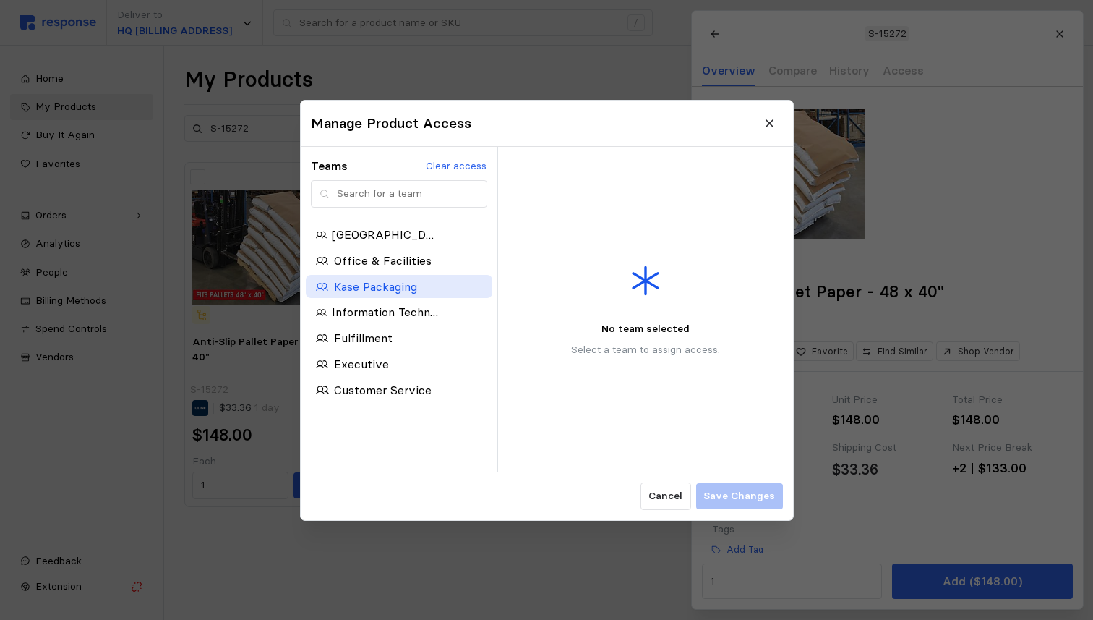
click at [400, 283] on p "Kase Packaging" at bounding box center [374, 286] width 83 height 18
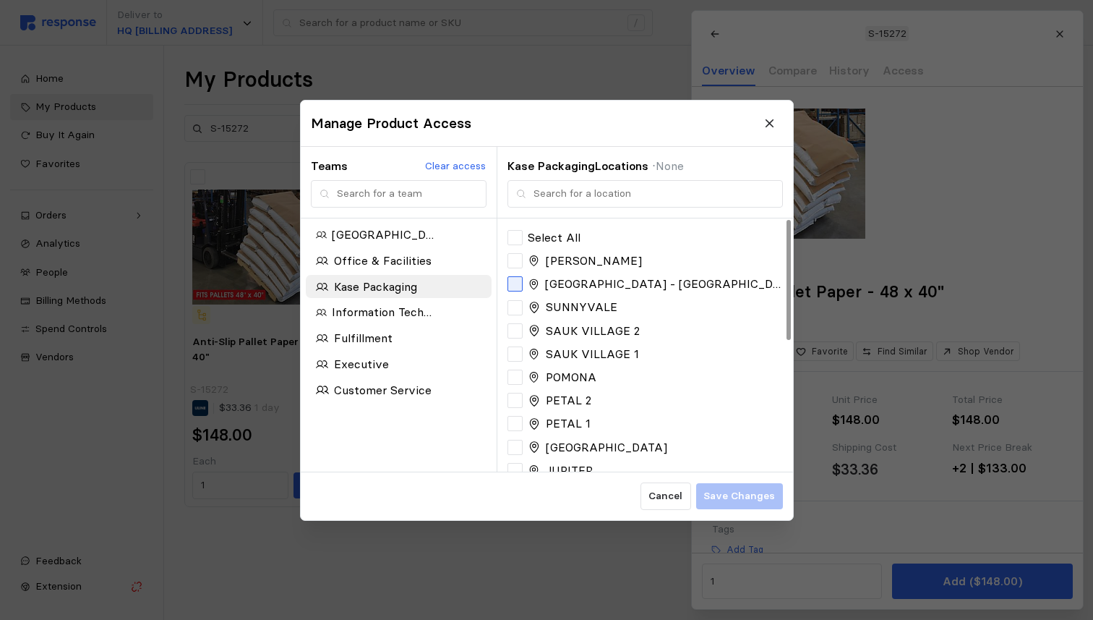
click at [519, 285] on div at bounding box center [515, 283] width 15 height 15
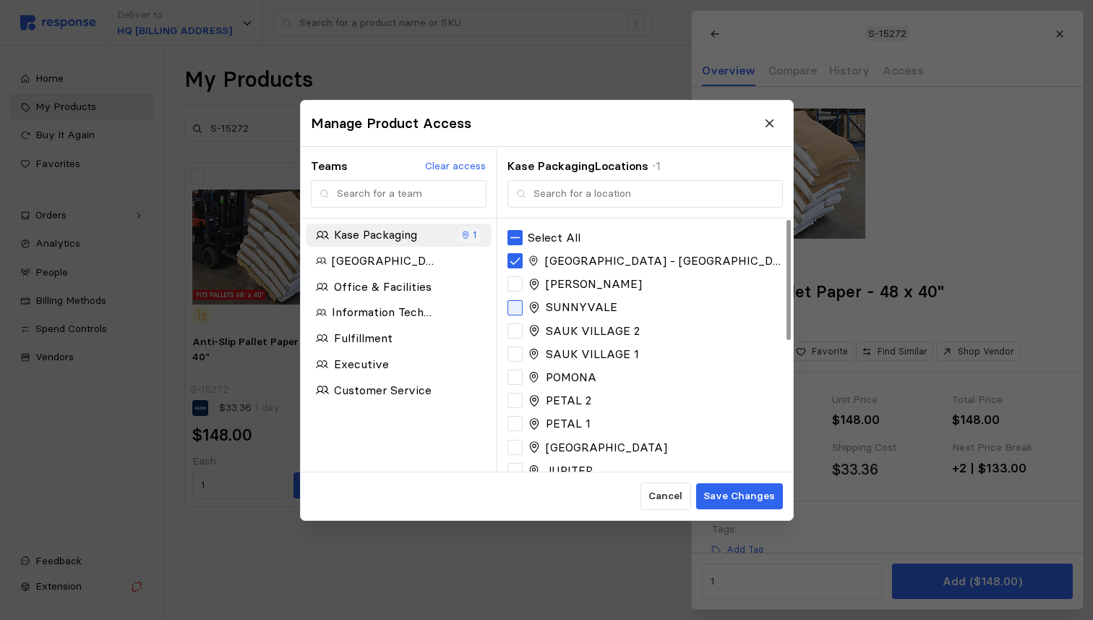
click at [519, 305] on div at bounding box center [515, 306] width 15 height 15
click at [519, 328] on icon at bounding box center [515, 330] width 10 height 7
click at [518, 354] on div at bounding box center [515, 353] width 15 height 15
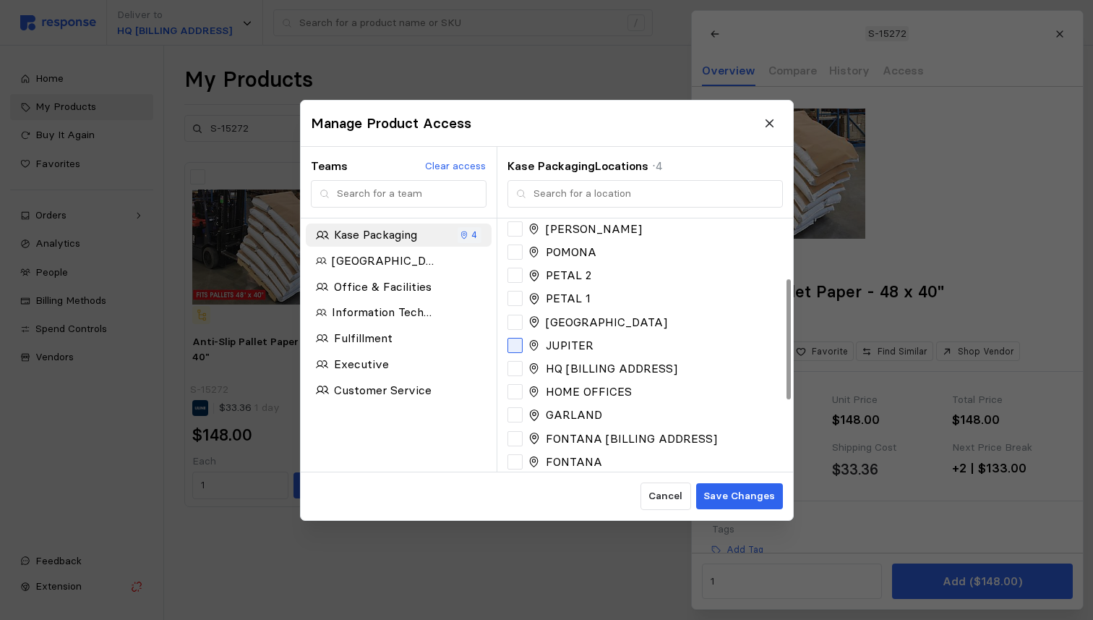
click at [516, 343] on div at bounding box center [515, 345] width 15 height 15
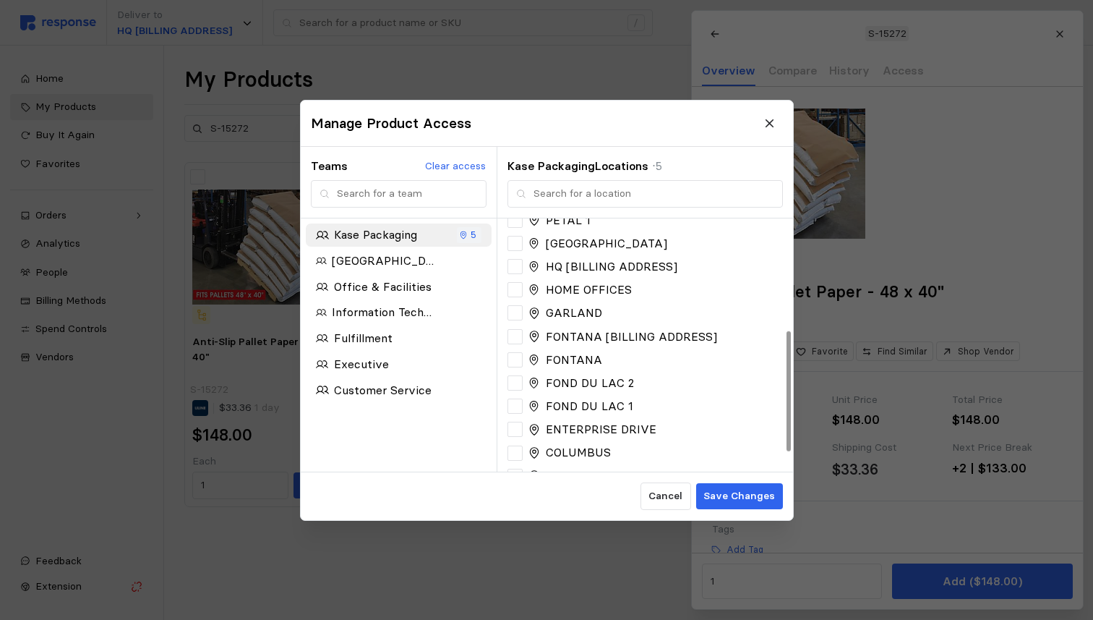
scroll to position [234, 0]
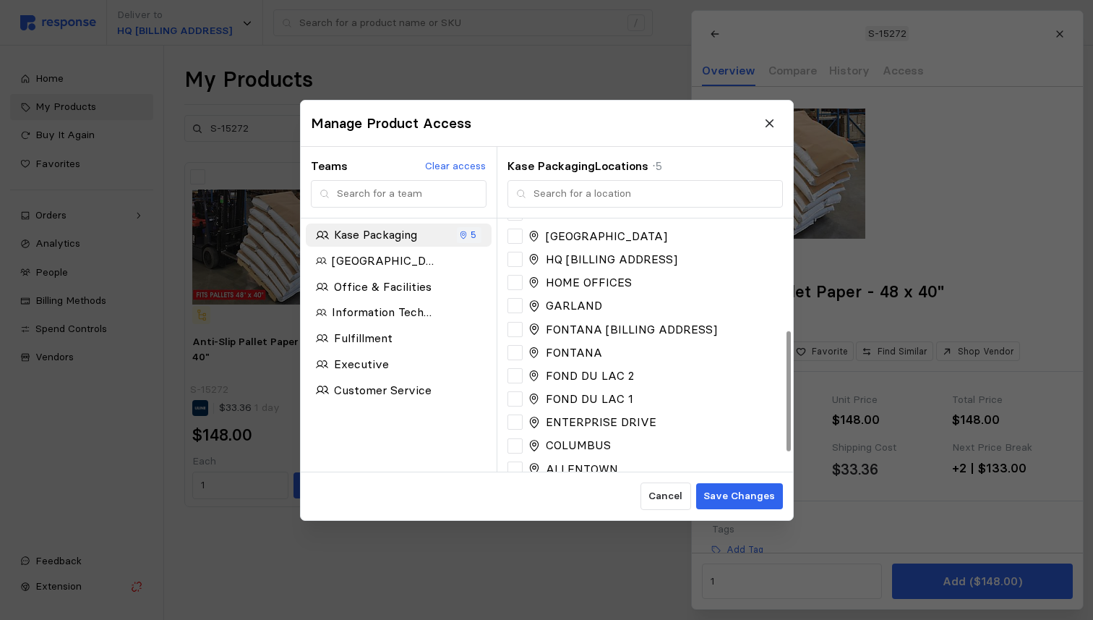
click at [516, 359] on div "FONTANA" at bounding box center [645, 352] width 275 height 18
click at [516, 354] on div at bounding box center [515, 352] width 15 height 15
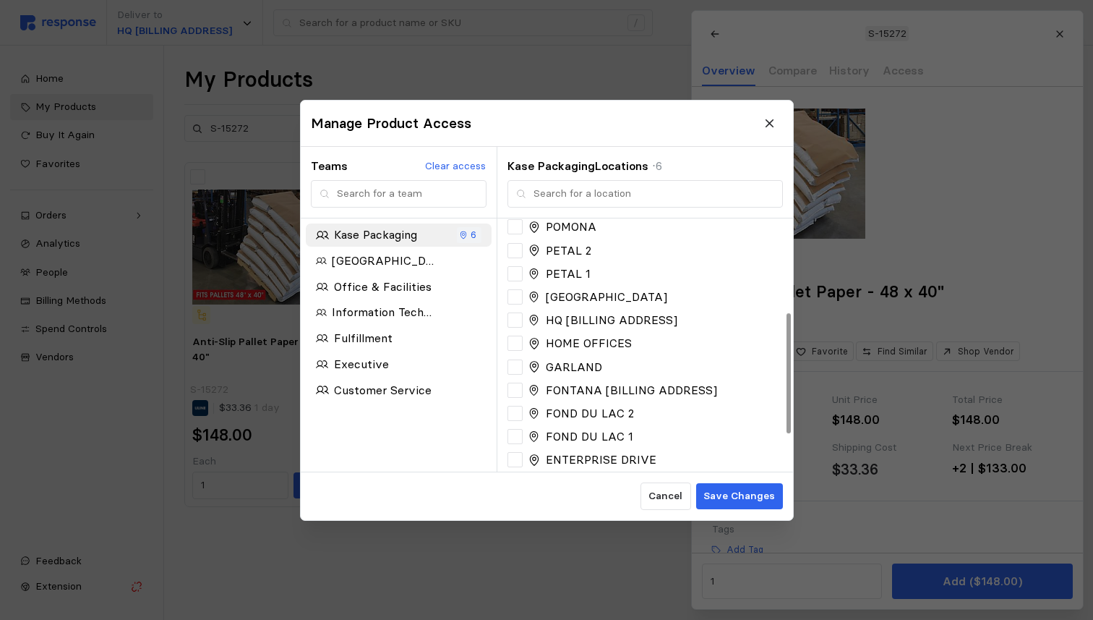
scroll to position [274, 0]
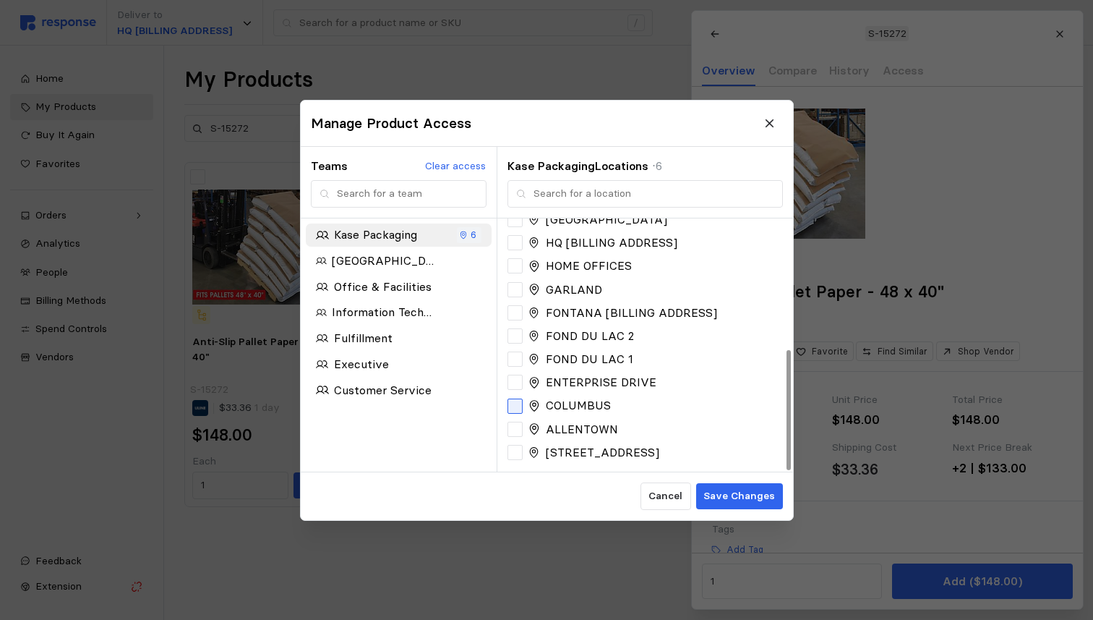
click at [518, 403] on icon at bounding box center [515, 405] width 10 height 7
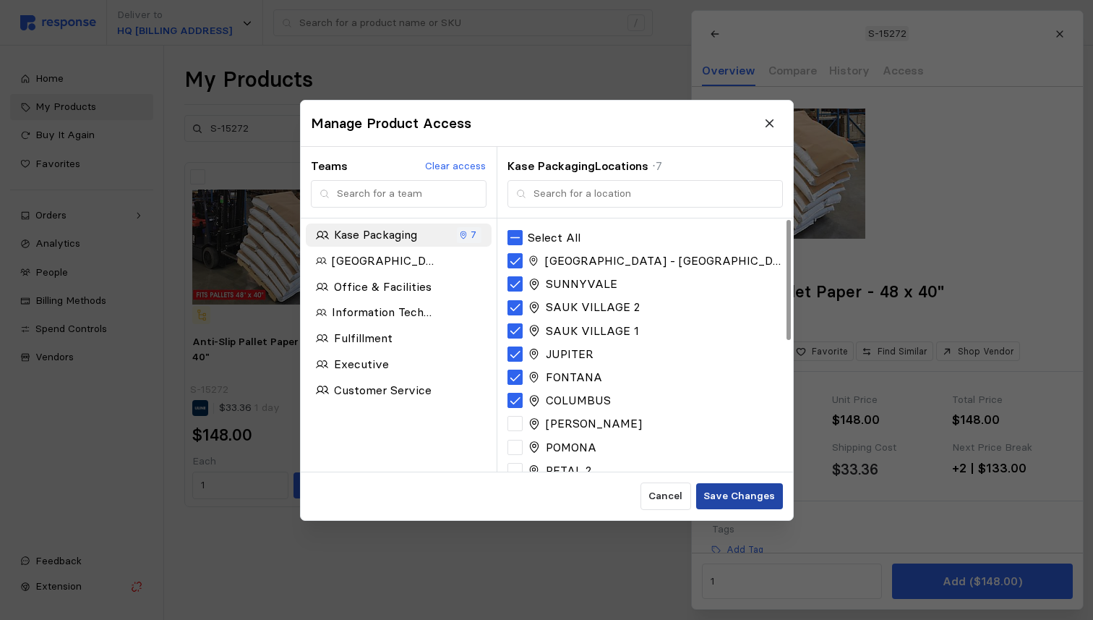
click at [722, 489] on p "Save Changes" at bounding box center [739, 496] width 72 height 16
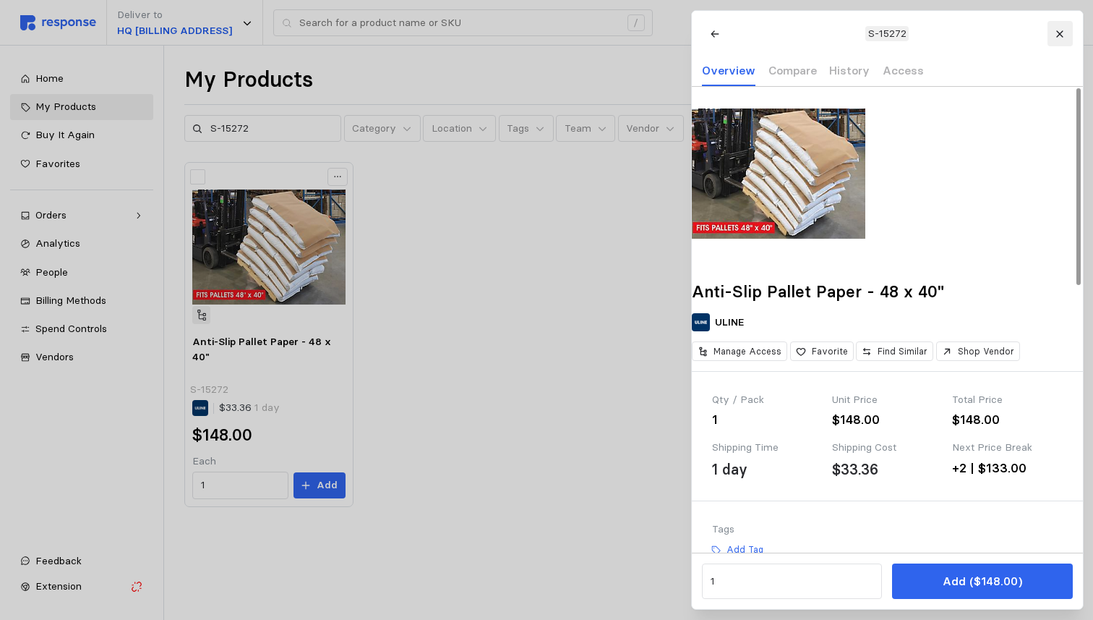
click at [1059, 35] on icon at bounding box center [1060, 34] width 10 height 10
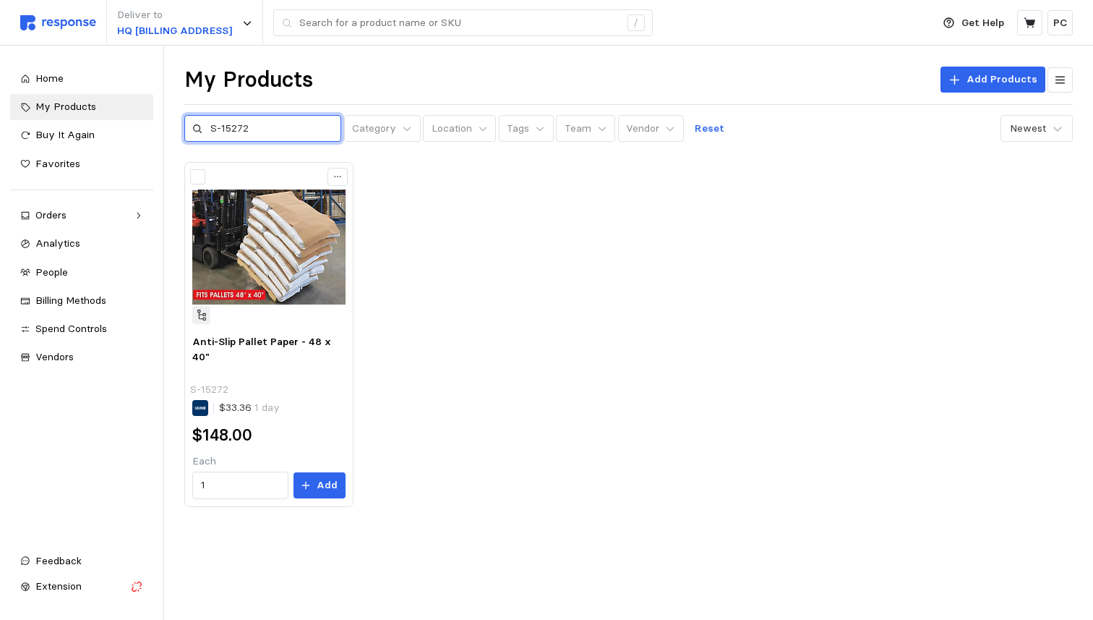
click at [283, 130] on input "S-15272" at bounding box center [271, 129] width 123 height 26
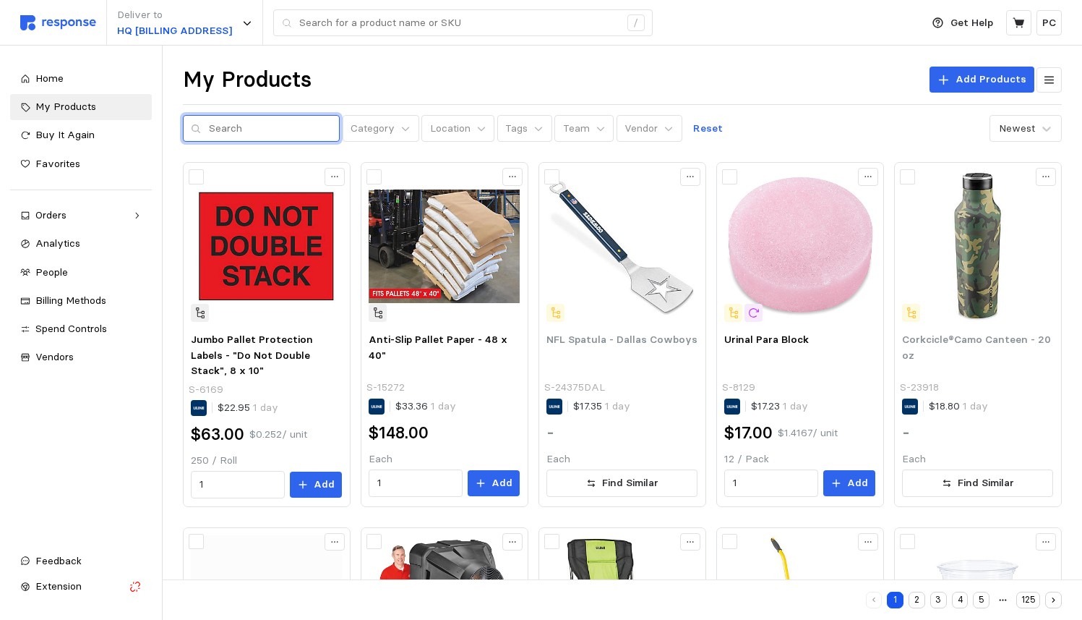
click at [257, 124] on input "text" at bounding box center [270, 129] width 123 height 26
type input "S-765"
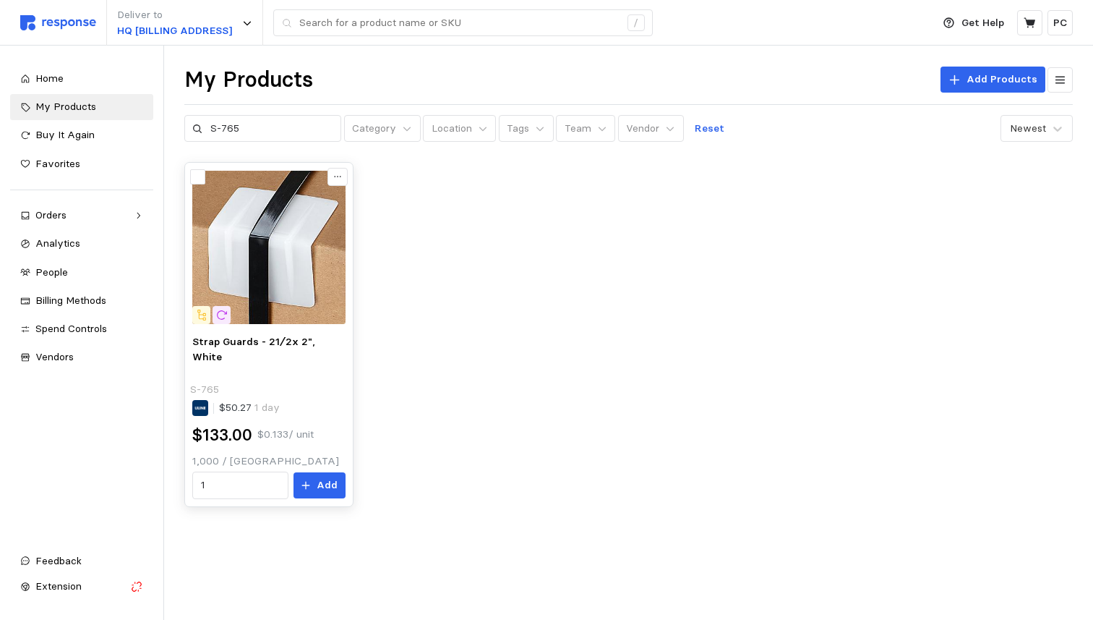
click at [306, 400] on div "$50.27 1 day" at bounding box center [268, 408] width 153 height 16
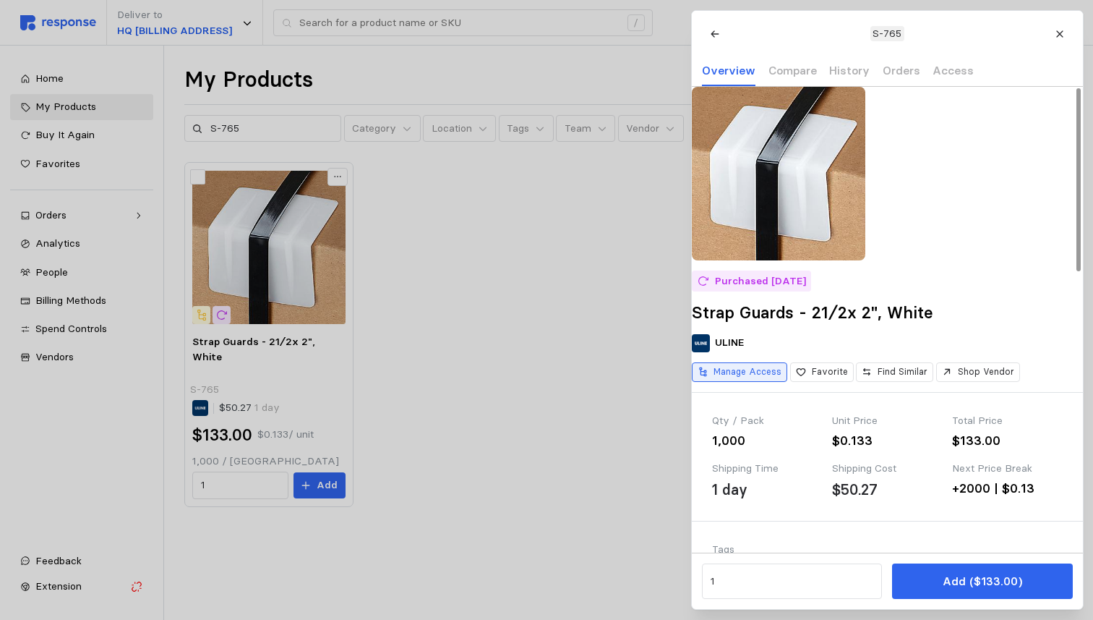
click at [758, 378] on p "Manage Access" at bounding box center [748, 371] width 68 height 13
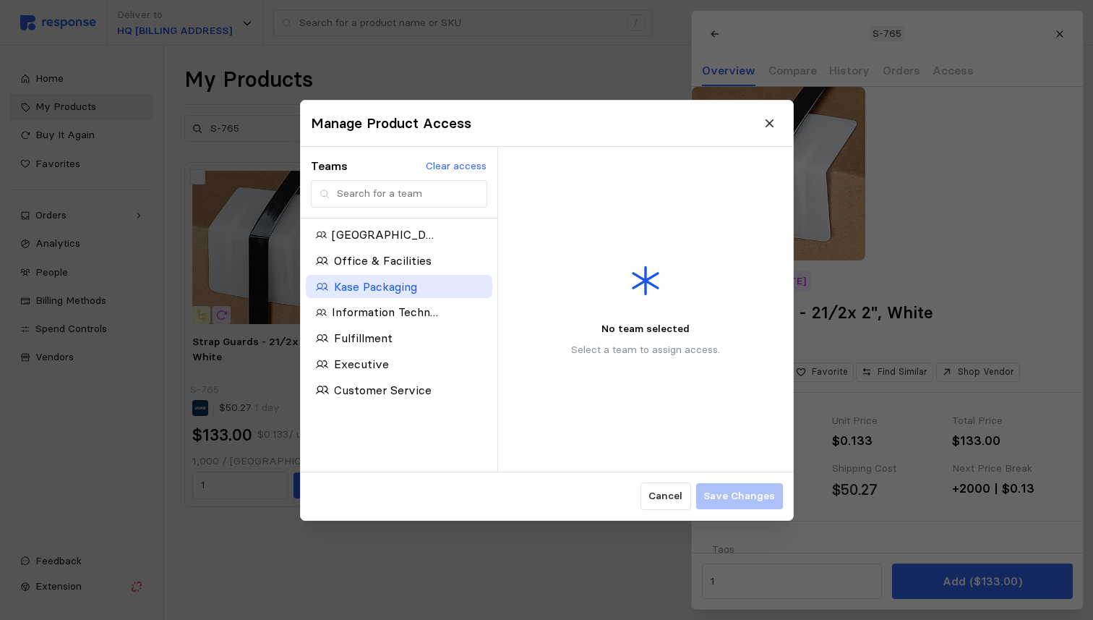
click at [398, 285] on p "Kase Packaging" at bounding box center [374, 286] width 83 height 18
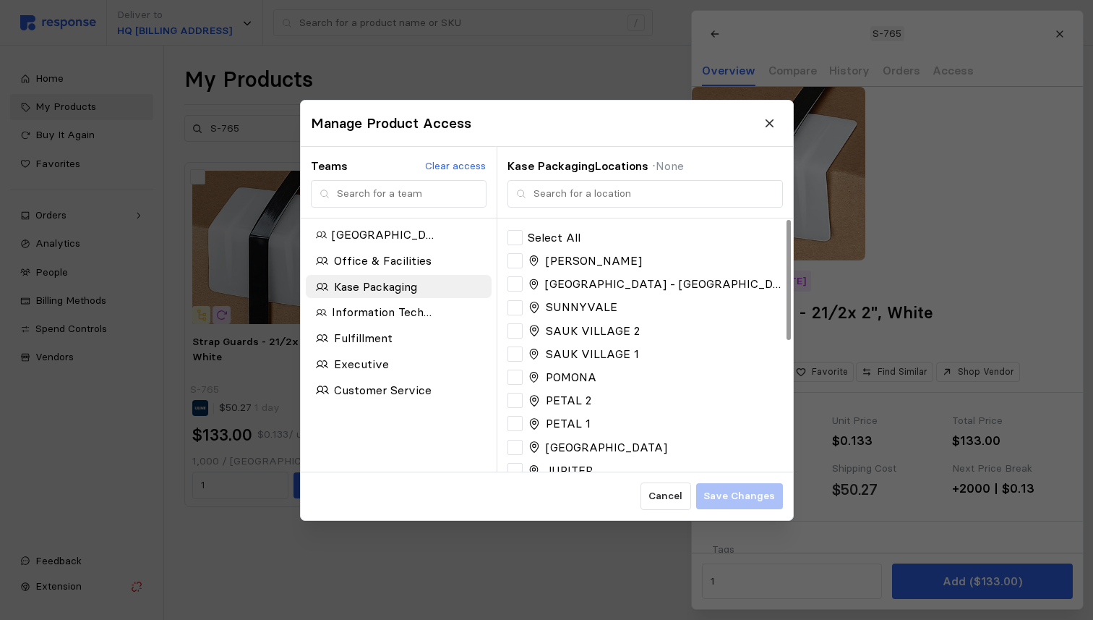
click at [523, 306] on div "SUNNYVALE" at bounding box center [645, 307] width 275 height 18
click at [521, 306] on div at bounding box center [515, 306] width 15 height 15
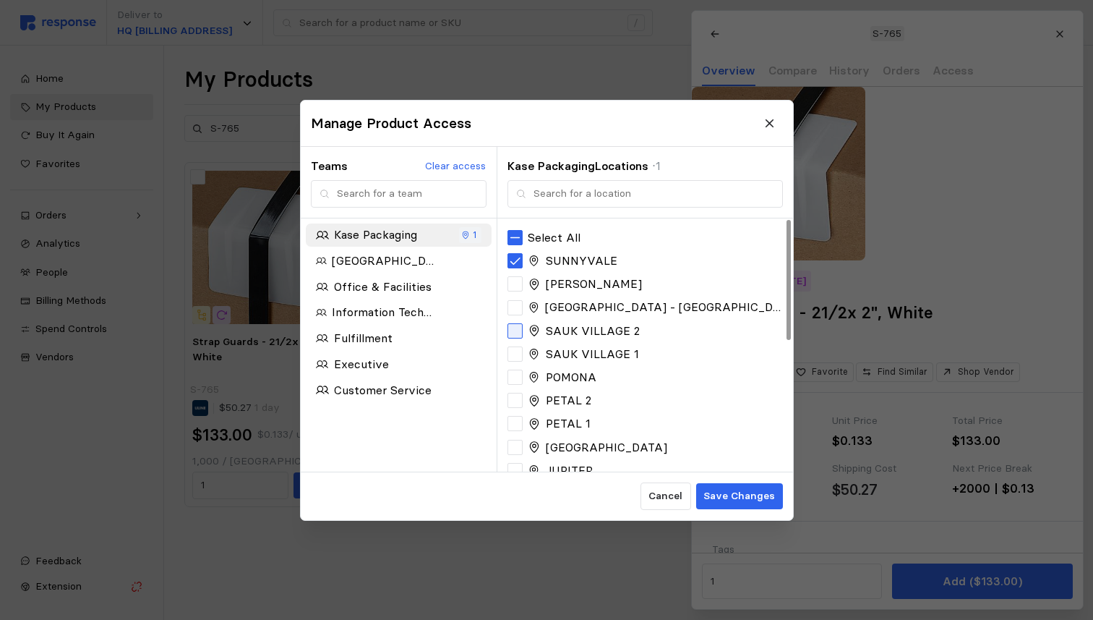
click at [521, 323] on div at bounding box center [515, 329] width 15 height 15
click at [519, 348] on div at bounding box center [515, 353] width 15 height 15
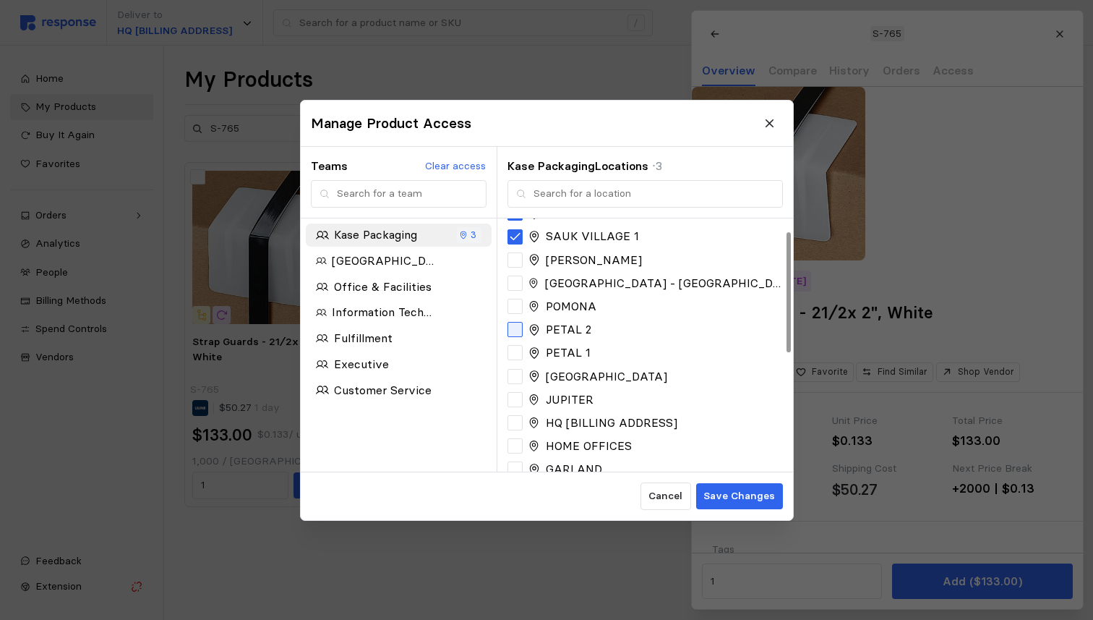
scroll to position [73, 0]
click at [519, 399] on div at bounding box center [515, 397] width 15 height 15
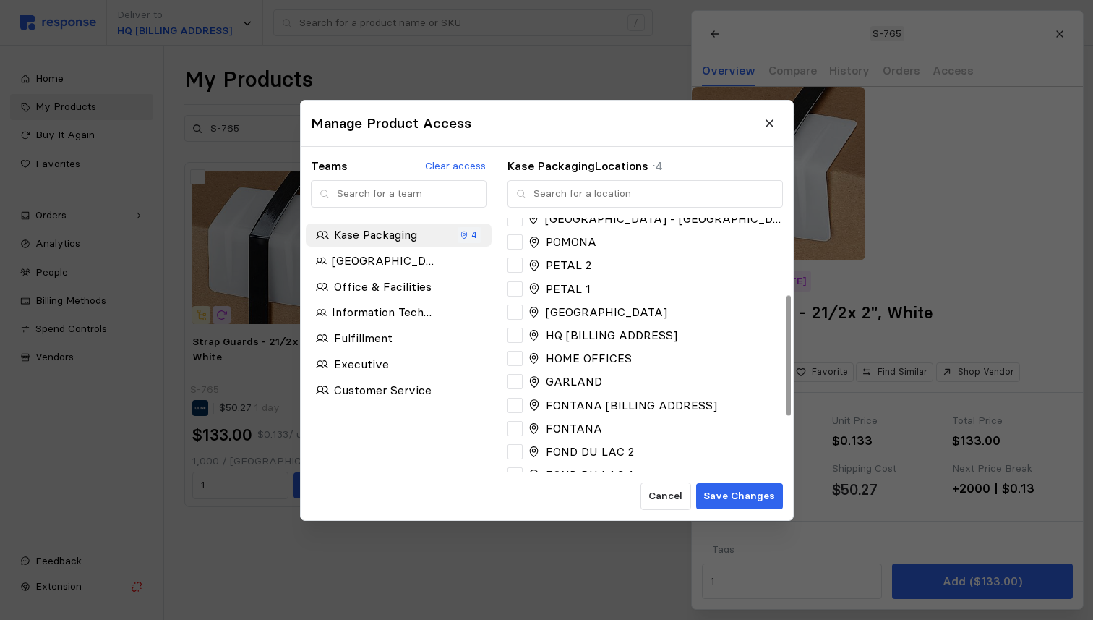
scroll to position [160, 0]
click at [515, 422] on div at bounding box center [515, 426] width 15 height 15
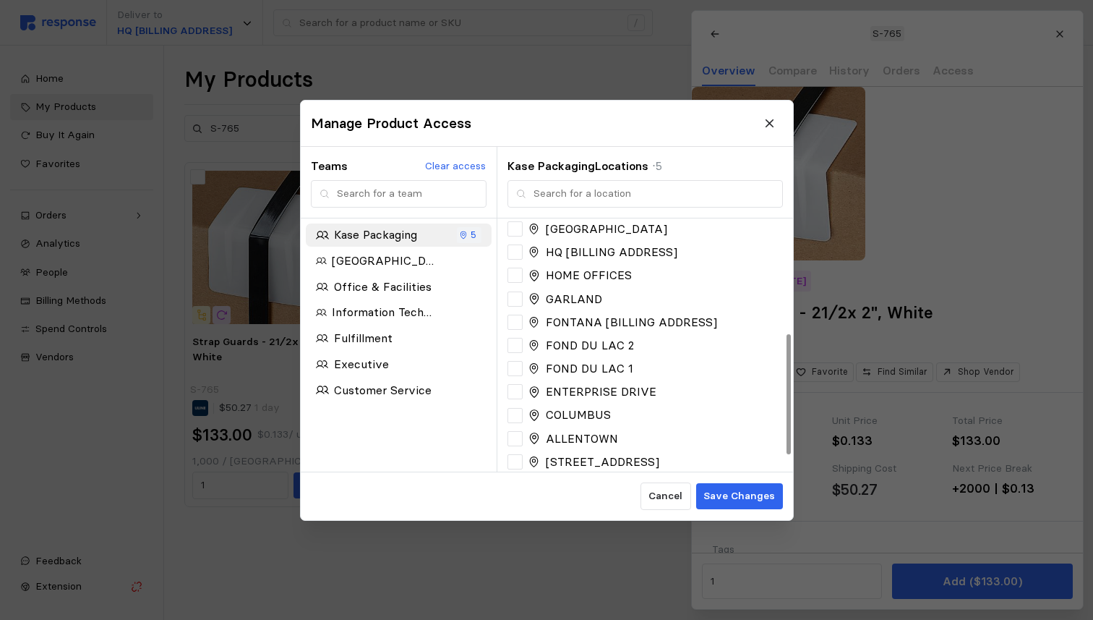
scroll to position [274, 0]
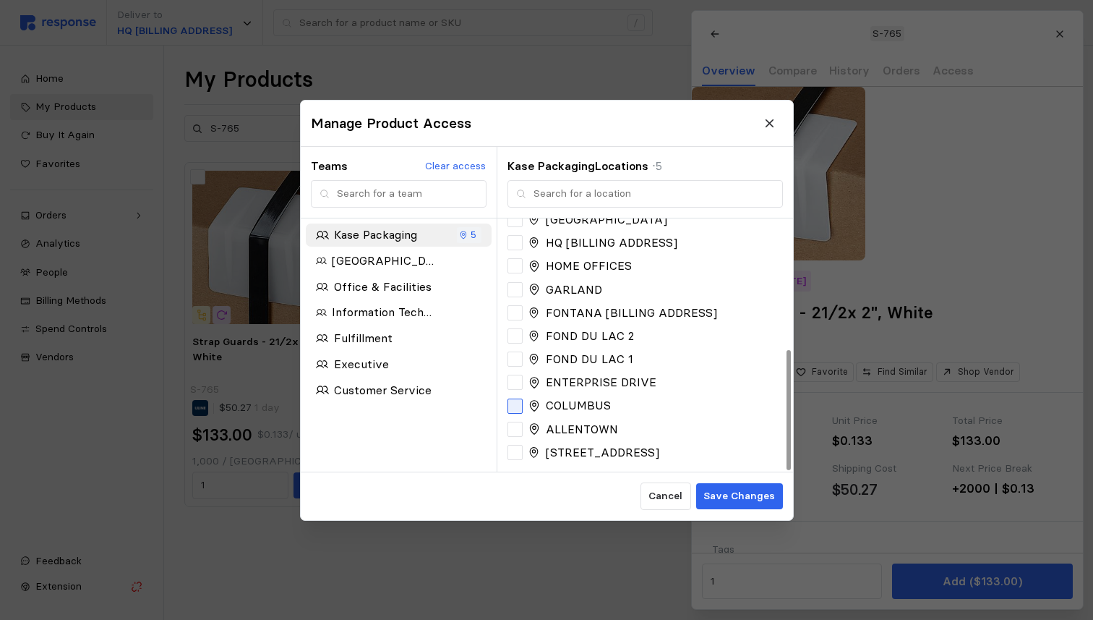
click at [515, 405] on div at bounding box center [515, 405] width 15 height 15
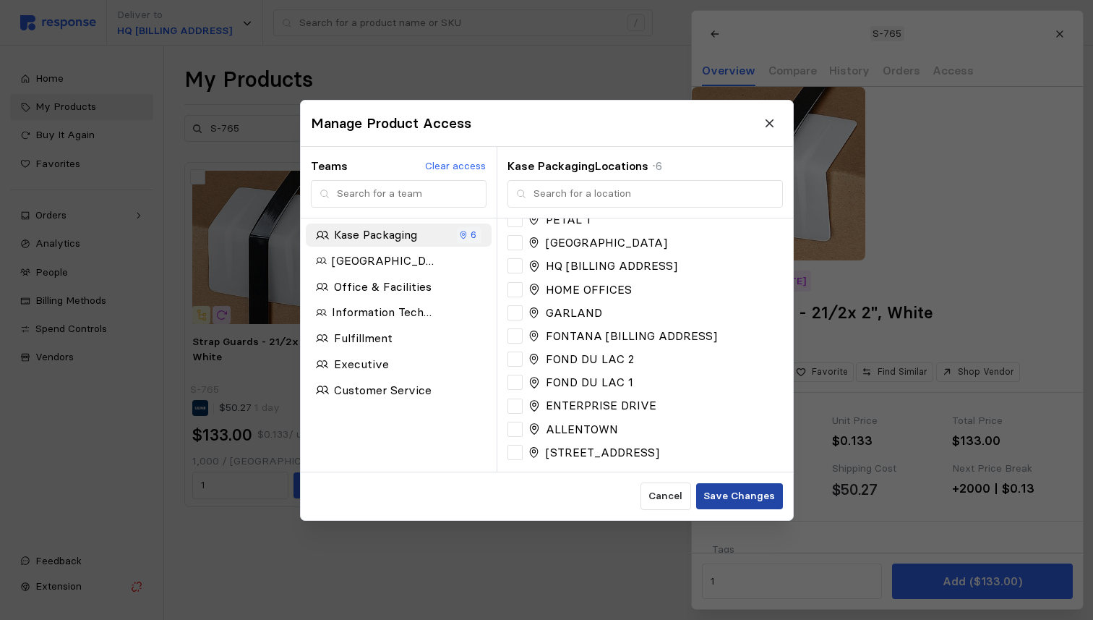
click at [739, 500] on p "Save Changes" at bounding box center [739, 496] width 72 height 16
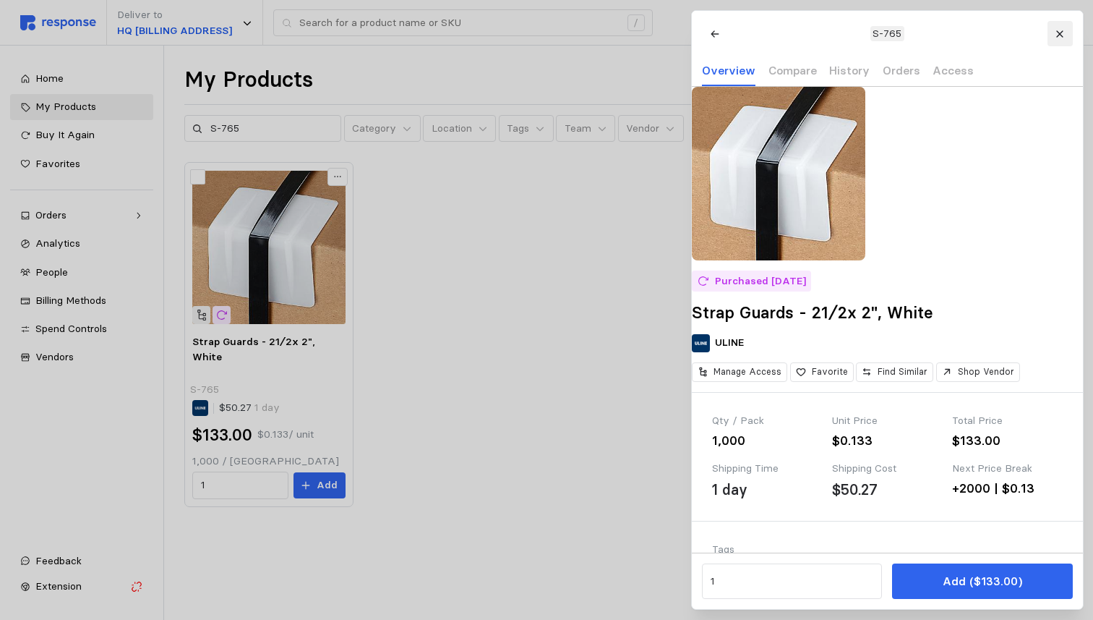
click at [1063, 30] on icon at bounding box center [1059, 33] width 7 height 7
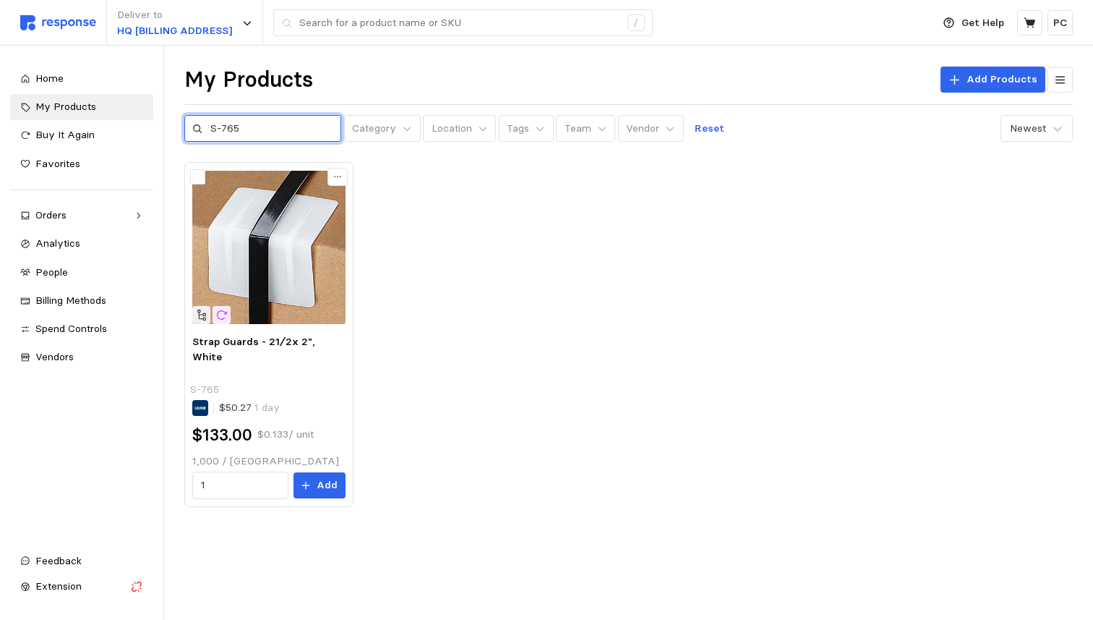
click at [273, 124] on input "S-765" at bounding box center [271, 129] width 123 height 26
paste input "1433"
type input "S-14335"
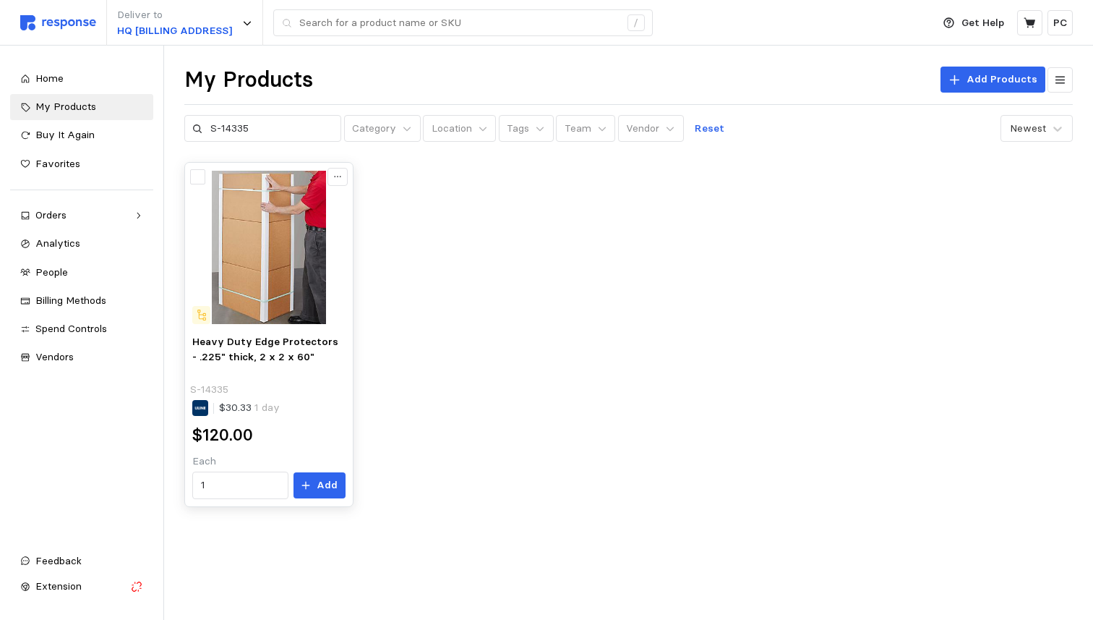
click at [313, 387] on div "S-14335" at bounding box center [267, 390] width 155 height 16
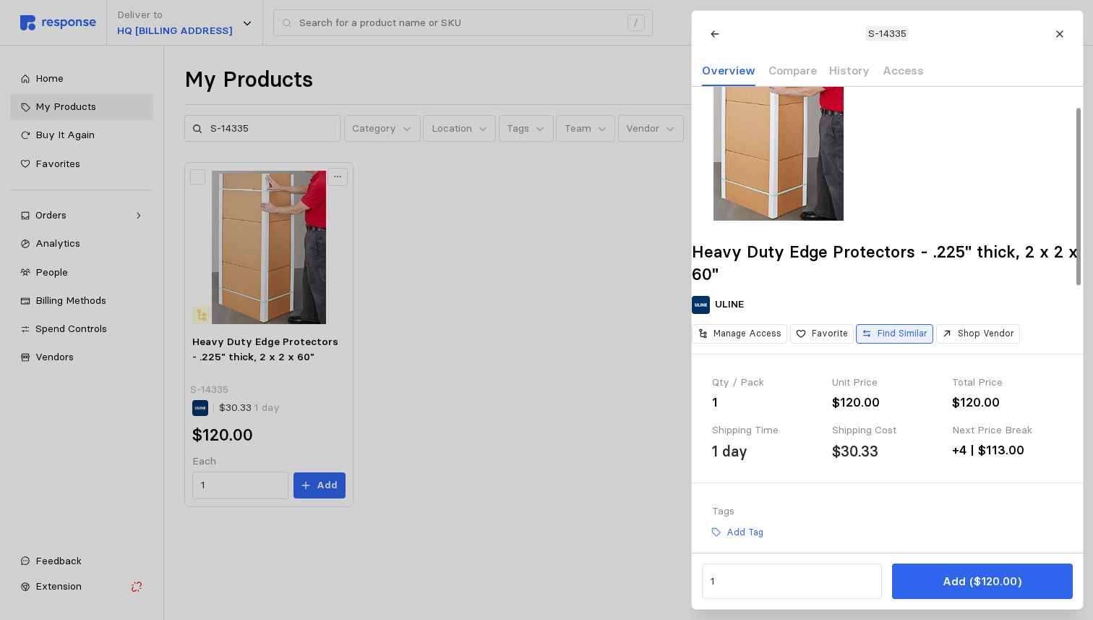
scroll to position [52, 0]
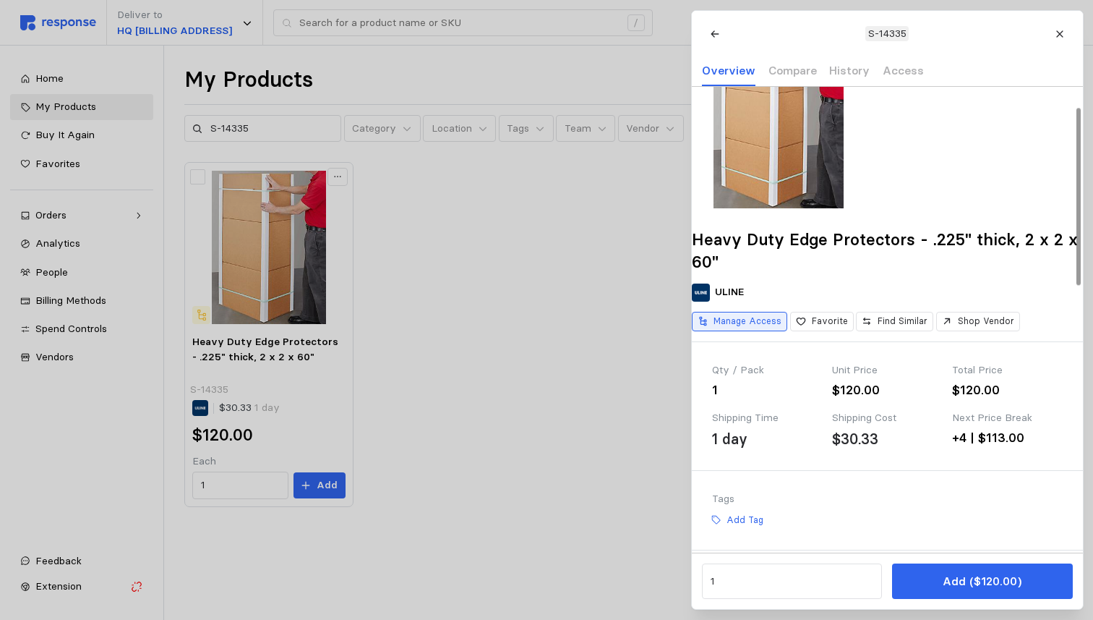
click at [766, 331] on button "Manage Access" at bounding box center [739, 322] width 95 height 20
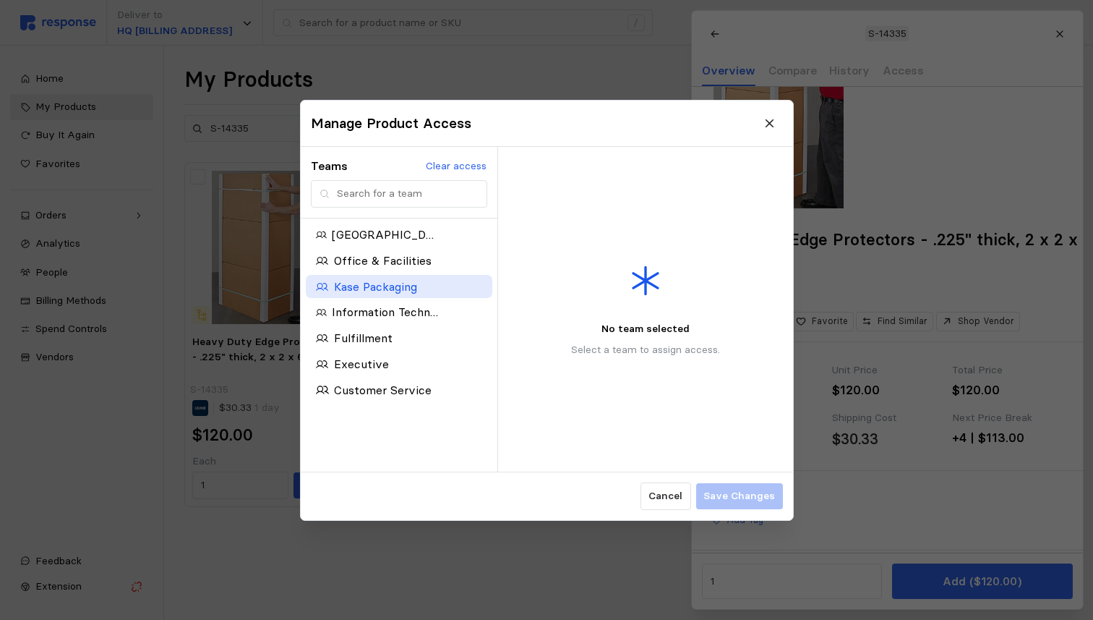
click at [437, 286] on div "Kase Packaging" at bounding box center [377, 286] width 122 height 18
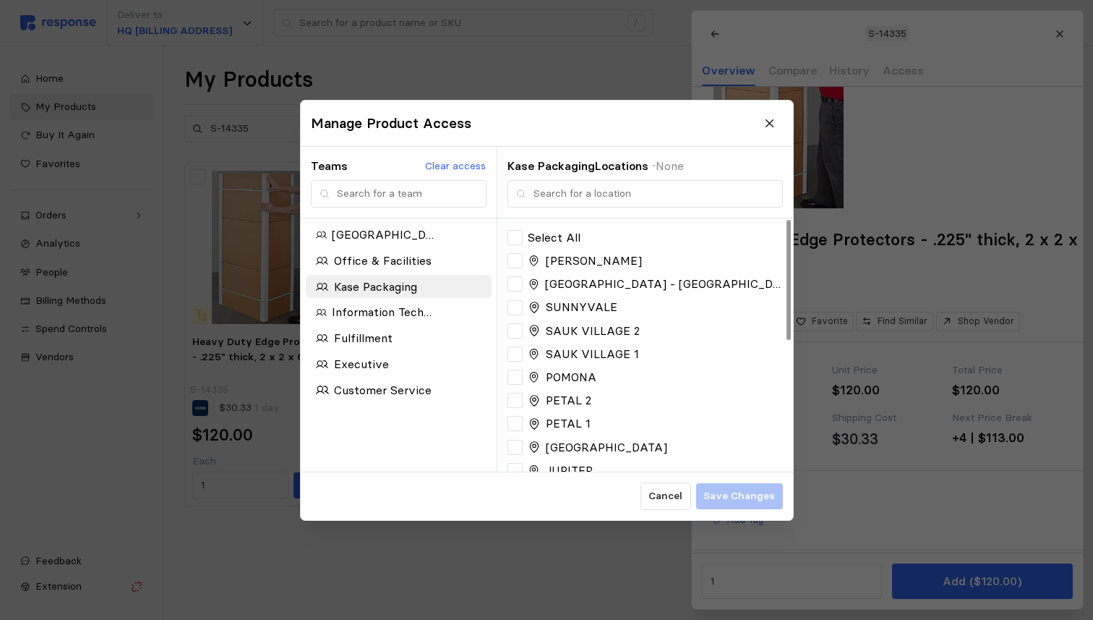
click at [523, 302] on div "SUNNYVALE" at bounding box center [645, 307] width 275 height 18
click at [519, 302] on div at bounding box center [515, 306] width 15 height 15
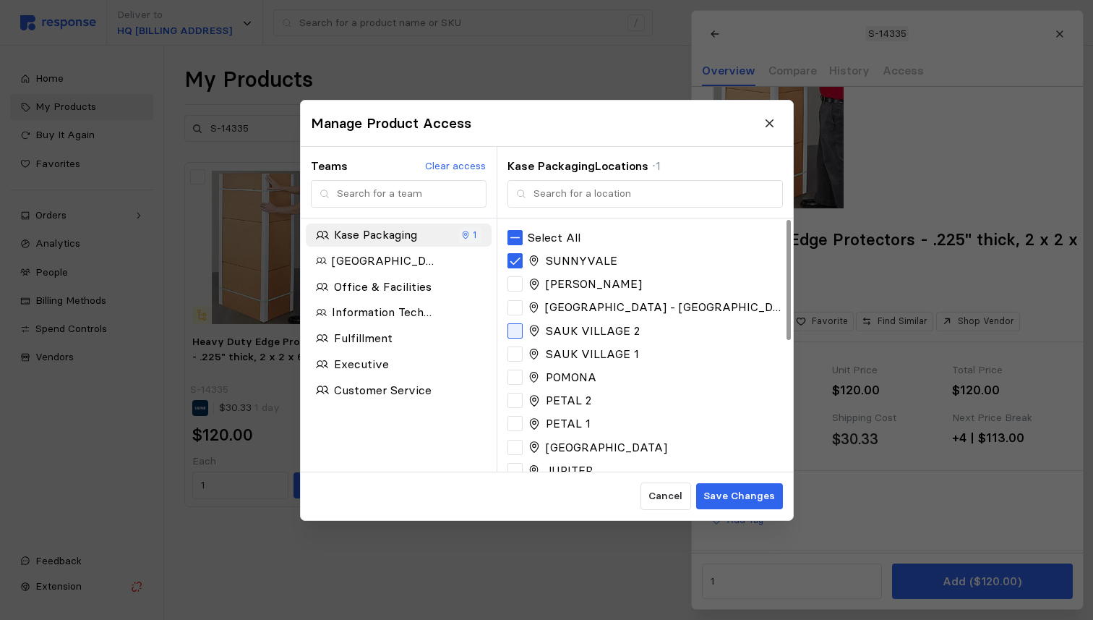
click at [516, 332] on div at bounding box center [515, 329] width 15 height 15
click at [517, 353] on icon at bounding box center [515, 353] width 10 height 7
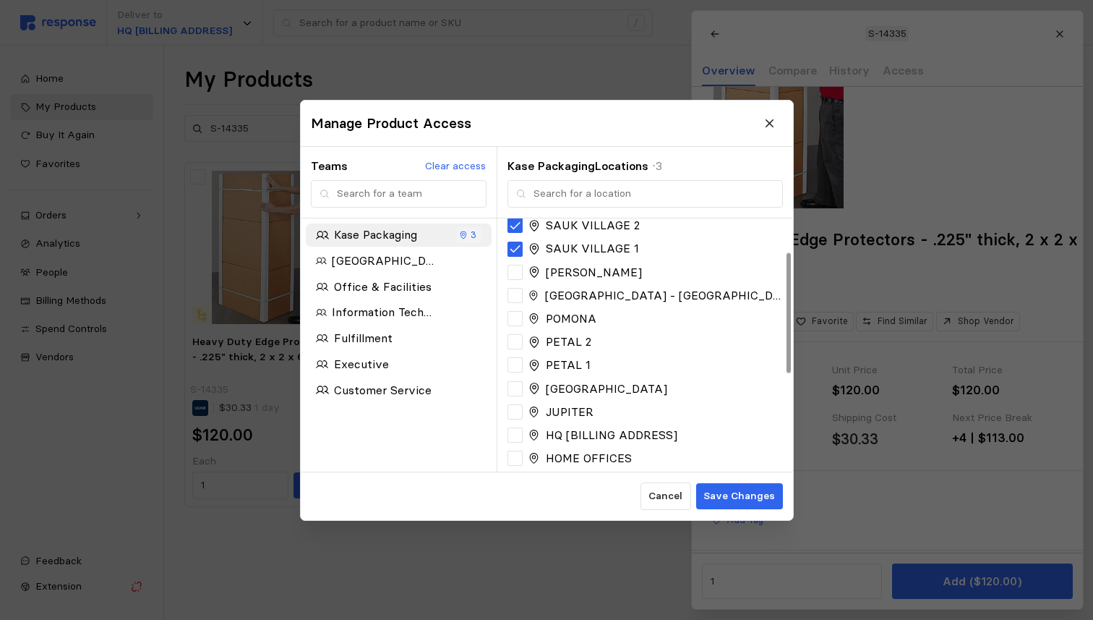
scroll to position [70, 0]
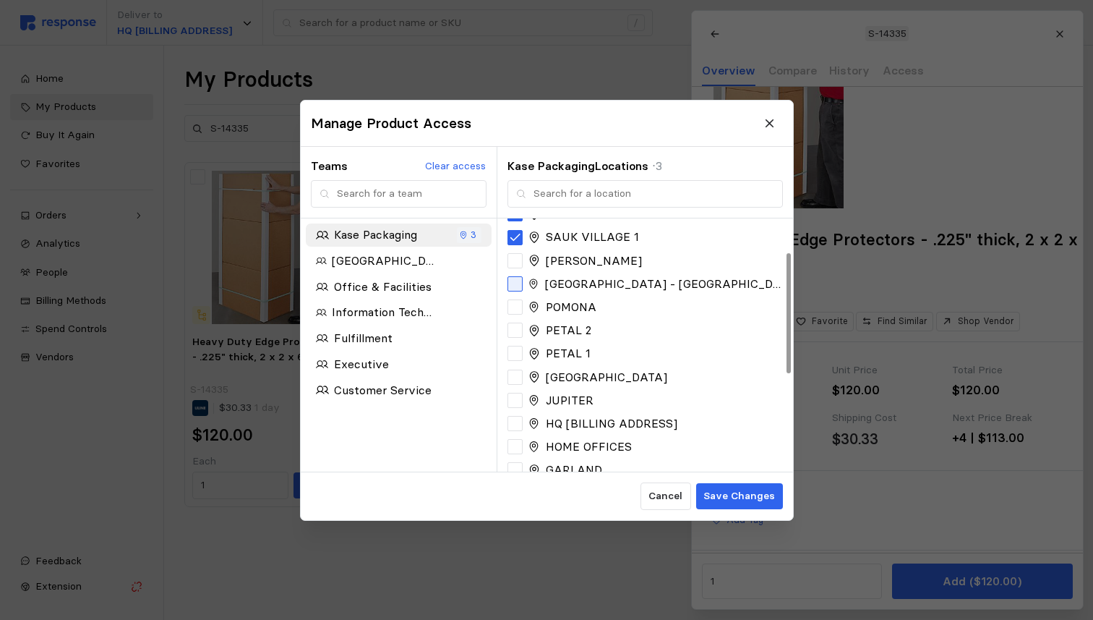
click at [516, 281] on div at bounding box center [515, 283] width 15 height 15
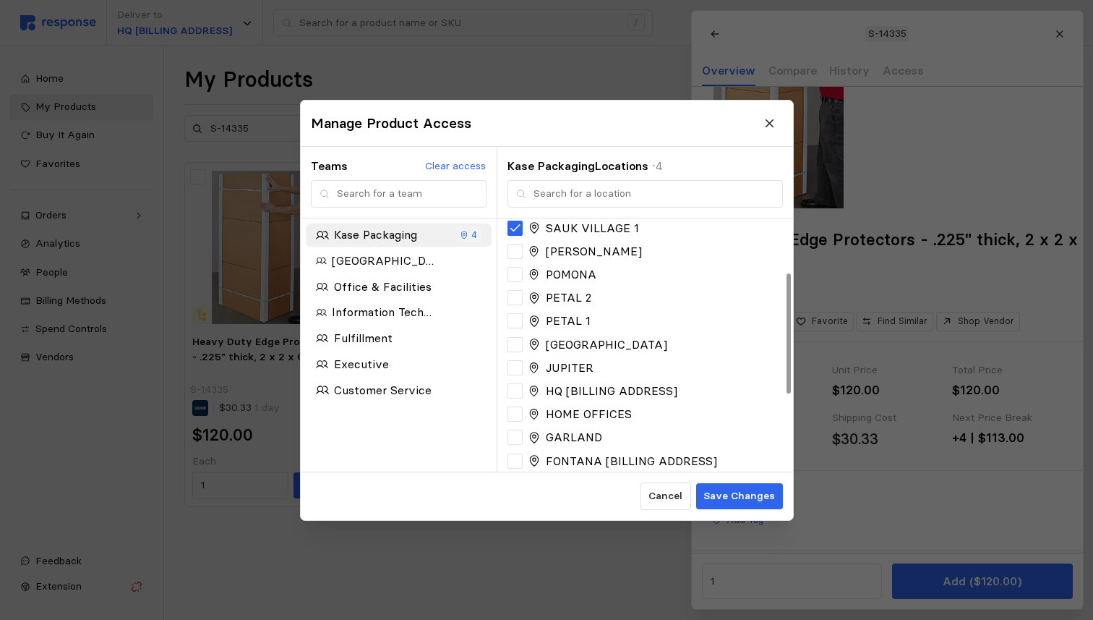
scroll to position [113, 0]
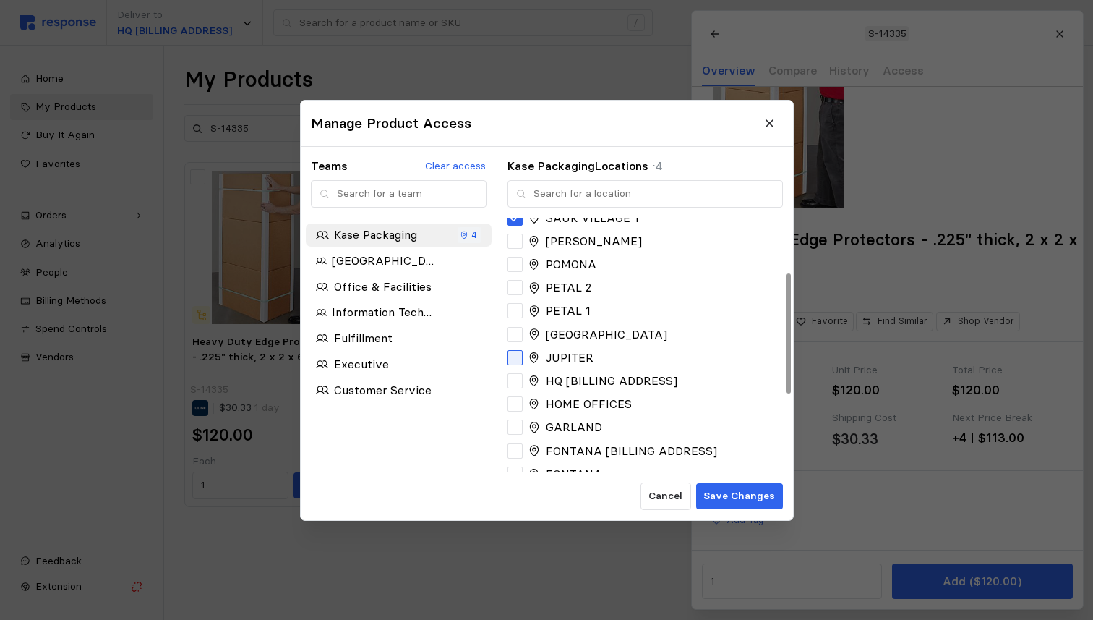
click at [518, 357] on div at bounding box center [515, 357] width 15 height 15
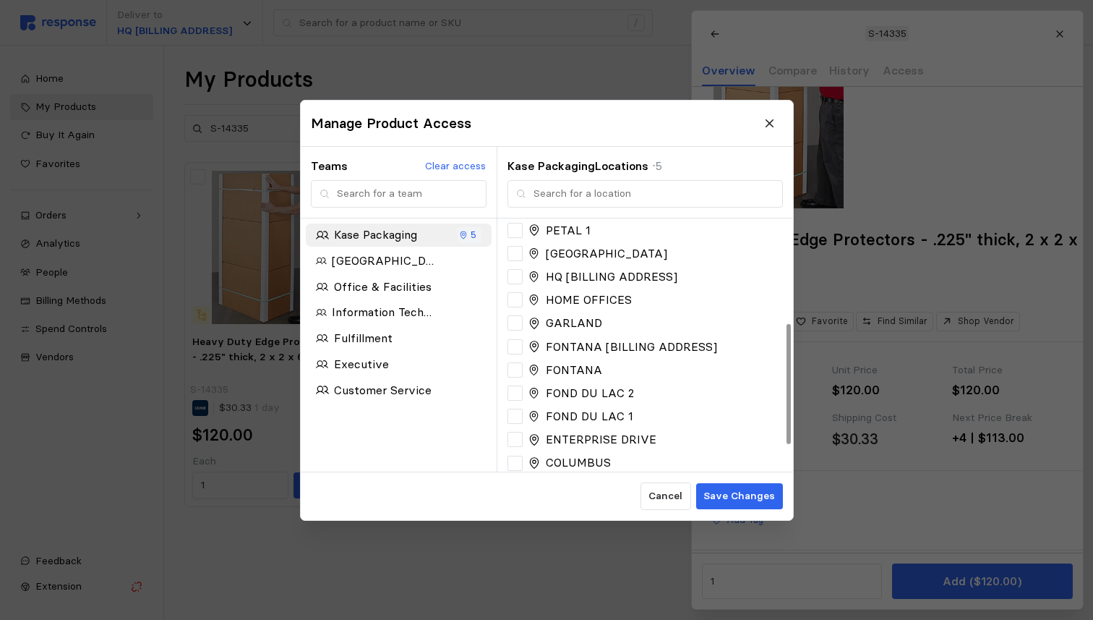
scroll to position [219, 0]
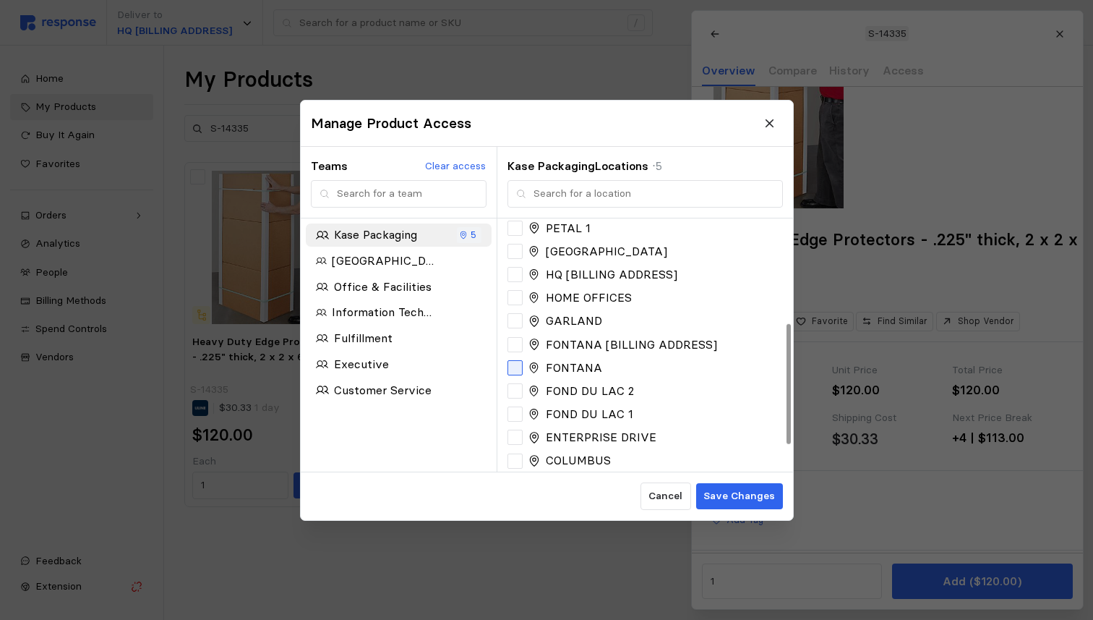
click at [519, 367] on div at bounding box center [515, 367] width 15 height 15
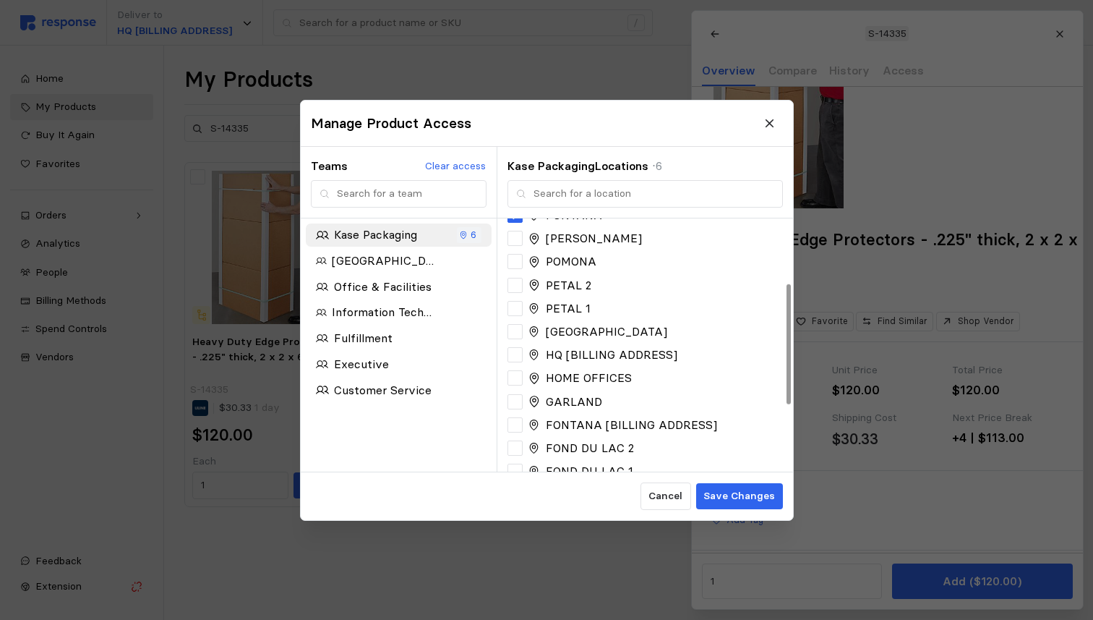
scroll to position [274, 0]
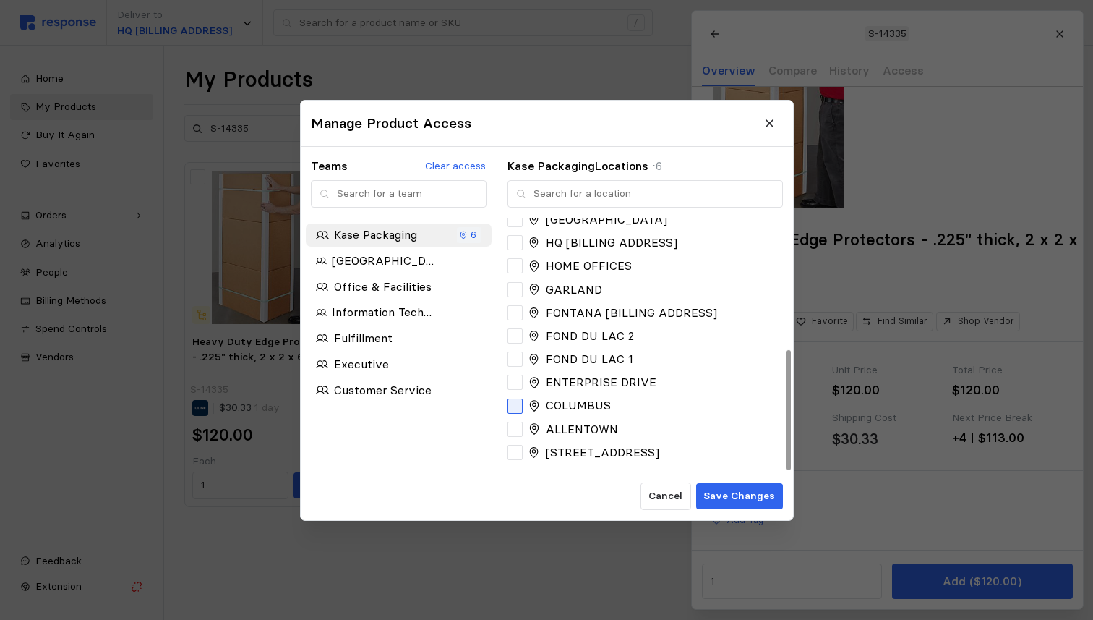
click at [519, 406] on div at bounding box center [515, 405] width 15 height 15
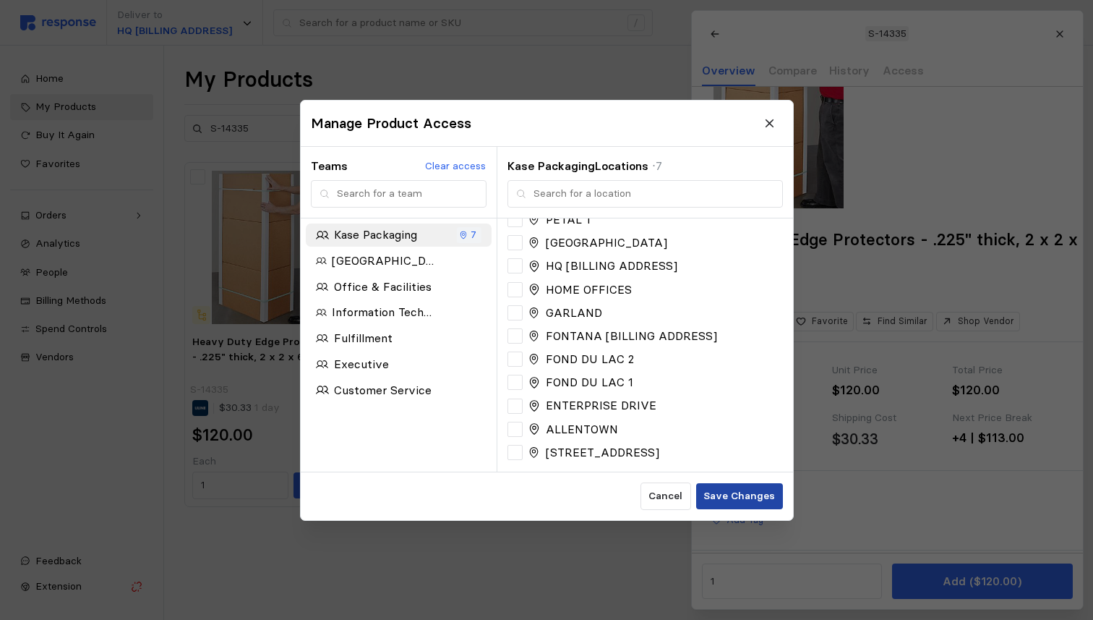
click at [741, 499] on p "Save Changes" at bounding box center [739, 496] width 72 height 16
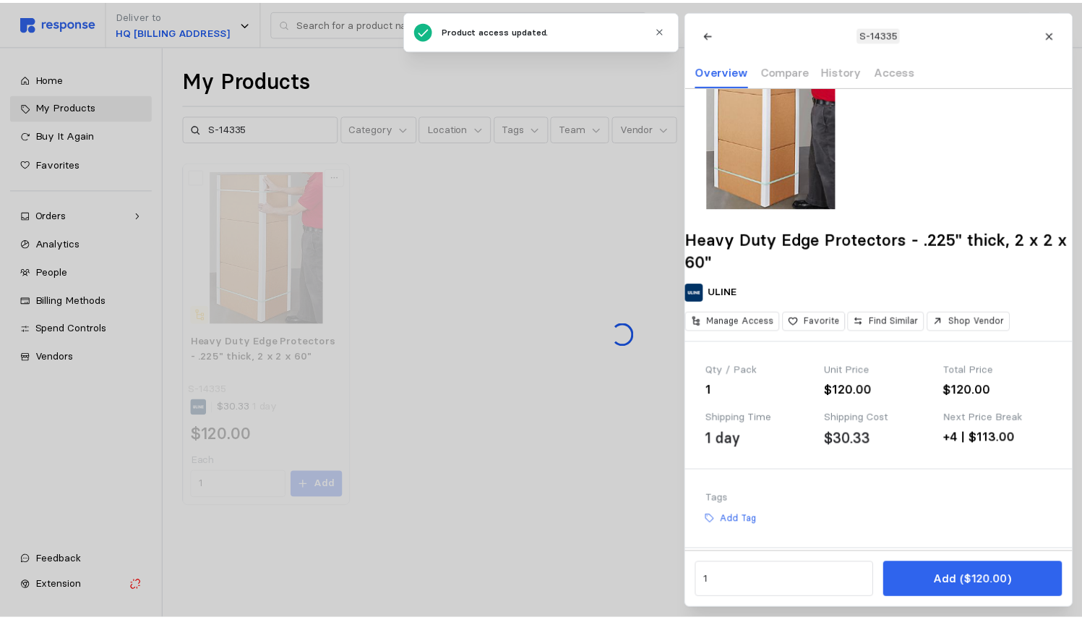
scroll to position [204, 0]
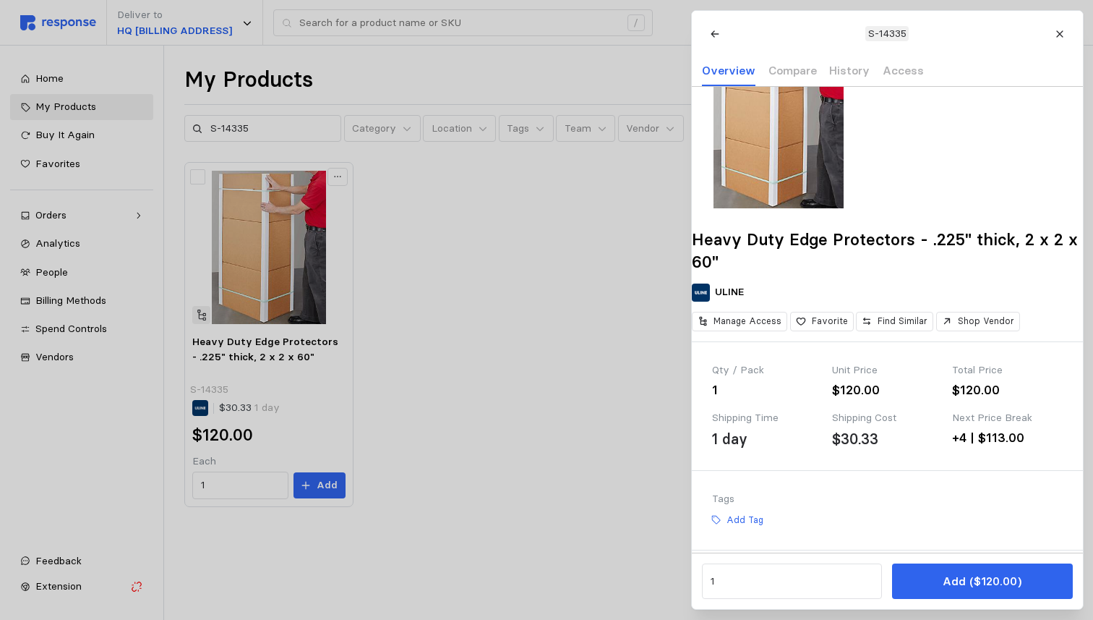
click at [254, 116] on div at bounding box center [546, 310] width 1093 height 620
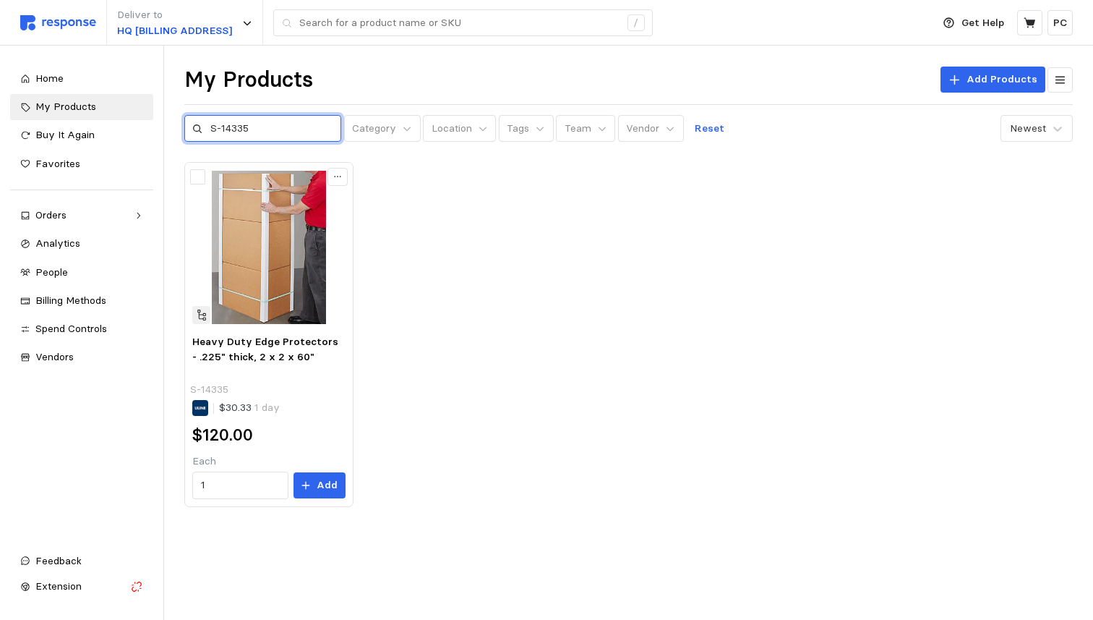
click at [254, 116] on input "S-14335" at bounding box center [271, 129] width 123 height 26
click at [260, 123] on input "S-14335" at bounding box center [271, 129] width 123 height 26
paste input "2190"
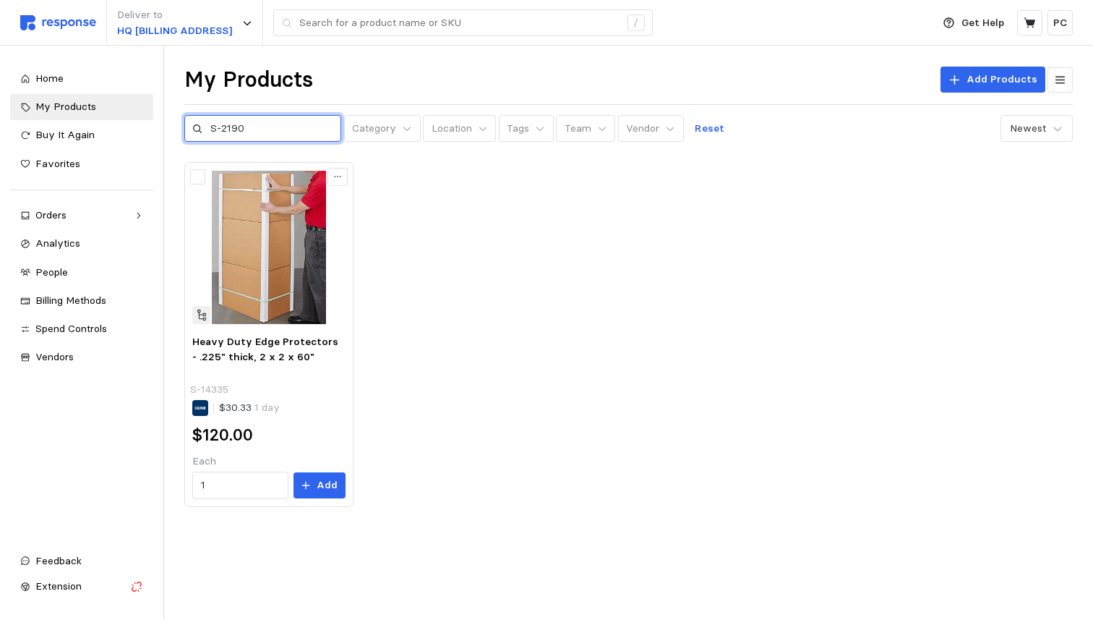
type input "S-2190"
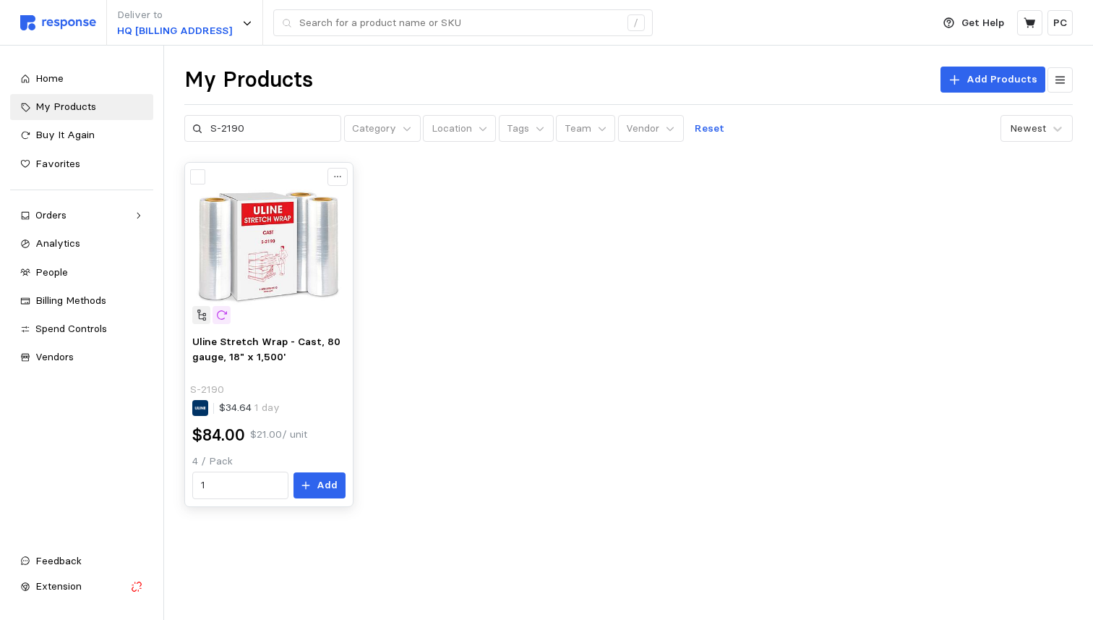
click at [309, 319] on img at bounding box center [268, 247] width 153 height 153
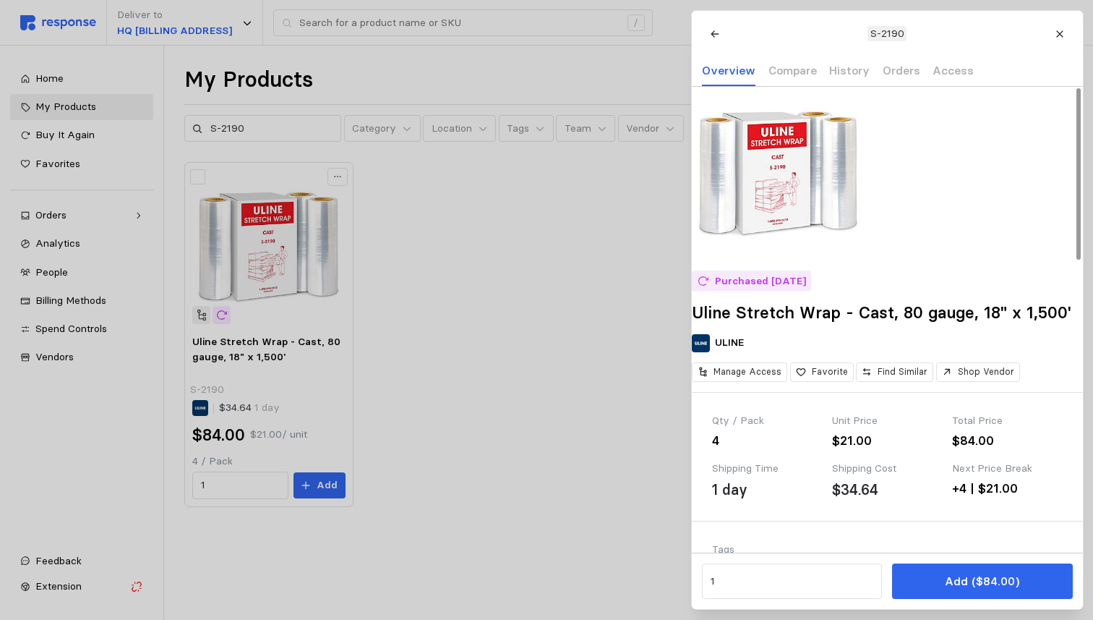
click at [774, 392] on div "Purchased [DATE] Uline Stretch Wrap - Cast, 80 gauge, 18" x 1,500' ULINE Manage…" at bounding box center [887, 239] width 391 height 305
click at [774, 378] on p "Manage Access" at bounding box center [748, 371] width 68 height 13
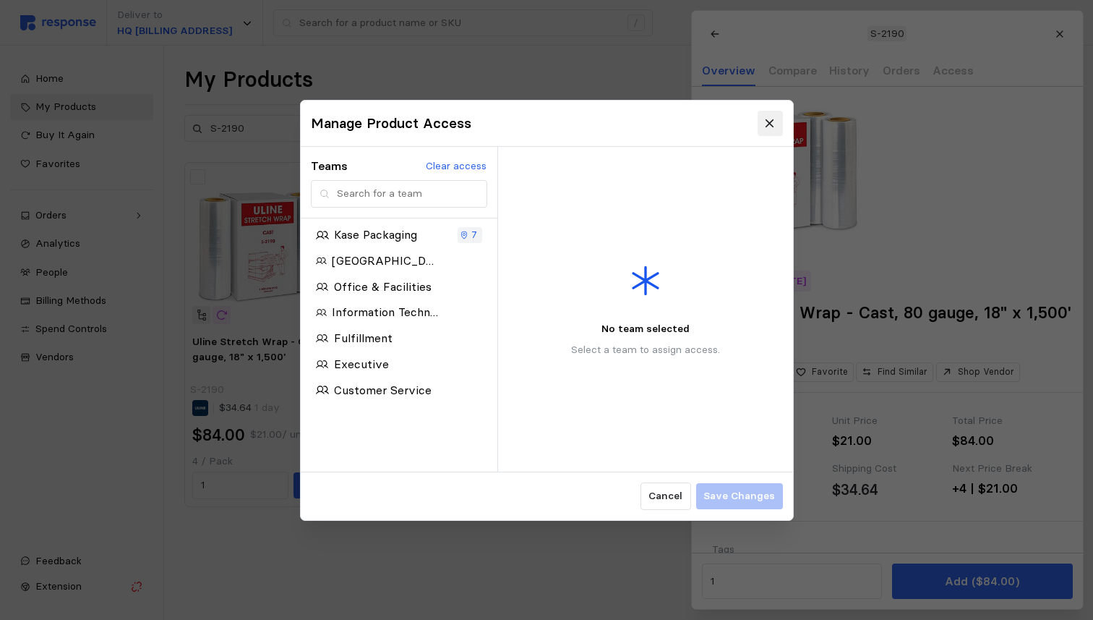
click at [771, 119] on icon at bounding box center [769, 122] width 13 height 13
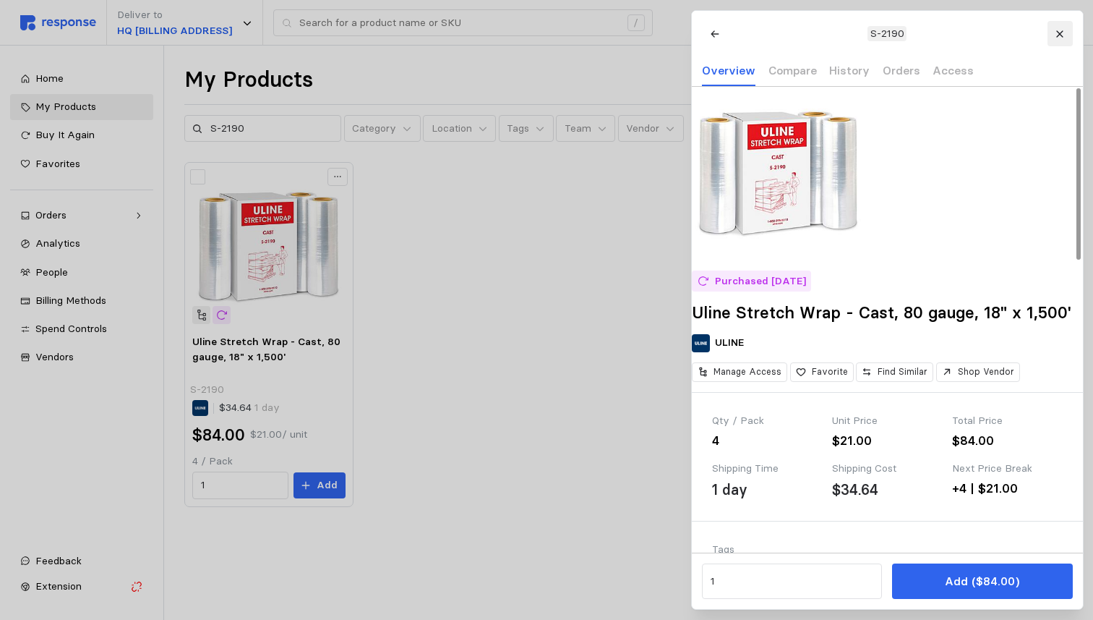
click at [1058, 33] on icon at bounding box center [1060, 34] width 10 height 10
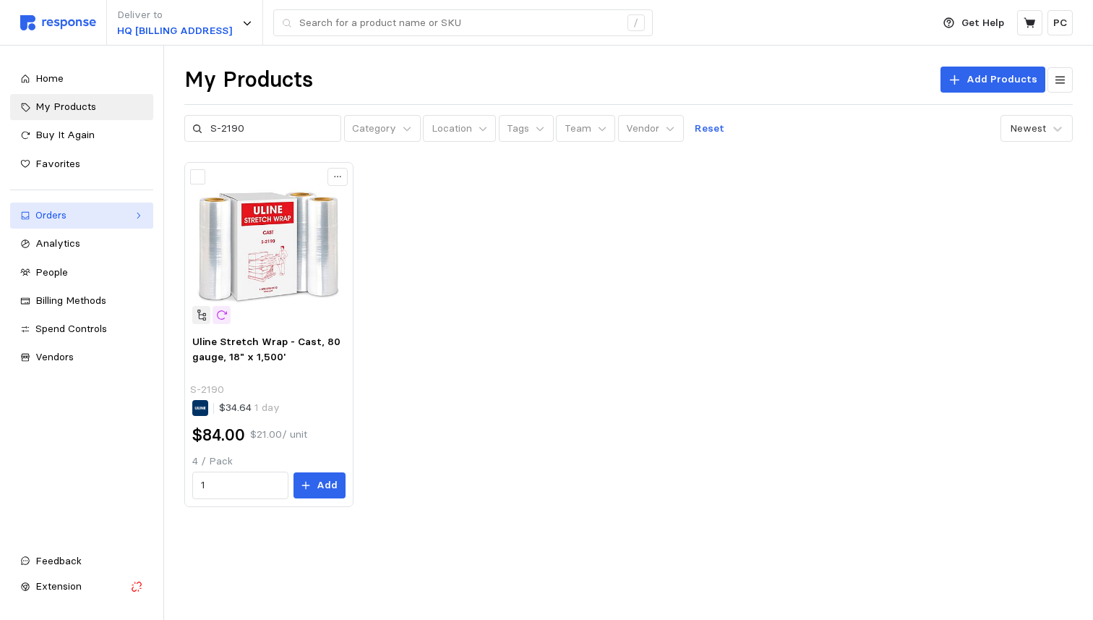
click at [127, 213] on div "Orders" at bounding box center [81, 216] width 93 height 16
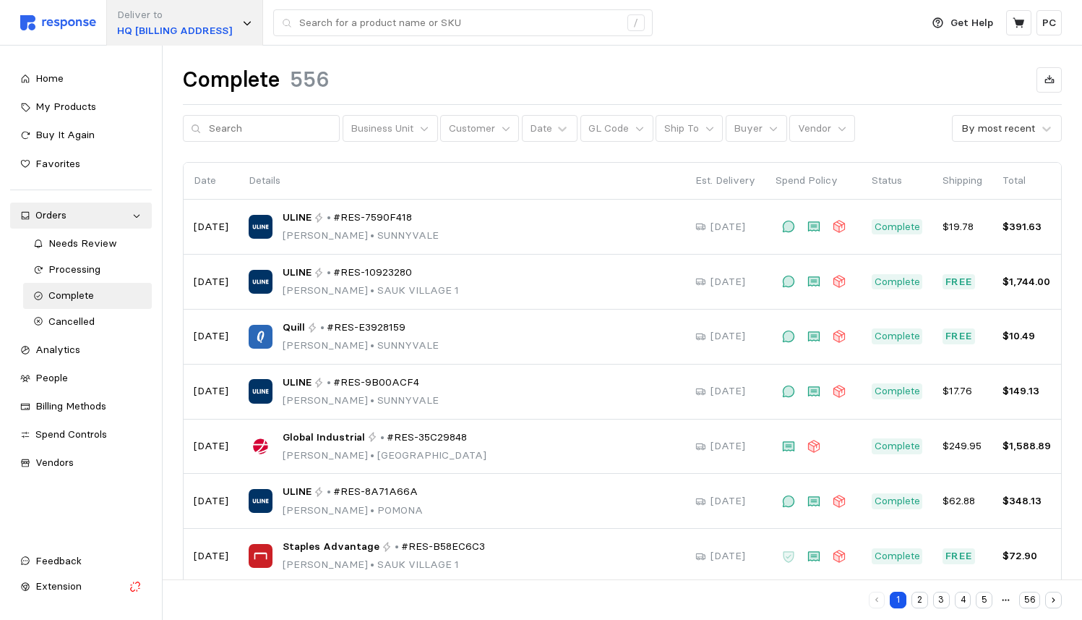
click at [226, 28] on p "HQ [BILLING ADDRESS]" at bounding box center [174, 31] width 115 height 16
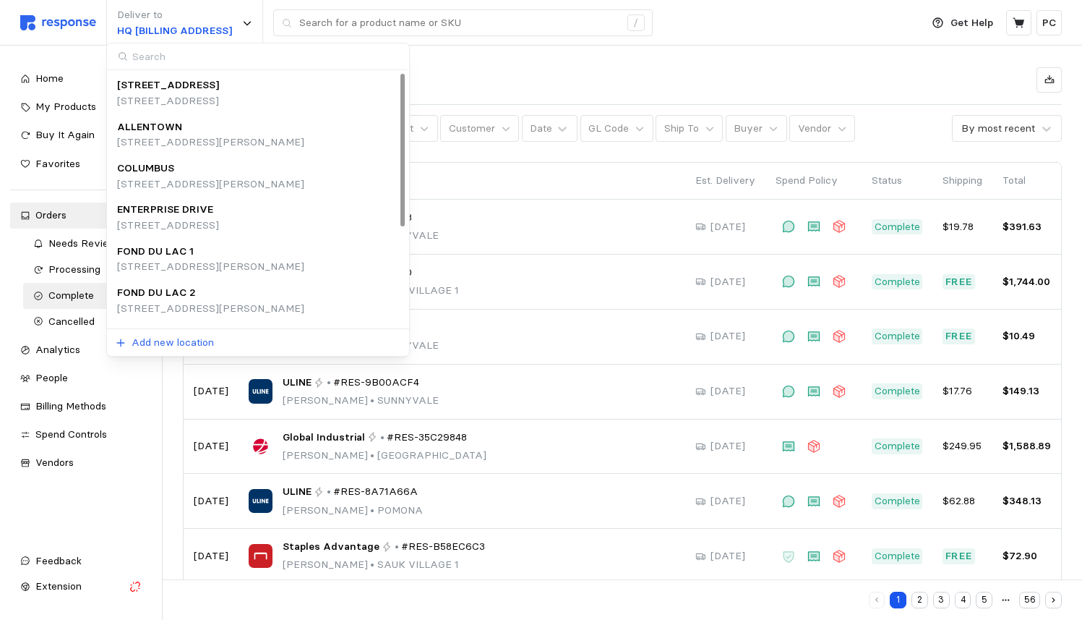
click at [209, 174] on div "COLUMBUS" at bounding box center [210, 169] width 187 height 16
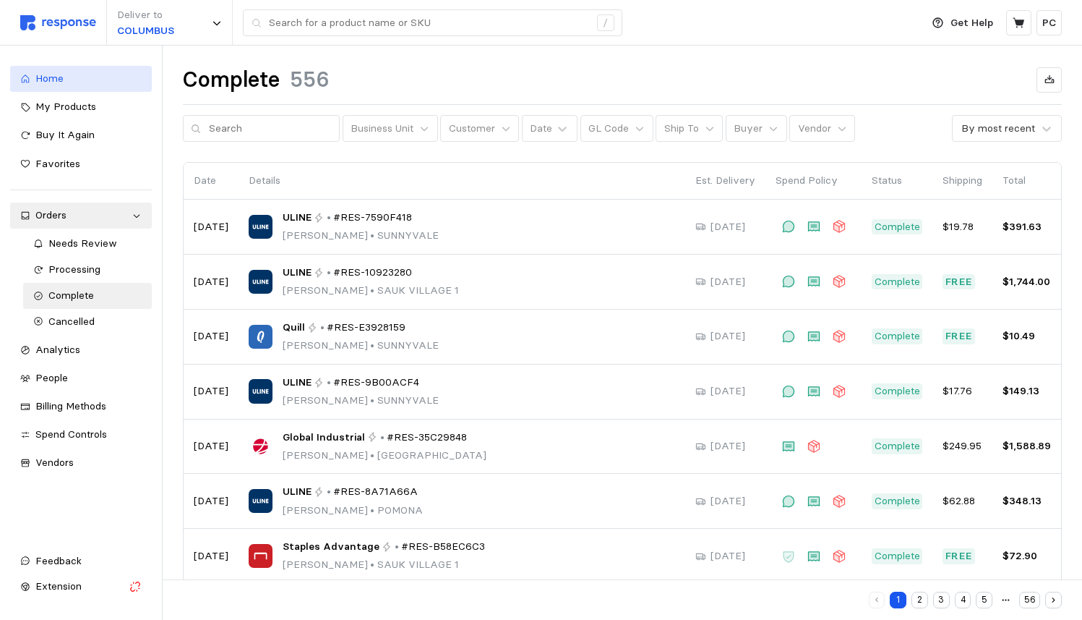
click at [89, 86] on div "Home" at bounding box center [88, 79] width 106 height 16
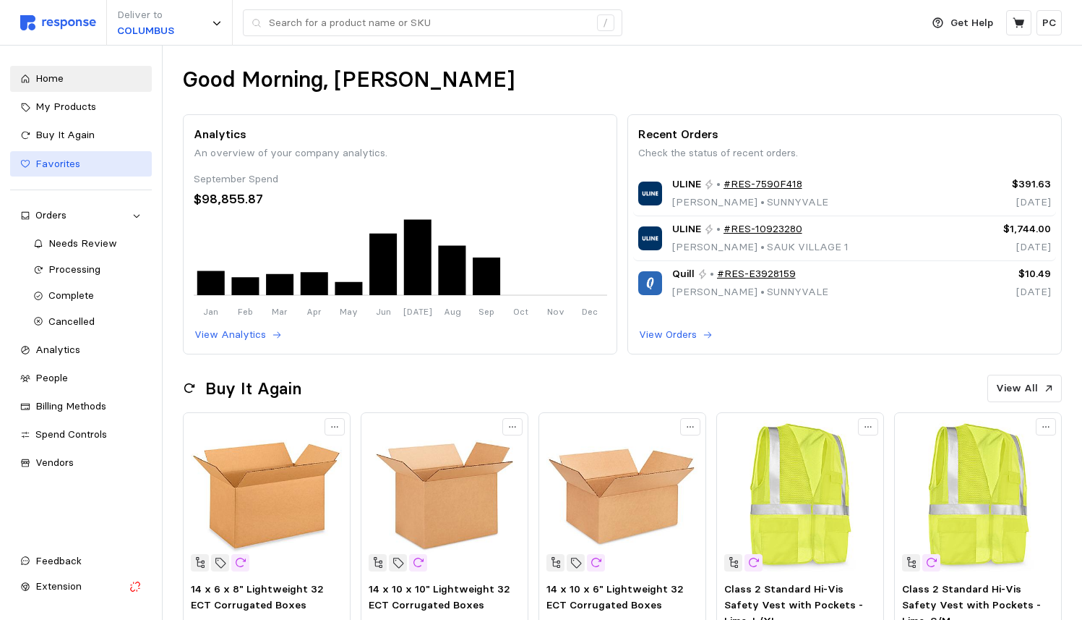
click at [72, 158] on span "Favorites" at bounding box center [57, 163] width 45 height 13
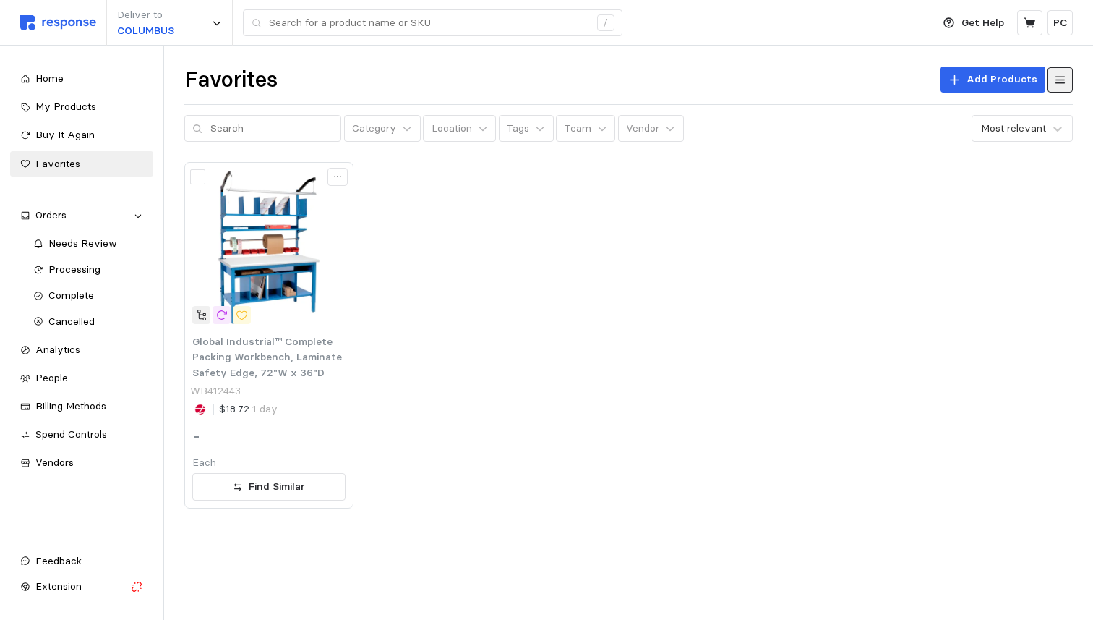
click at [1059, 80] on icon at bounding box center [1061, 79] width 10 height 7
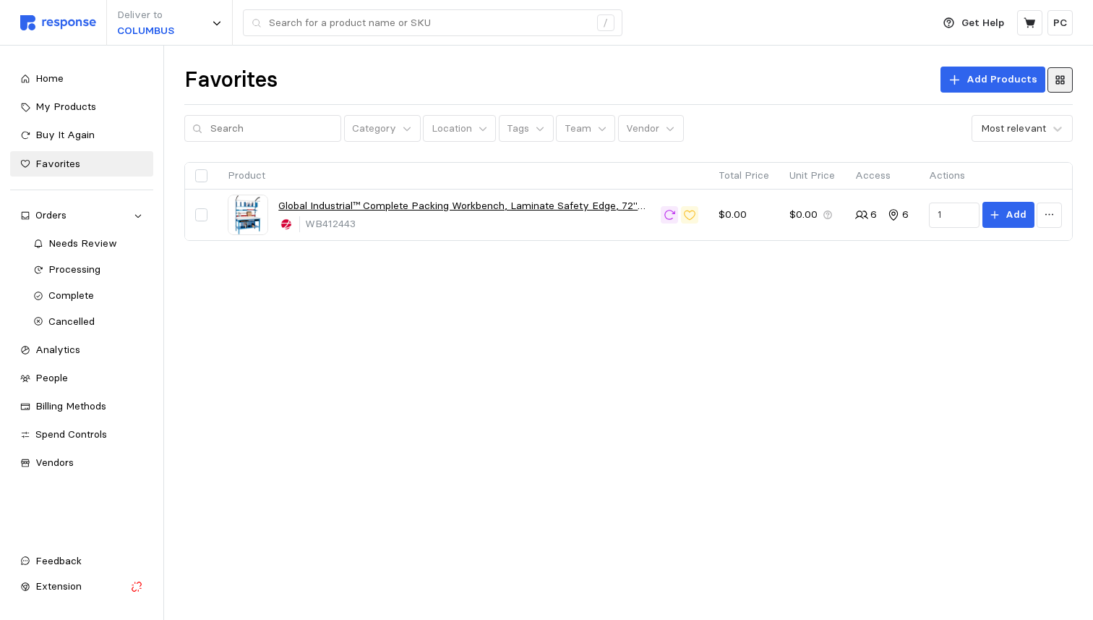
click at [1059, 80] on icon at bounding box center [1060, 80] width 13 height 13
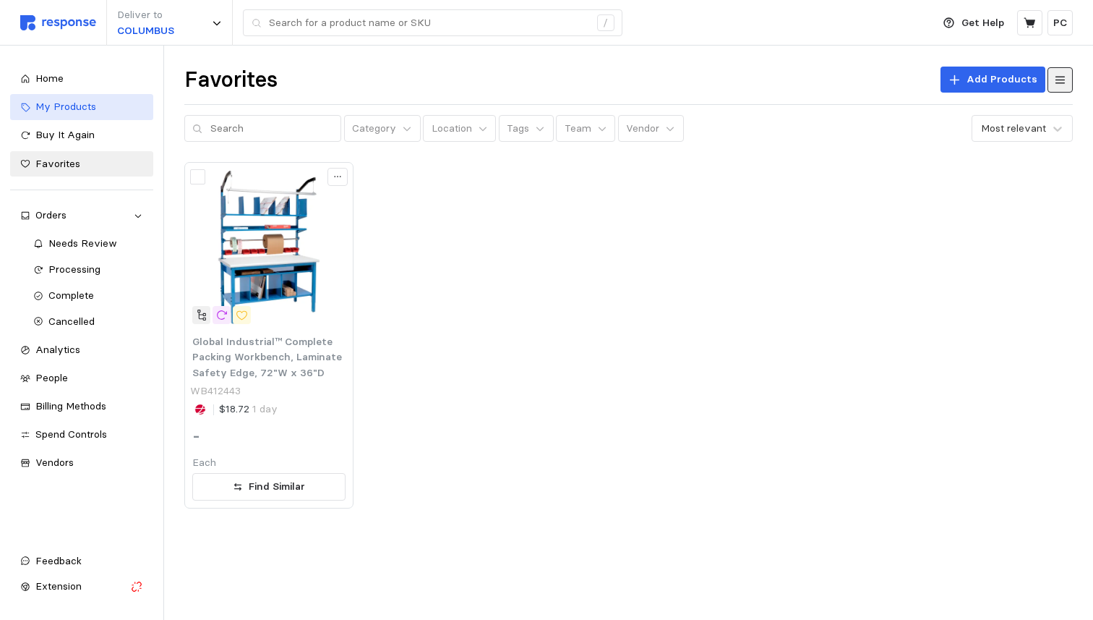
click at [83, 112] on span "My Products" at bounding box center [65, 106] width 61 height 13
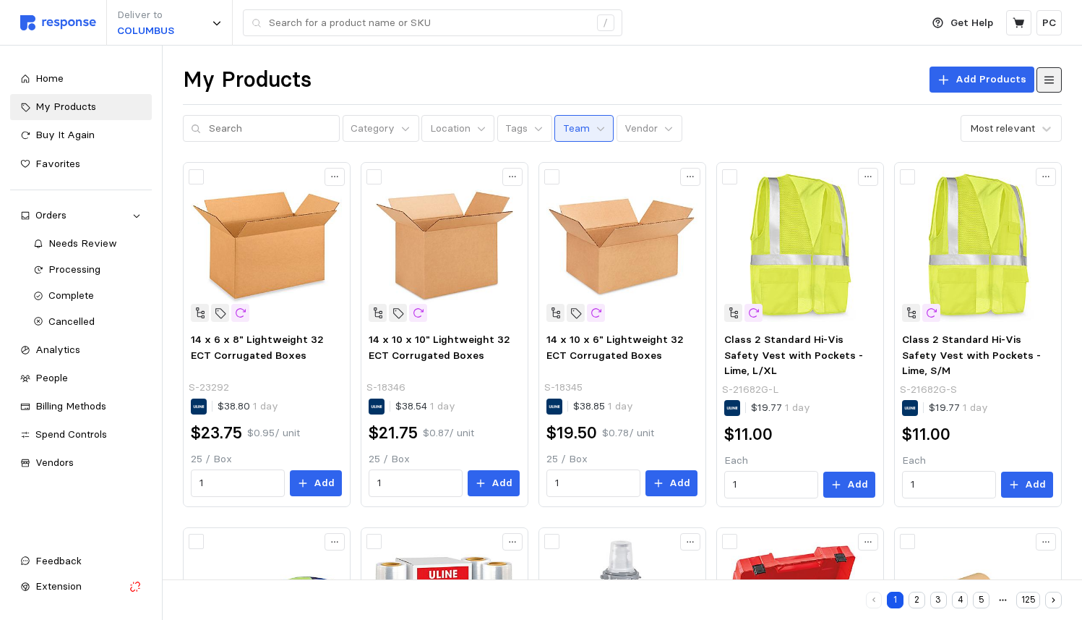
click at [573, 124] on button "Team" at bounding box center [584, 128] width 59 height 27
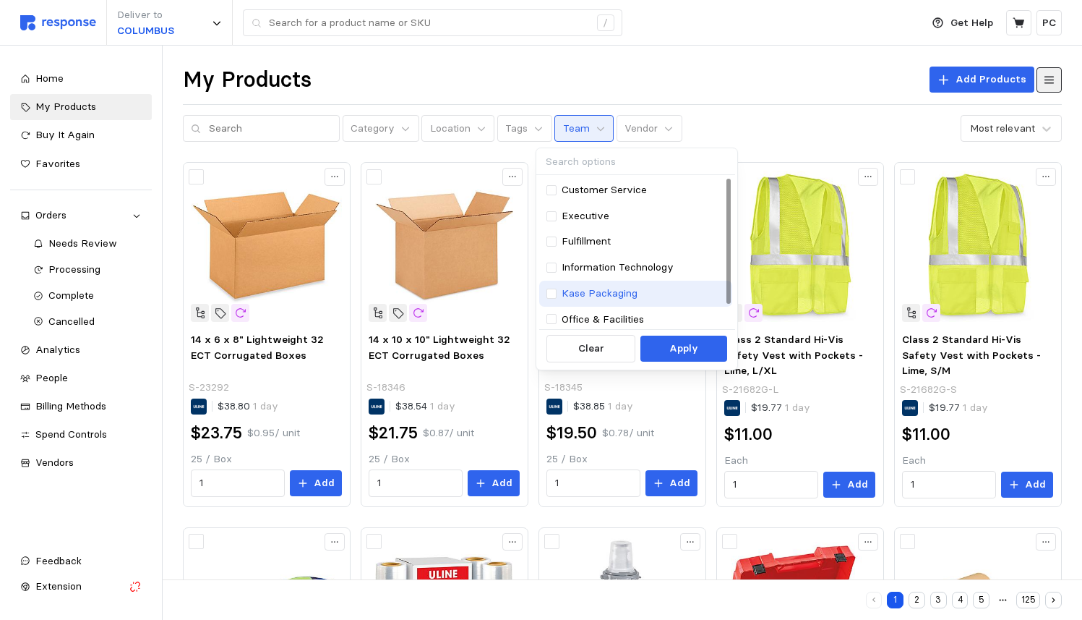
click at [630, 287] on p "Kase Packaging" at bounding box center [600, 294] width 76 height 16
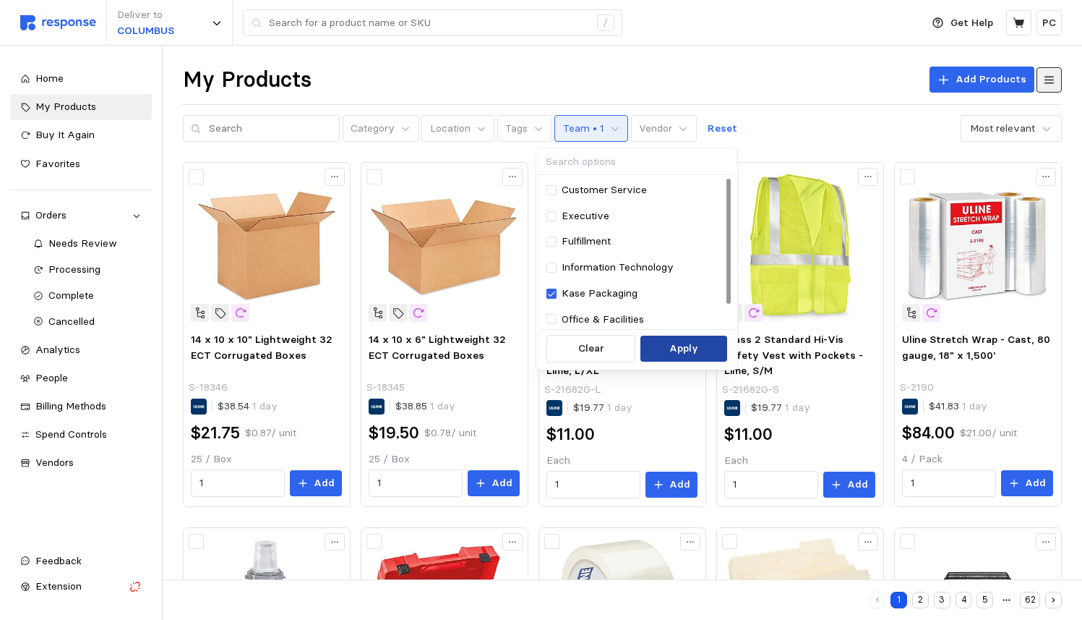
click at [691, 349] on p "Apply" at bounding box center [684, 349] width 29 height 16
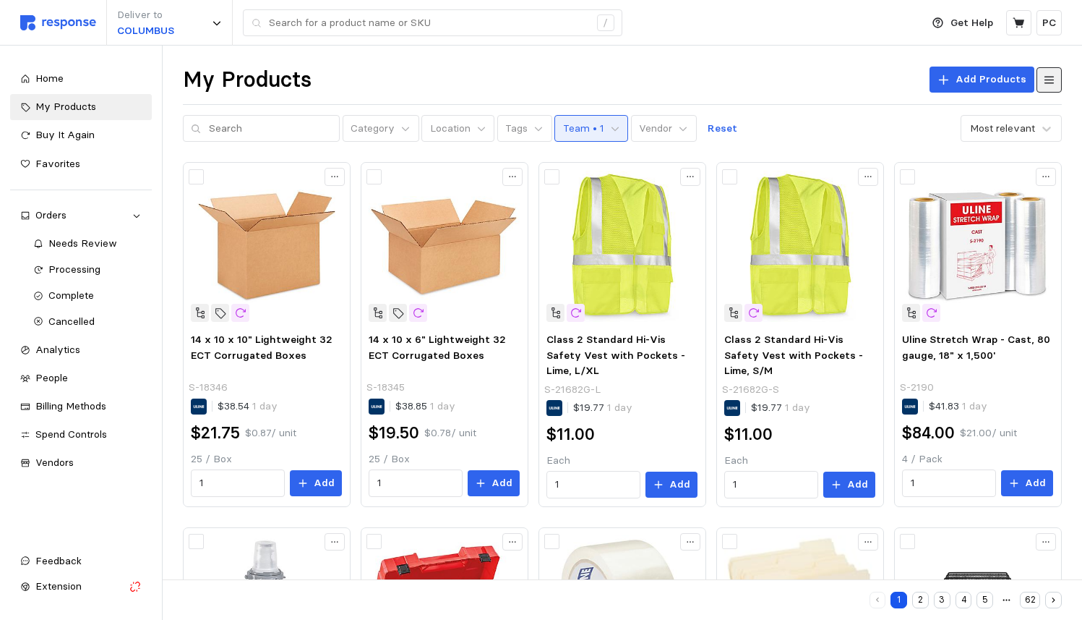
click at [566, 119] on button "Team • 1" at bounding box center [592, 128] width 74 height 27
click at [446, 124] on p "Location" at bounding box center [450, 129] width 40 height 16
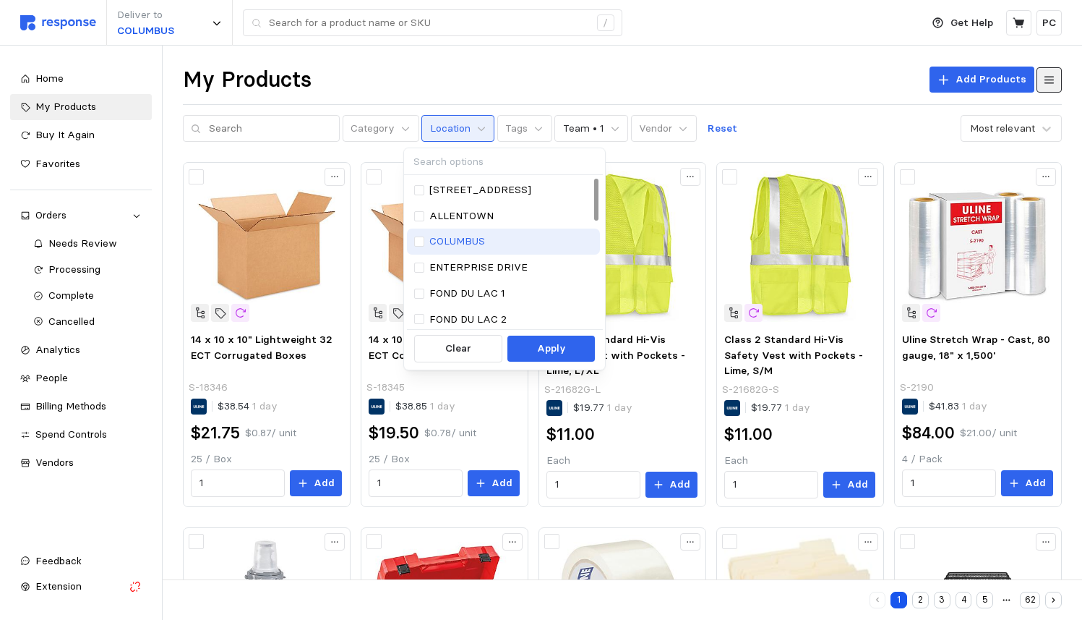
click at [482, 241] on p "COLUMBUS" at bounding box center [457, 242] width 56 height 16
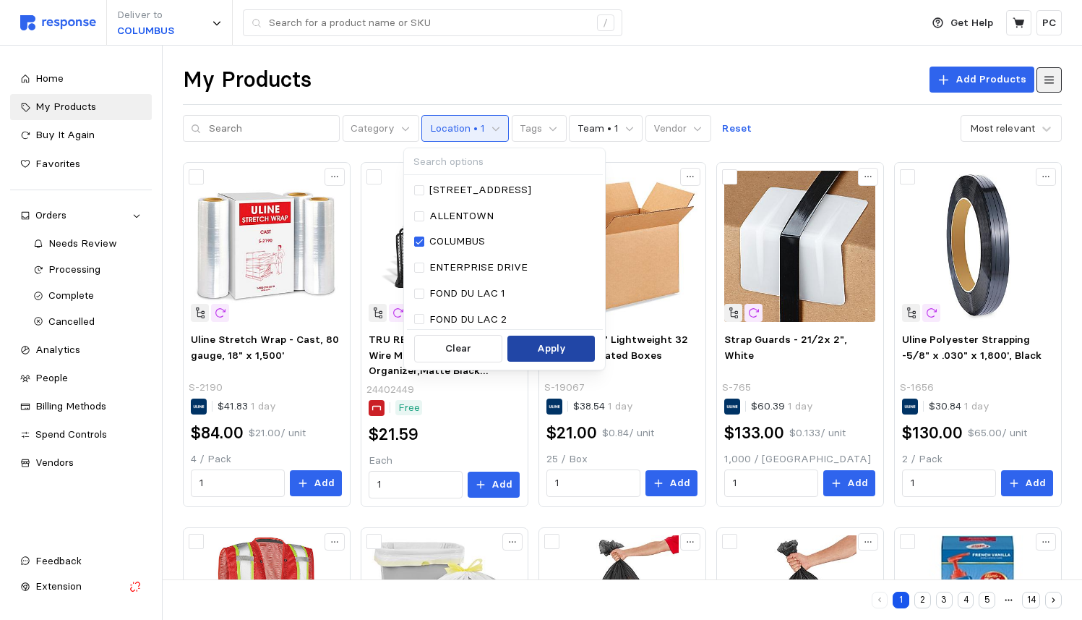
click at [551, 346] on p "Apply" at bounding box center [551, 349] width 29 height 16
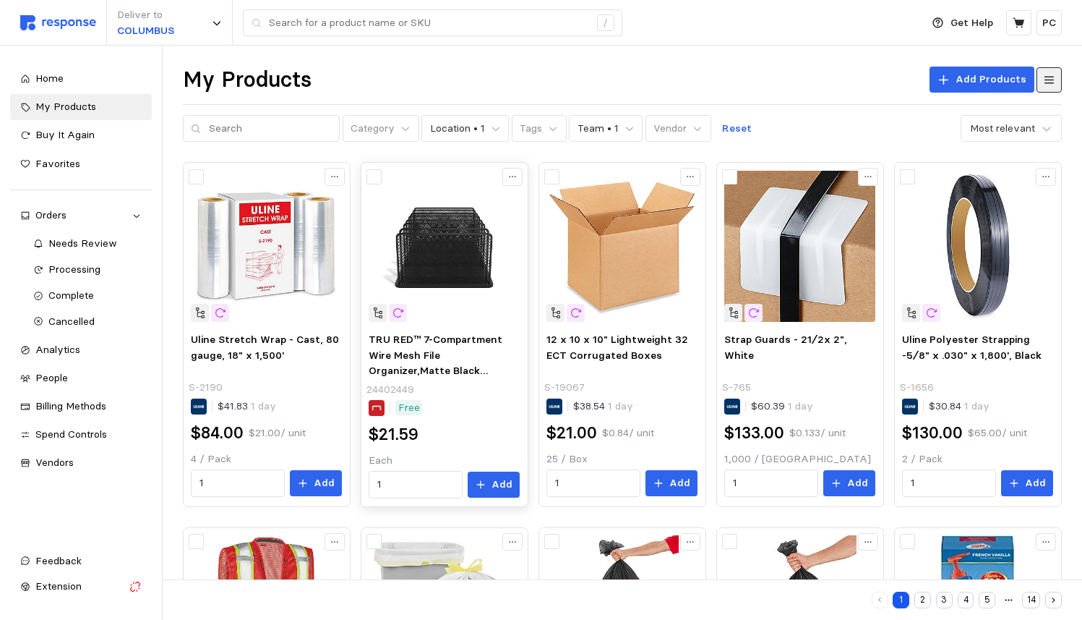
click at [471, 394] on div "24402449" at bounding box center [444, 390] width 154 height 16
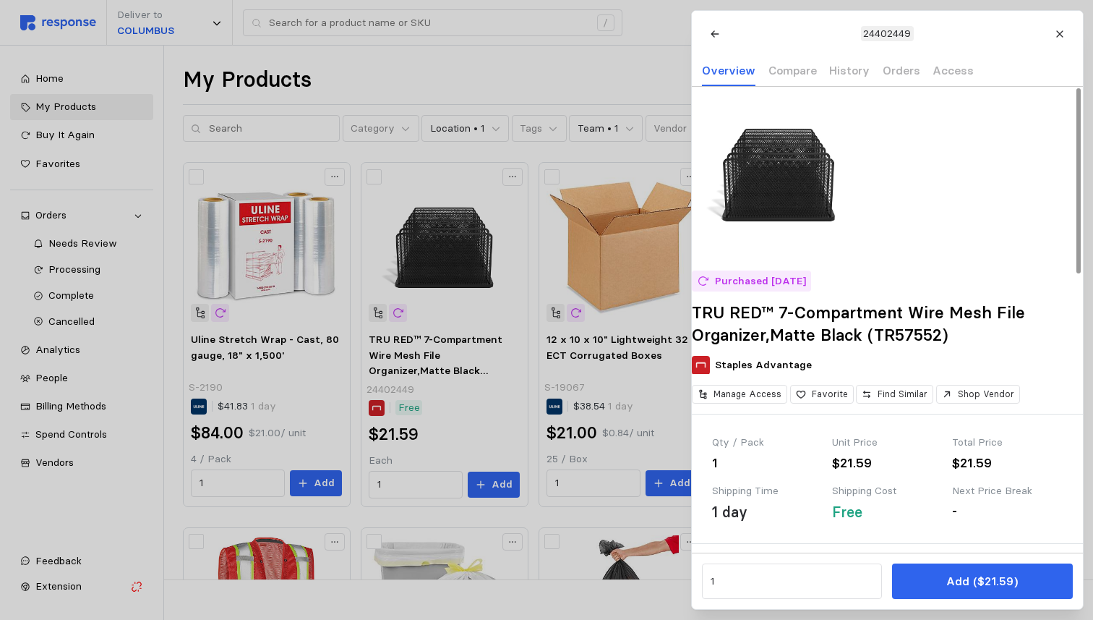
click at [758, 414] on div "Purchased [DATE] TRU RED™ 7-Compartment Wire Mesh File Organizer,Matte Black (T…" at bounding box center [887, 250] width 391 height 327
click at [758, 401] on p "Manage Access" at bounding box center [748, 394] width 68 height 13
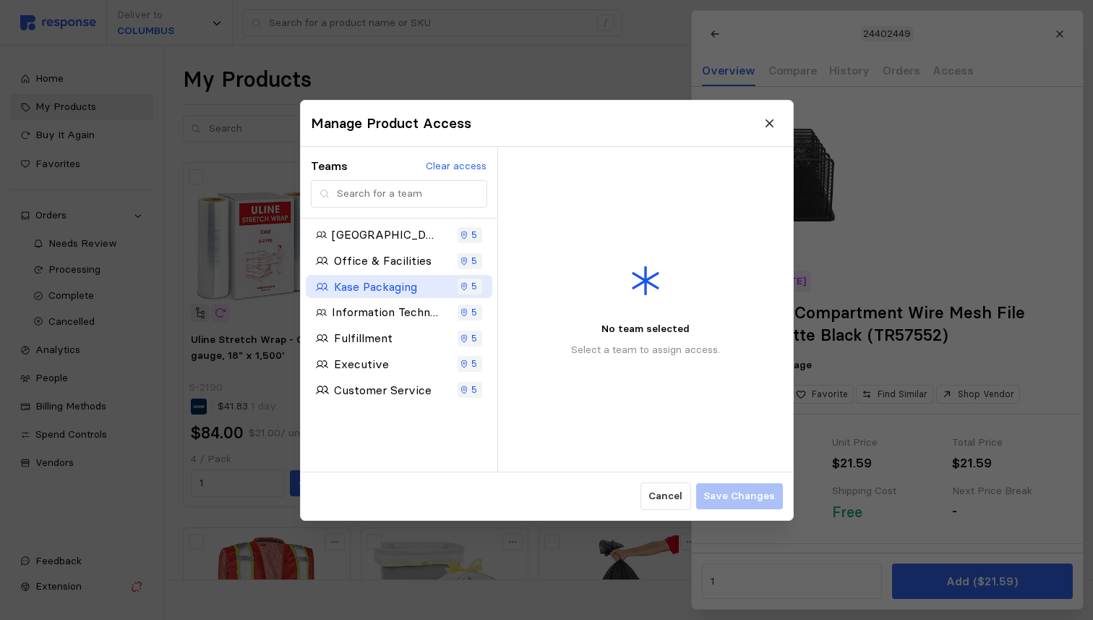
click at [398, 283] on p "Kase Packaging" at bounding box center [374, 286] width 83 height 18
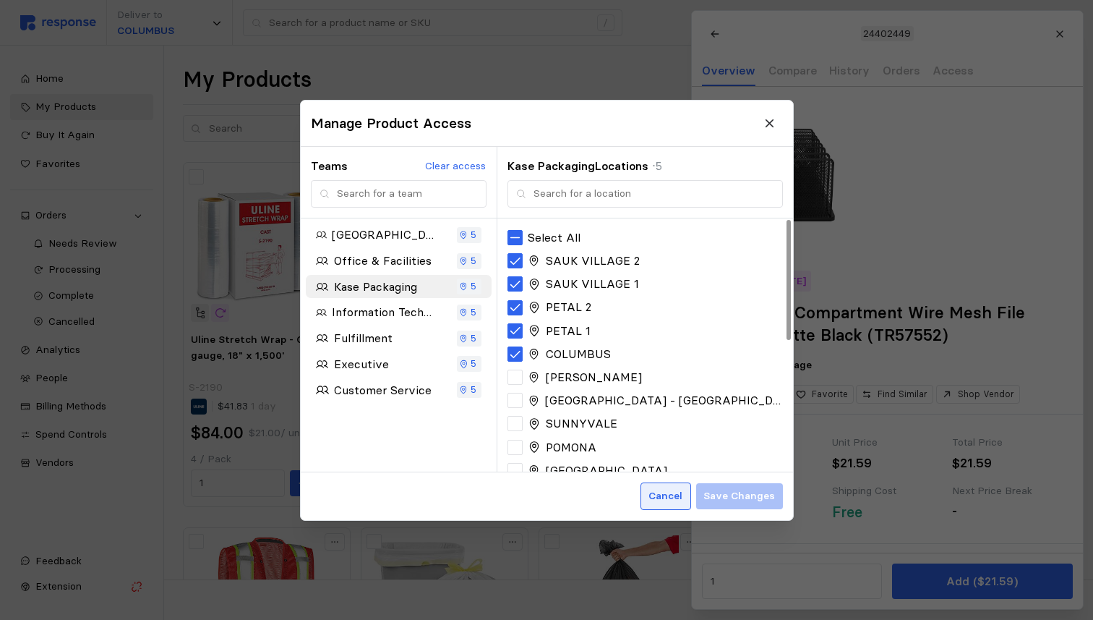
click at [675, 489] on p "Cancel" at bounding box center [666, 496] width 34 height 16
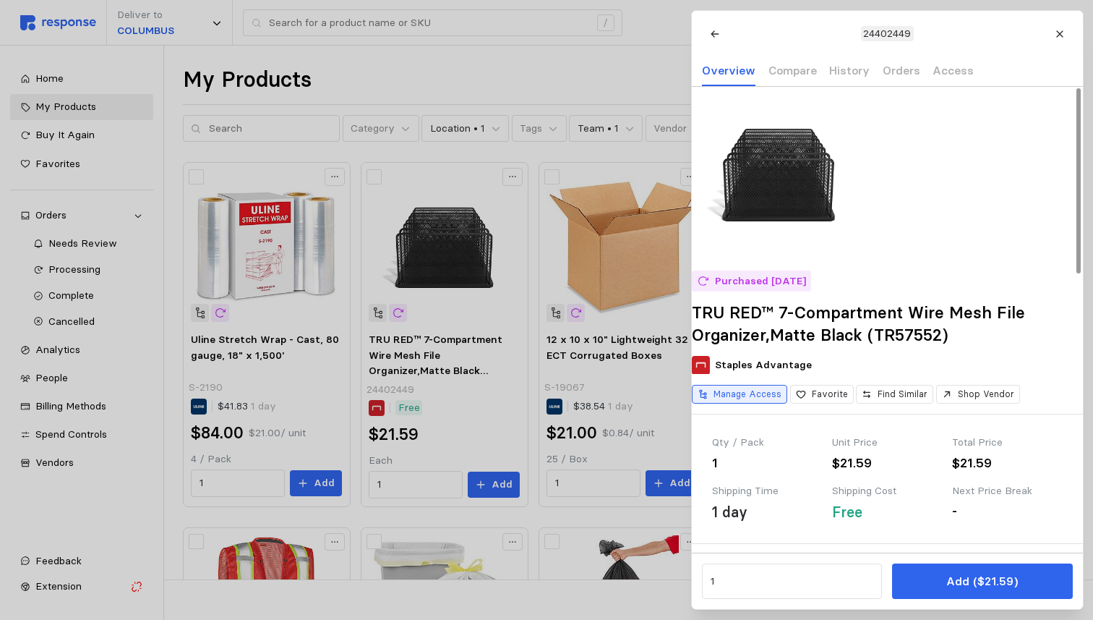
click at [764, 401] on p "Manage Access" at bounding box center [748, 394] width 68 height 13
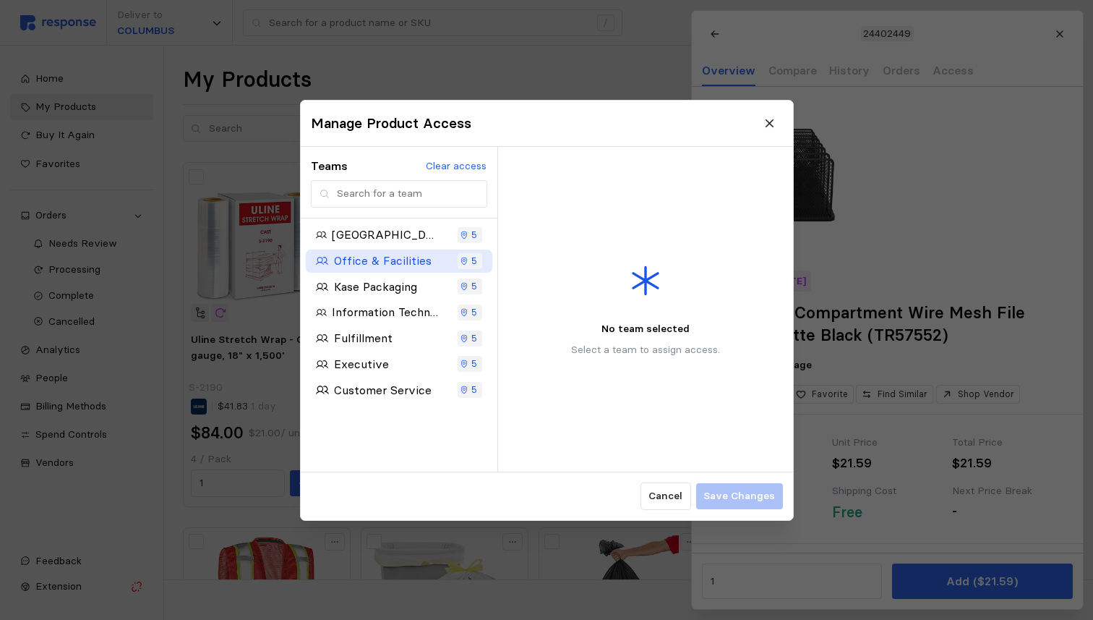
click at [395, 256] on p "Office & Facilities" at bounding box center [382, 261] width 98 height 18
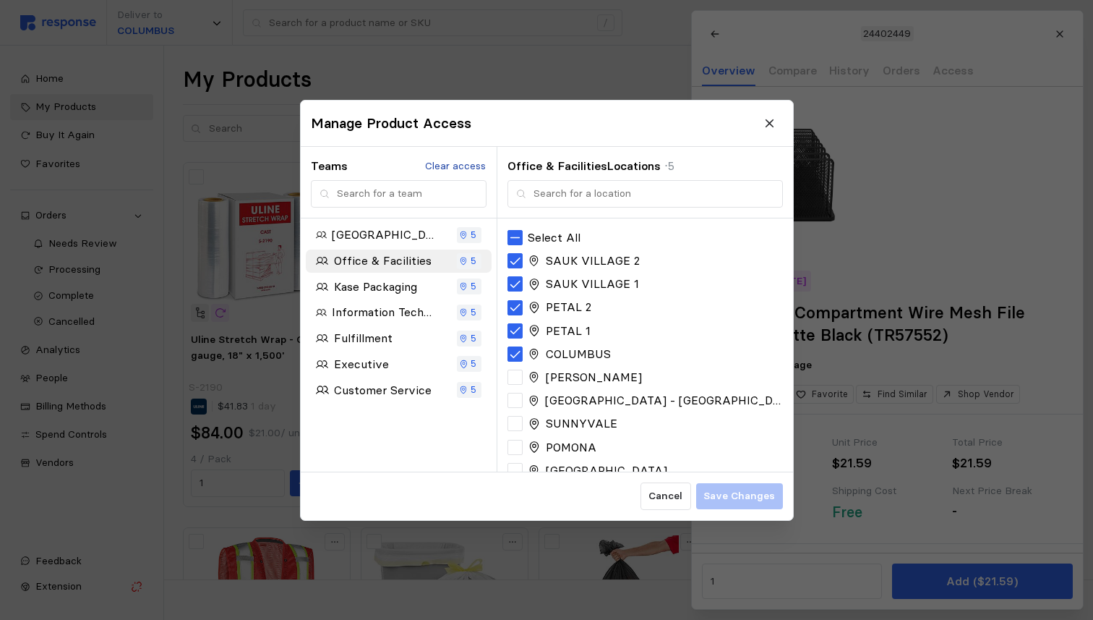
click at [472, 170] on p "Clear access" at bounding box center [455, 166] width 61 height 16
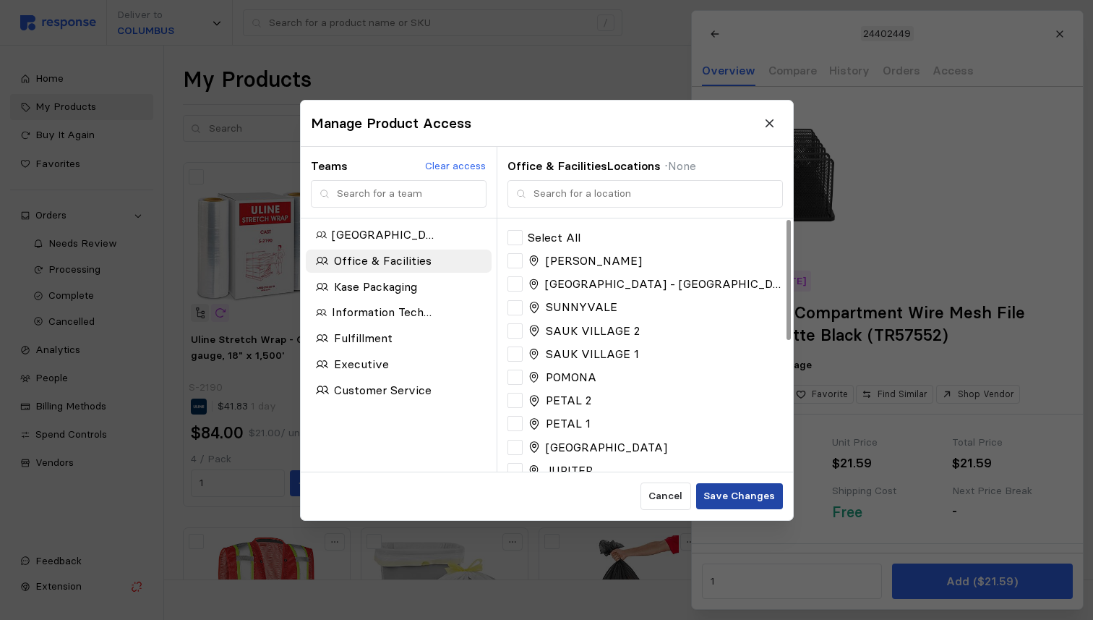
click at [731, 492] on p "Save Changes" at bounding box center [739, 496] width 72 height 16
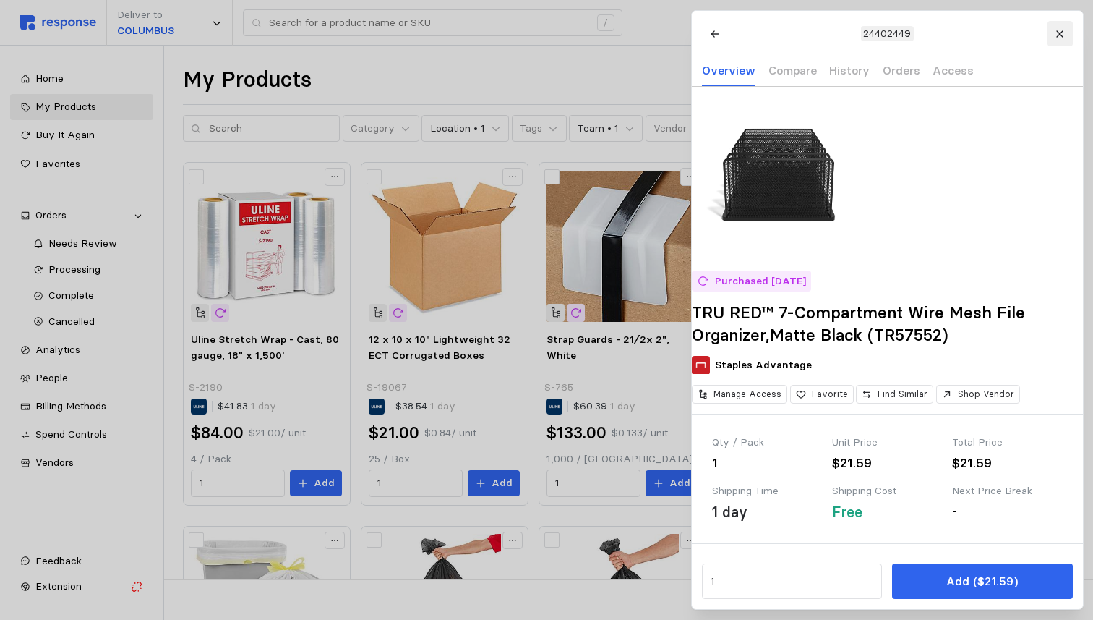
click at [1055, 33] on icon at bounding box center [1060, 34] width 10 height 10
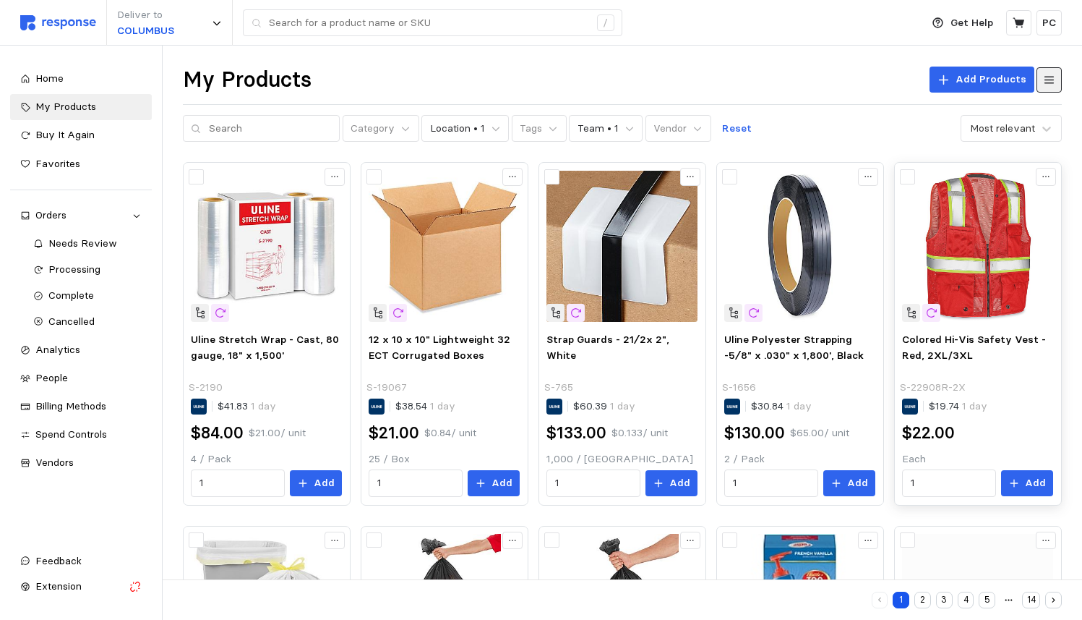
click at [1017, 385] on div "S-22908R-2X" at bounding box center [977, 388] width 154 height 16
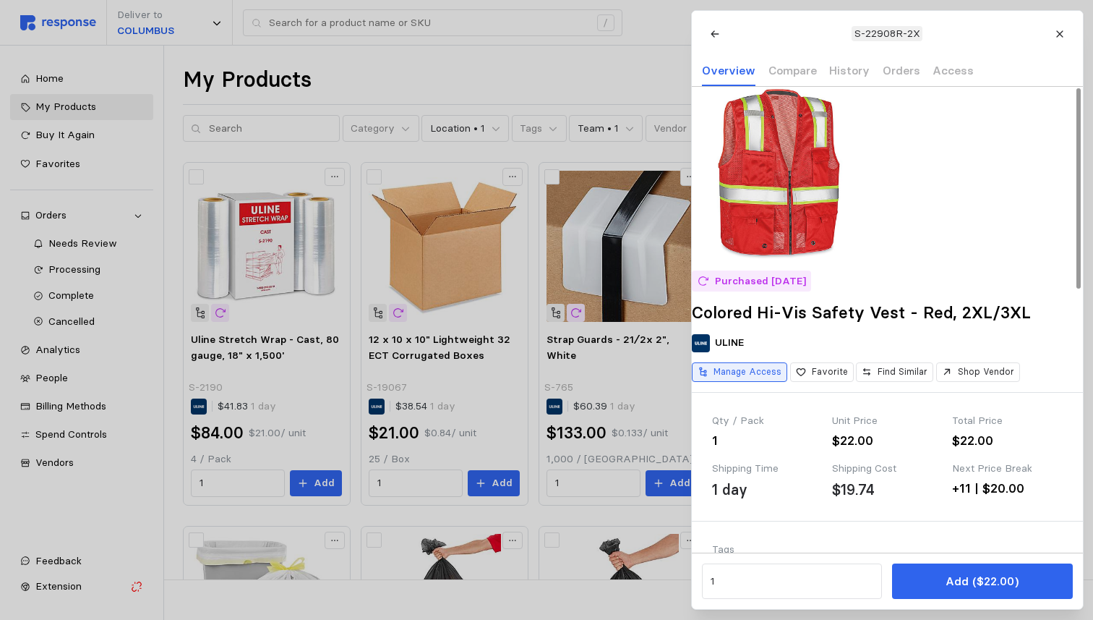
click at [766, 378] on p "Manage Access" at bounding box center [748, 371] width 68 height 13
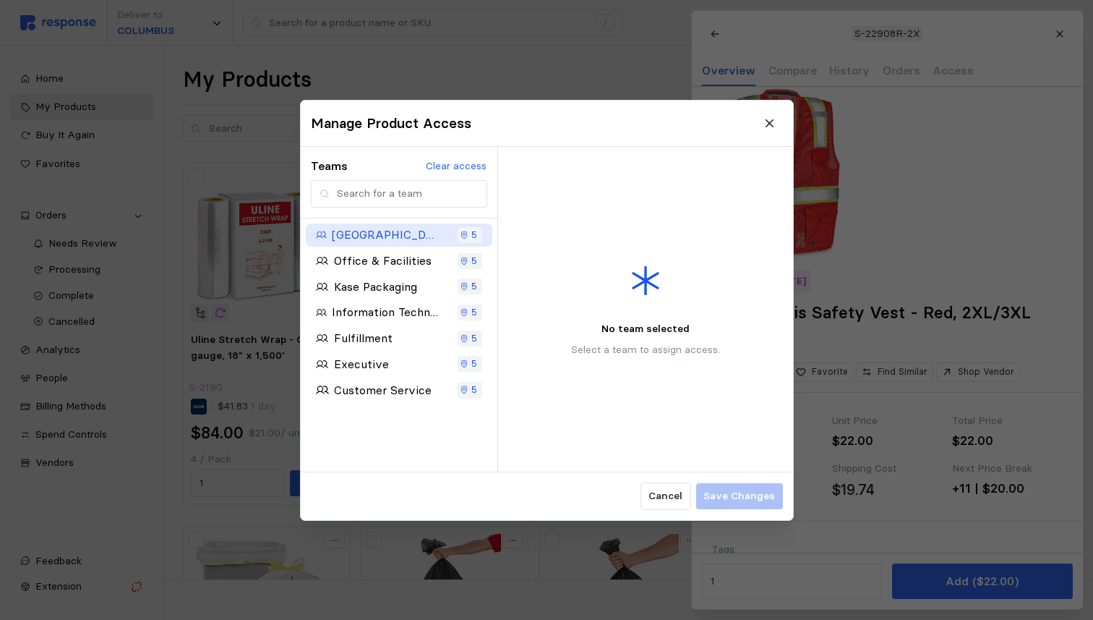
click at [471, 235] on div "5" at bounding box center [468, 235] width 17 height 16
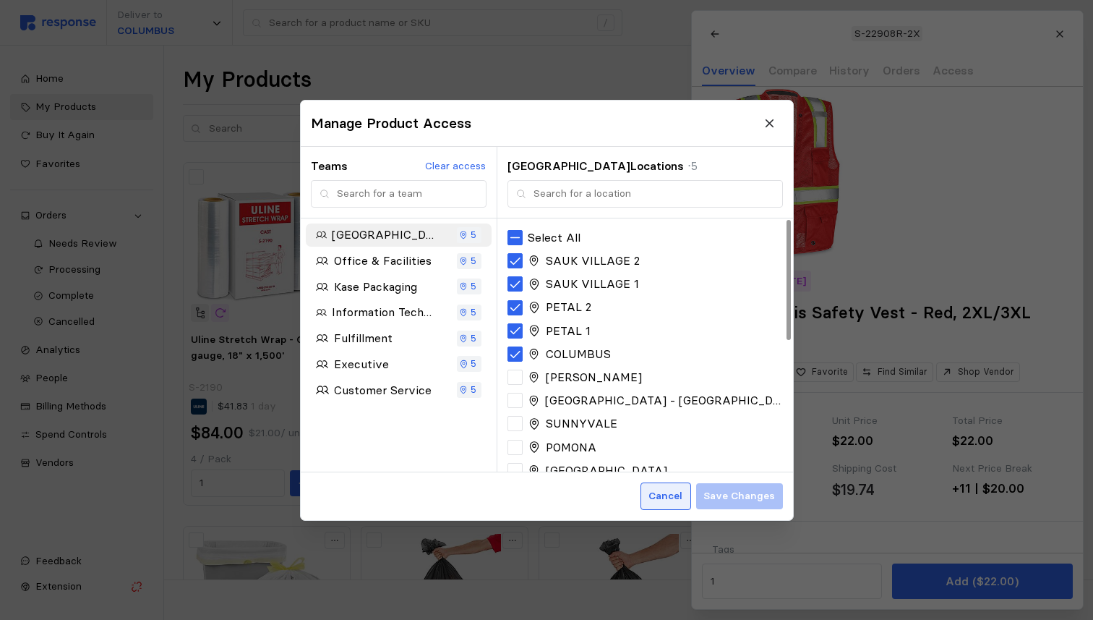
click at [670, 482] on button "Cancel" at bounding box center [665, 495] width 51 height 27
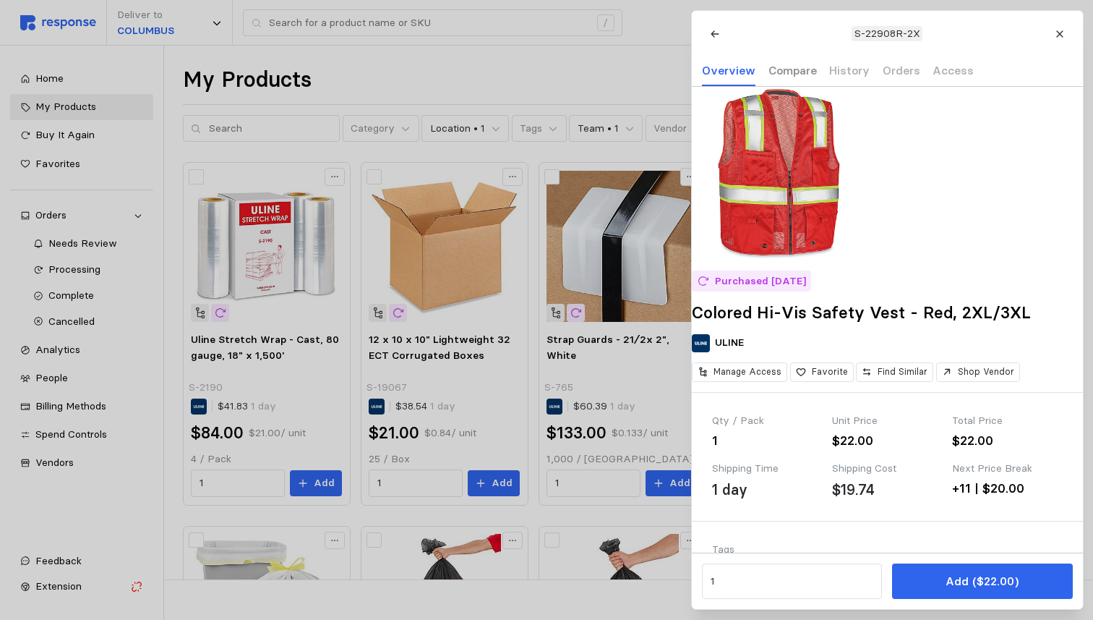
click at [802, 70] on p "Compare" at bounding box center [792, 70] width 48 height 18
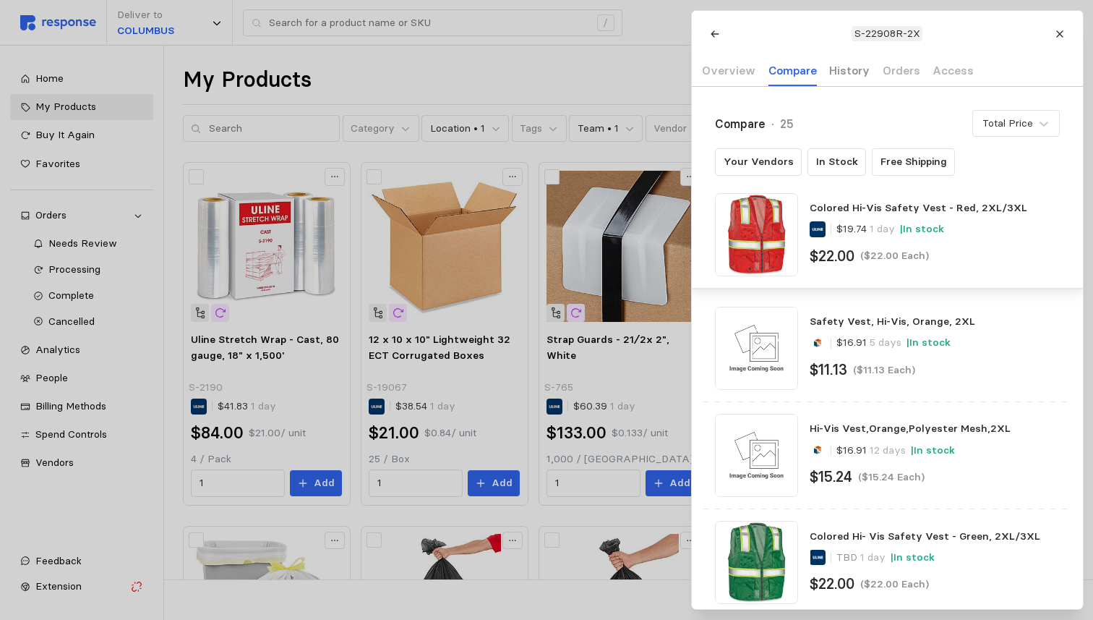
click at [829, 68] on p "History" at bounding box center [849, 70] width 40 height 18
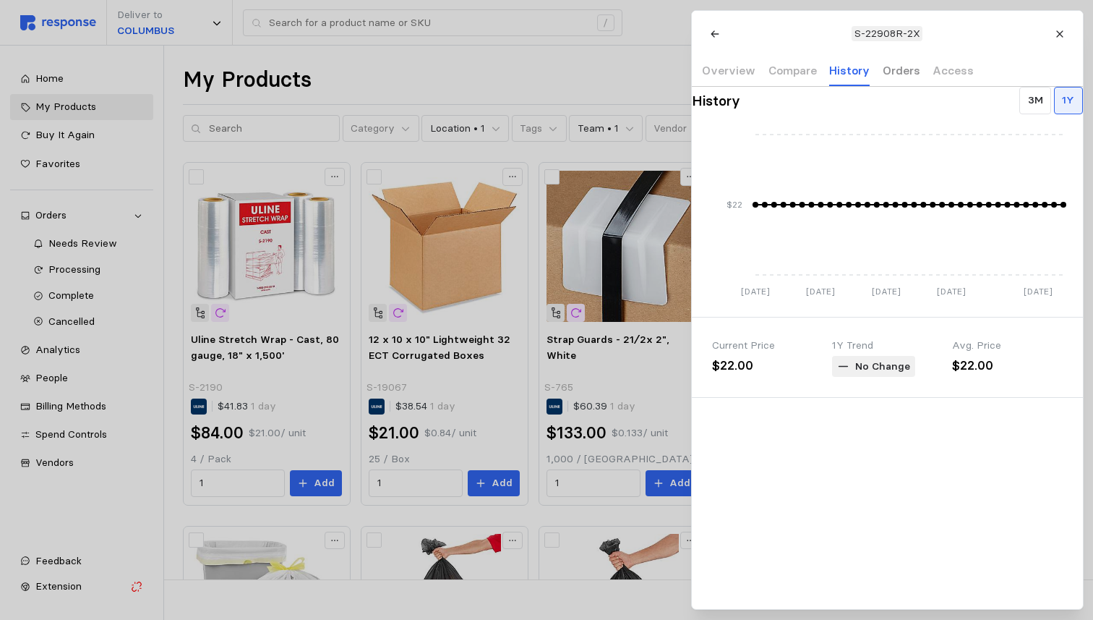
click at [897, 76] on p "Orders" at bounding box center [901, 70] width 38 height 18
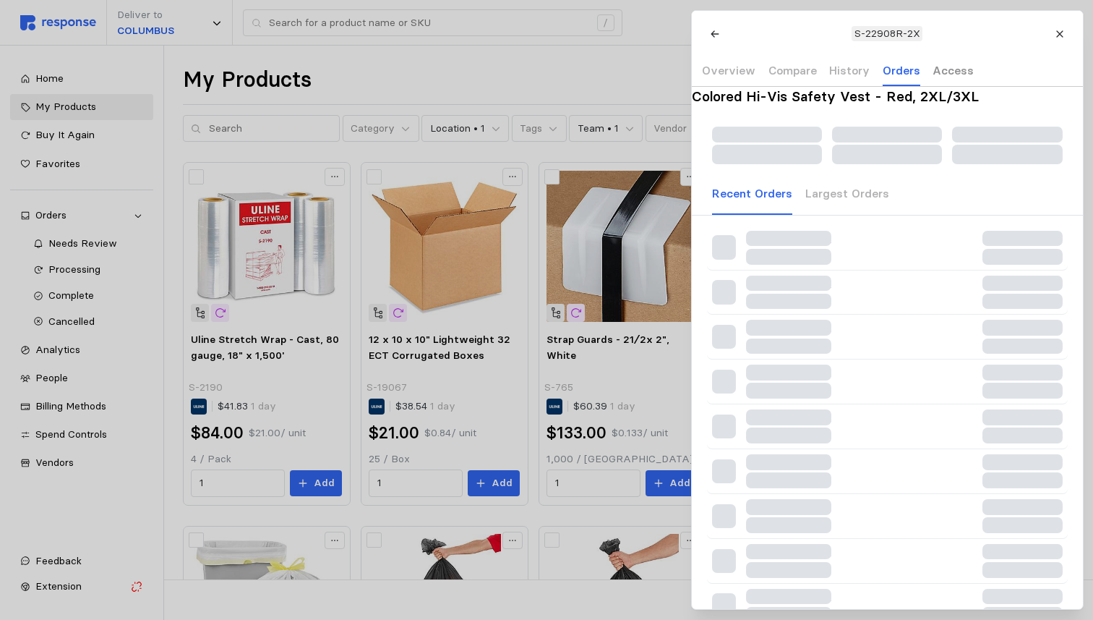
click at [935, 72] on p "Access" at bounding box center [953, 70] width 41 height 18
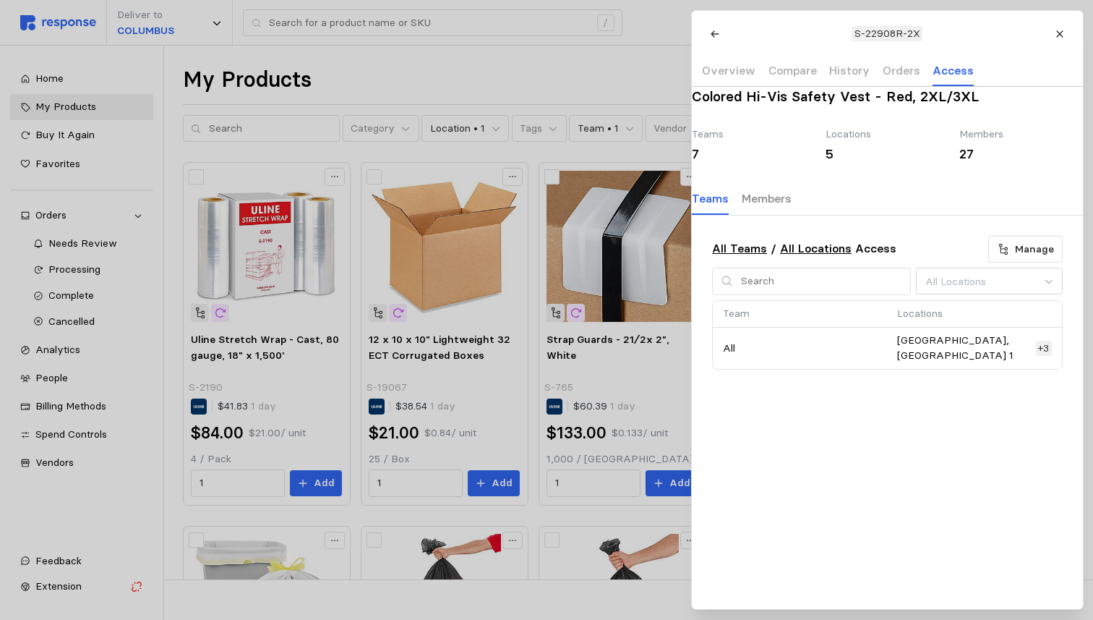
click at [791, 208] on p "Members" at bounding box center [766, 198] width 50 height 18
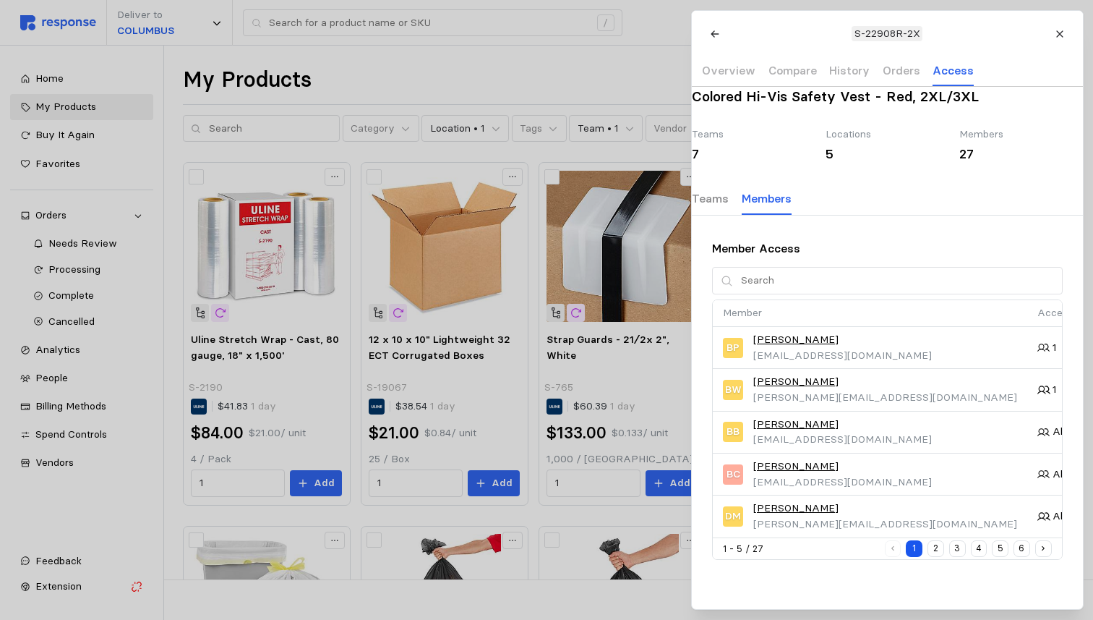
click at [729, 208] on p "Teams" at bounding box center [710, 198] width 37 height 18
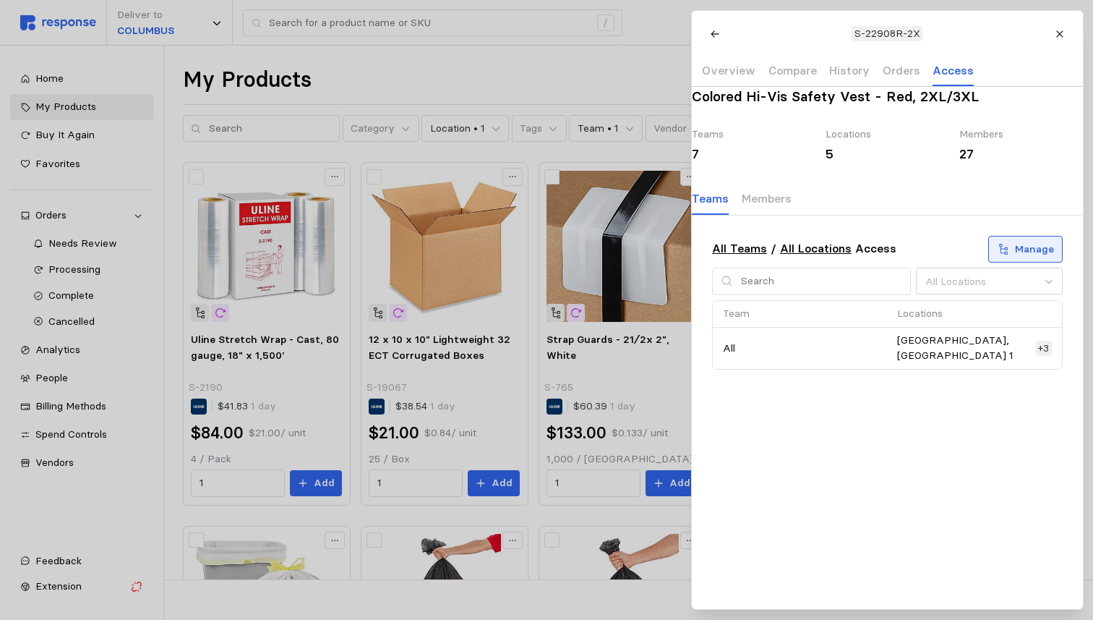
click at [1022, 257] on p "Manage" at bounding box center [1034, 249] width 39 height 16
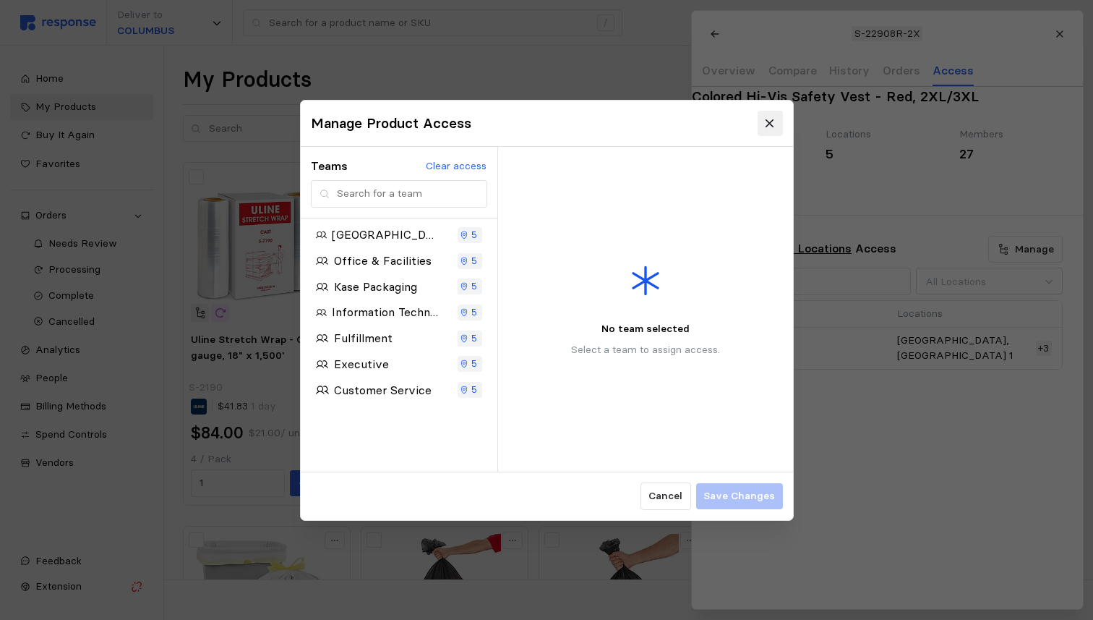
click at [766, 127] on icon at bounding box center [769, 122] width 13 height 13
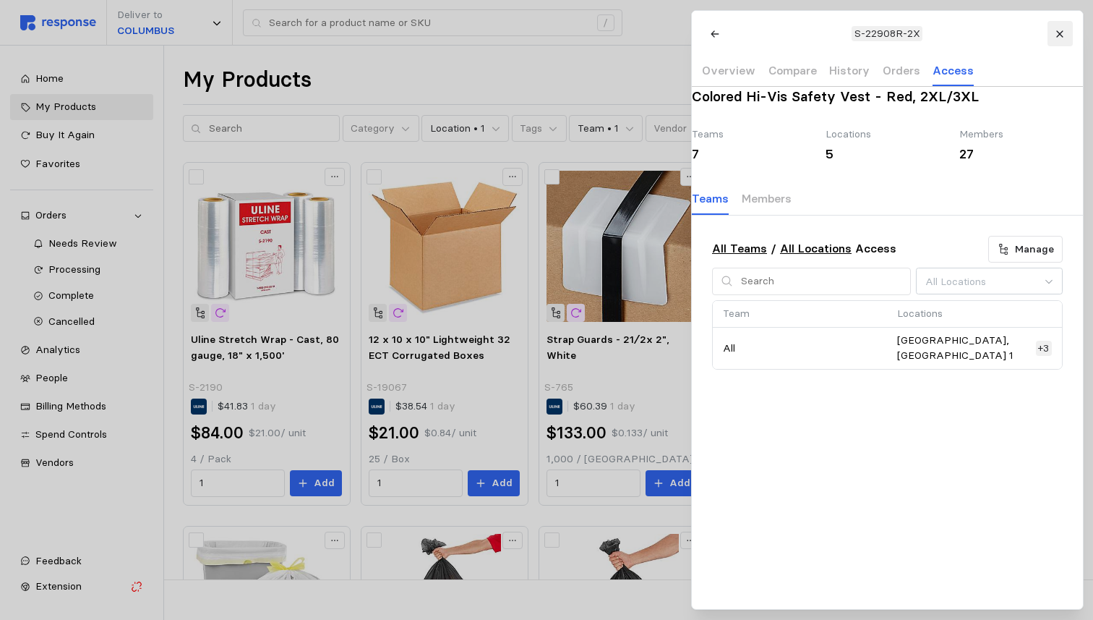
click at [1058, 31] on icon at bounding box center [1059, 33] width 7 height 7
